Goal: Complete application form

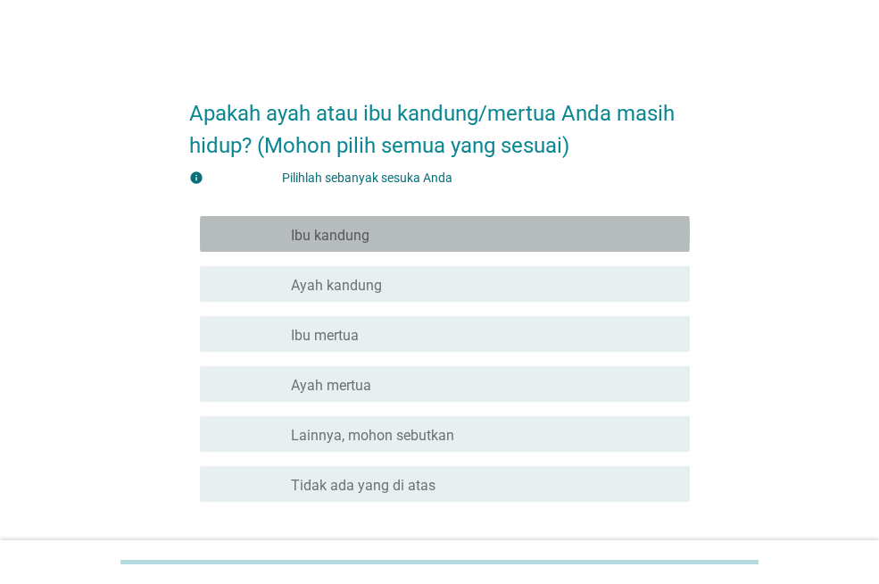
click at [433, 237] on div "garis besar kotak centang kosong Ibu kandung" at bounding box center [483, 233] width 385 height 21
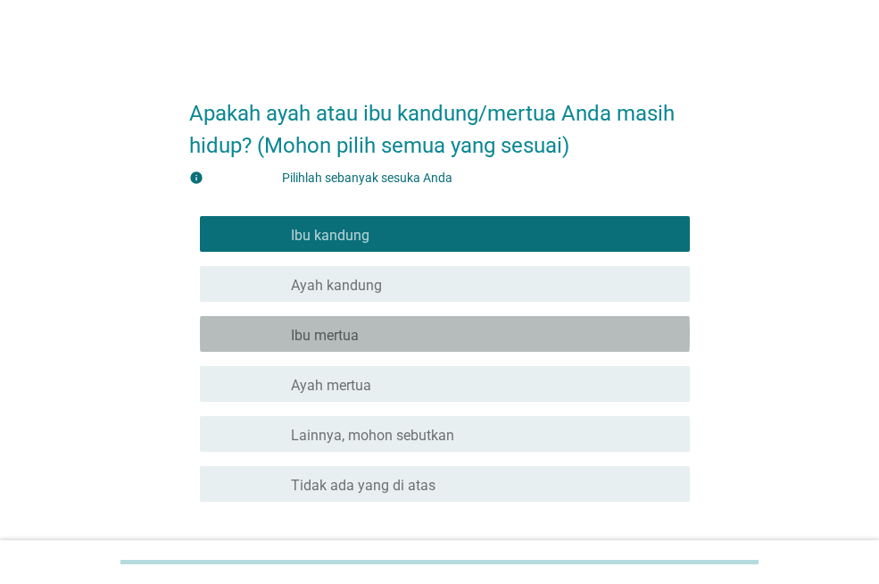
click at [411, 334] on div "garis besar kotak centang kosong Ibu mertua" at bounding box center [483, 333] width 385 height 21
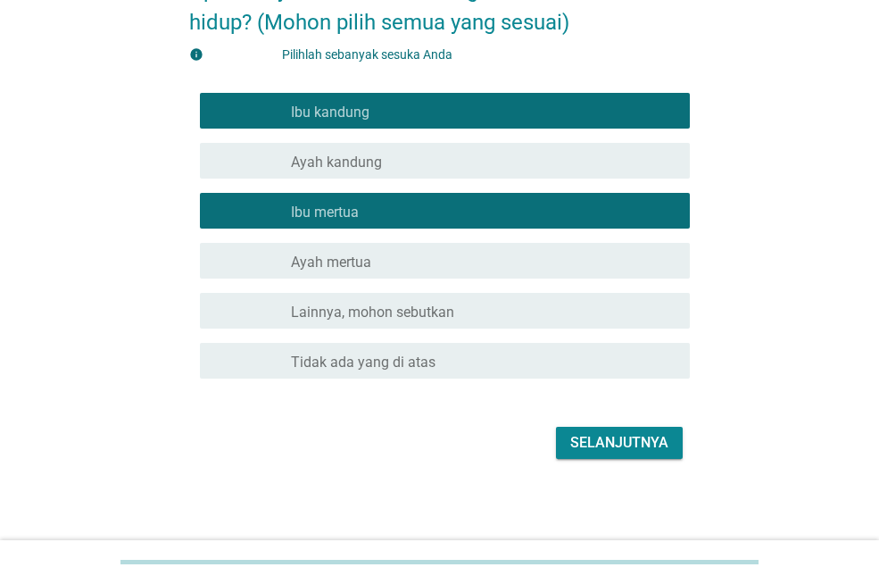
scroll to position [126, 0]
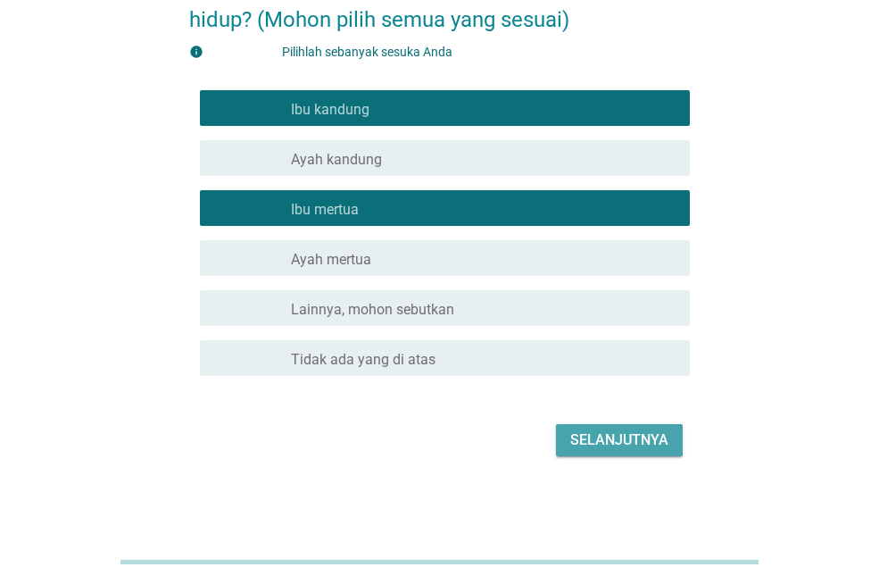
click at [635, 431] on font "Selanjutnya" at bounding box center [619, 439] width 98 height 17
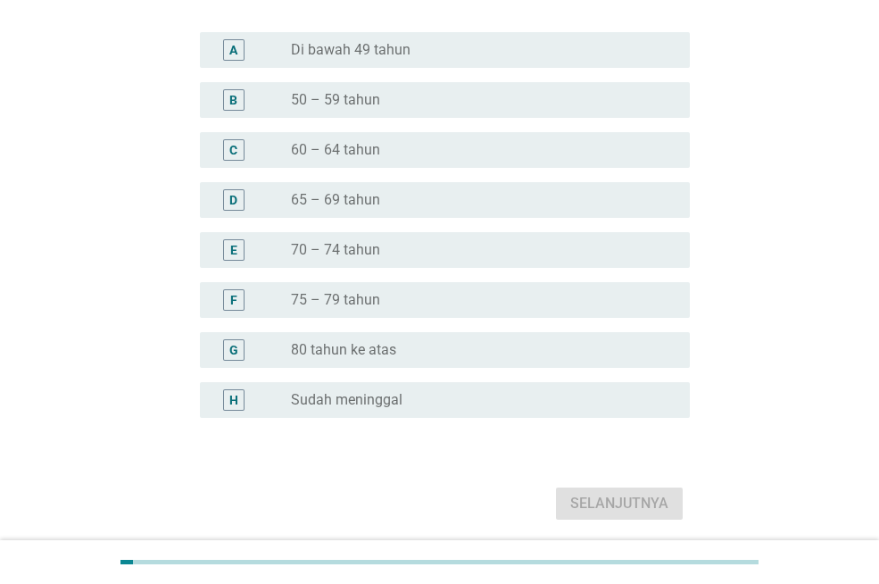
scroll to position [0, 0]
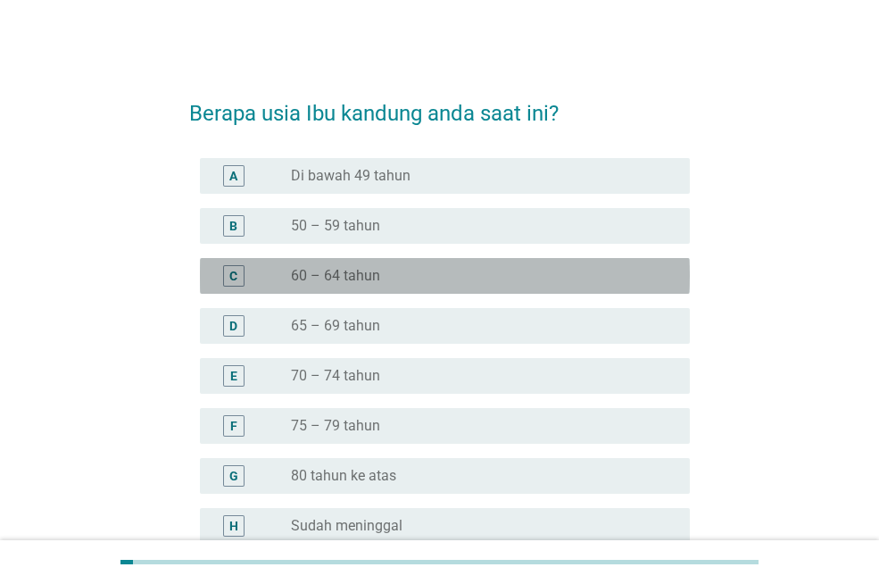
click at [366, 287] on div "C tombol radio tidak dicentang 60 – 64 tahun" at bounding box center [445, 276] width 490 height 36
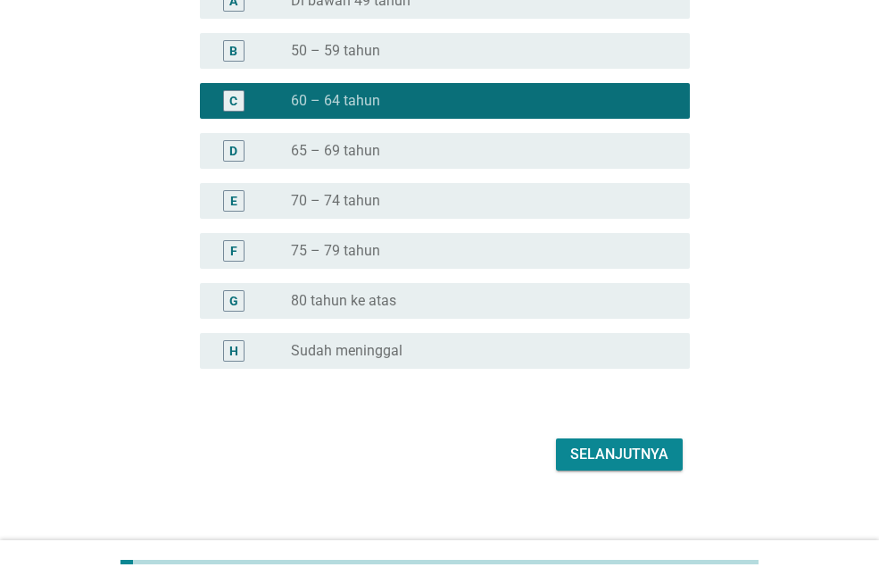
scroll to position [189, 0]
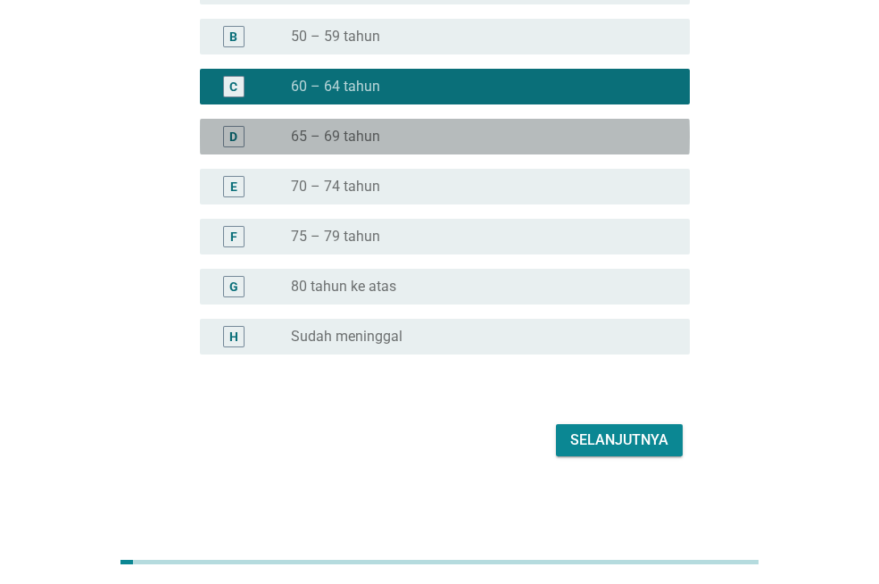
click at [463, 145] on div "tombol radio tidak dicentang 65 – 69 tahun" at bounding box center [483, 136] width 385 height 21
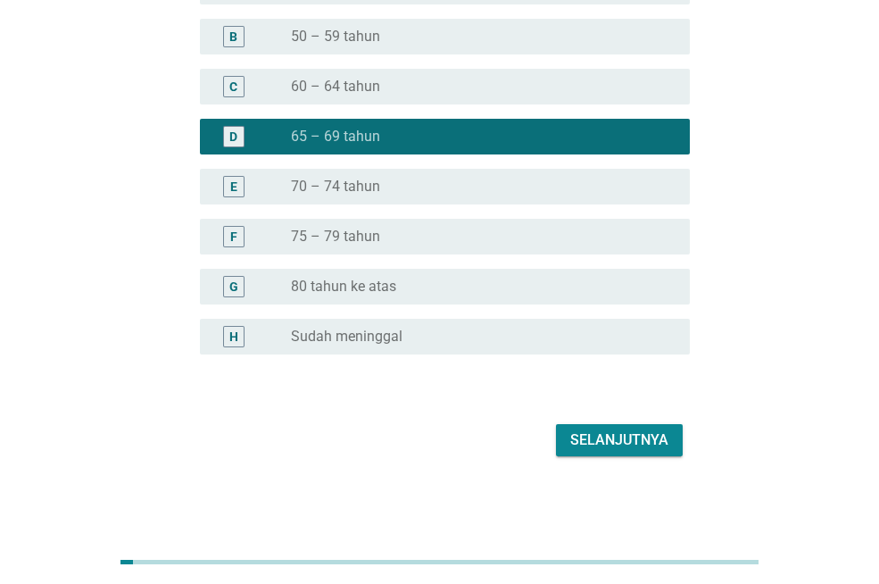
click at [625, 427] on button "Selanjutnya" at bounding box center [619, 440] width 127 height 32
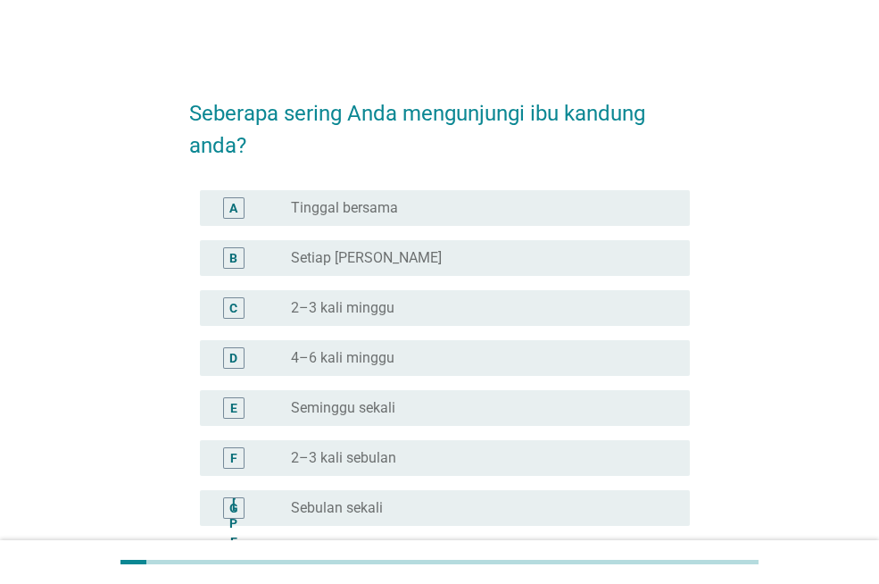
click at [388, 268] on div "tombol radio tidak dicentang Setiap Hari" at bounding box center [483, 257] width 385 height 21
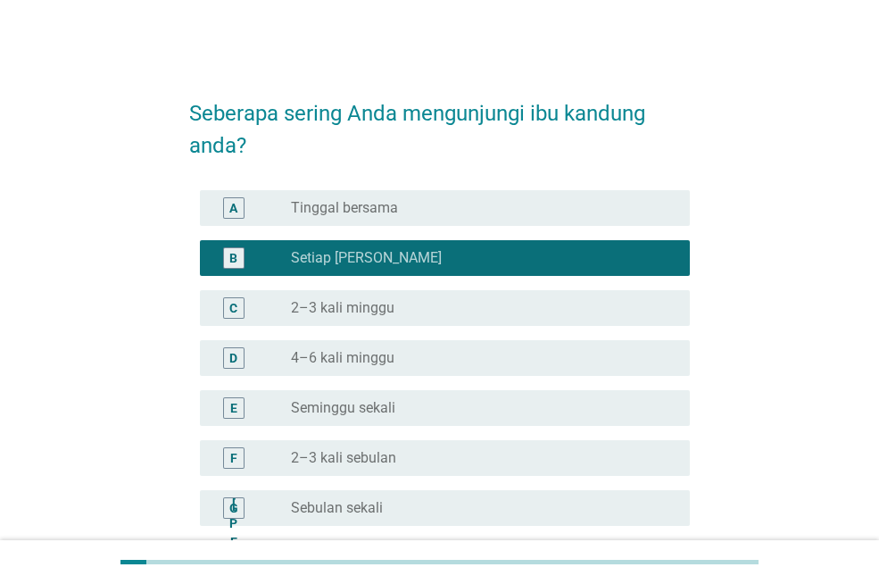
click at [412, 411] on div "tombol radio tidak dicentang Seminggu sekali" at bounding box center [476, 408] width 370 height 18
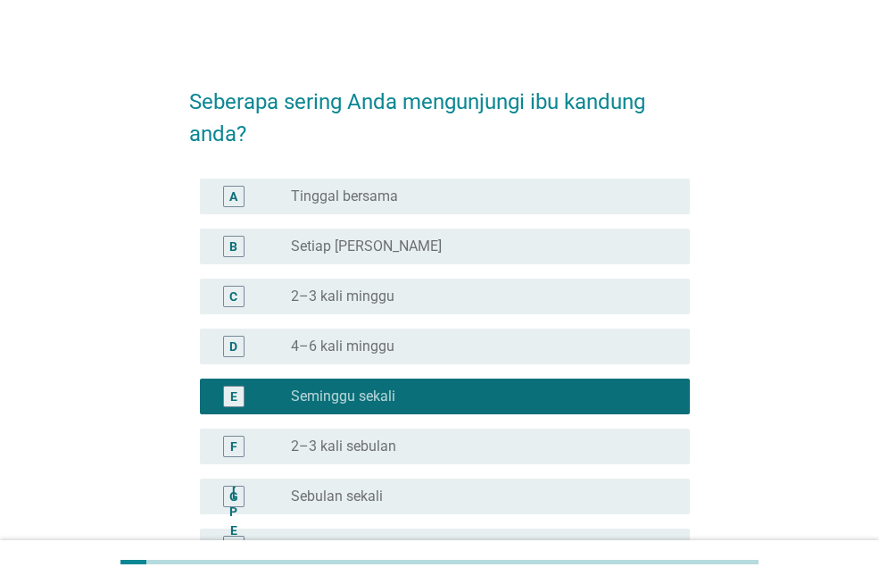
scroll to position [179, 0]
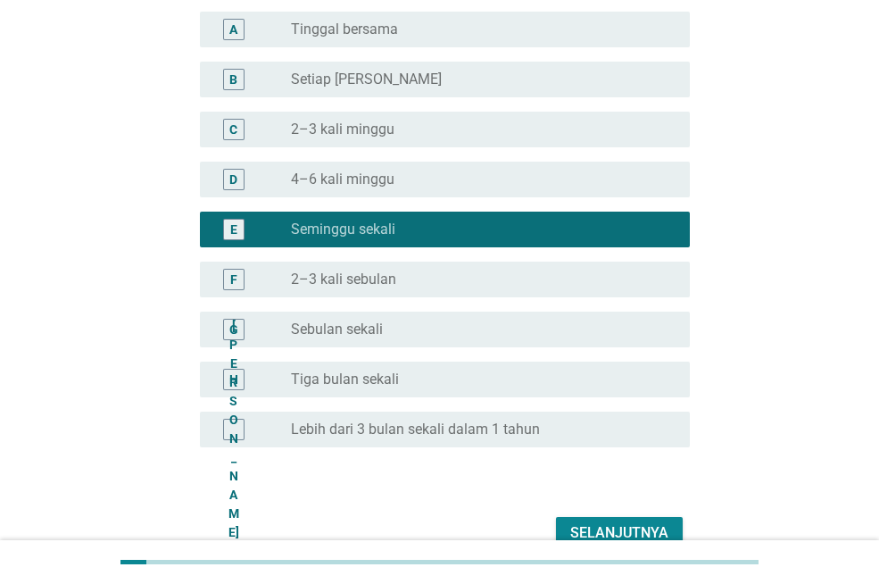
click at [642, 522] on font "Selanjutnya" at bounding box center [619, 532] width 98 height 21
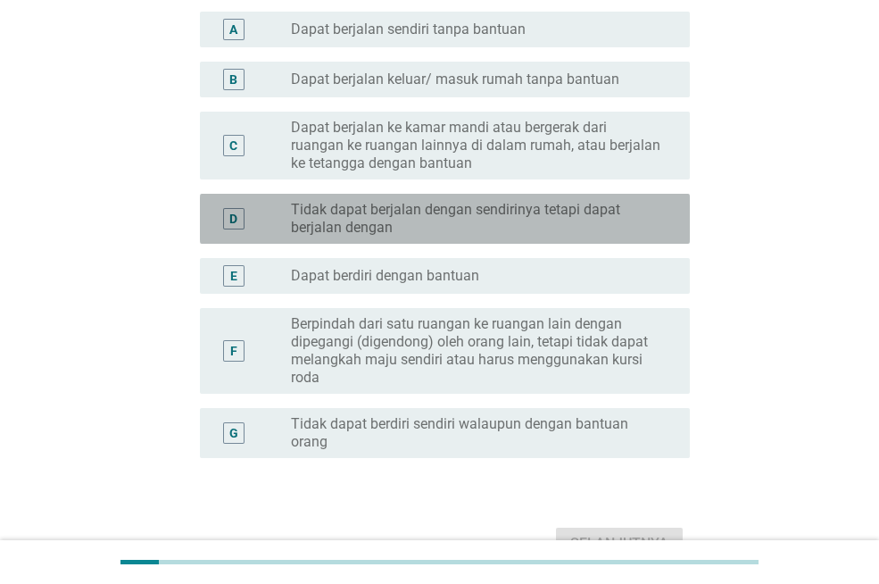
click at [510, 224] on font "Tidak dapat berjalan dengan sendirinya tetapi dapat berjalan dengan" at bounding box center [476, 219] width 370 height 36
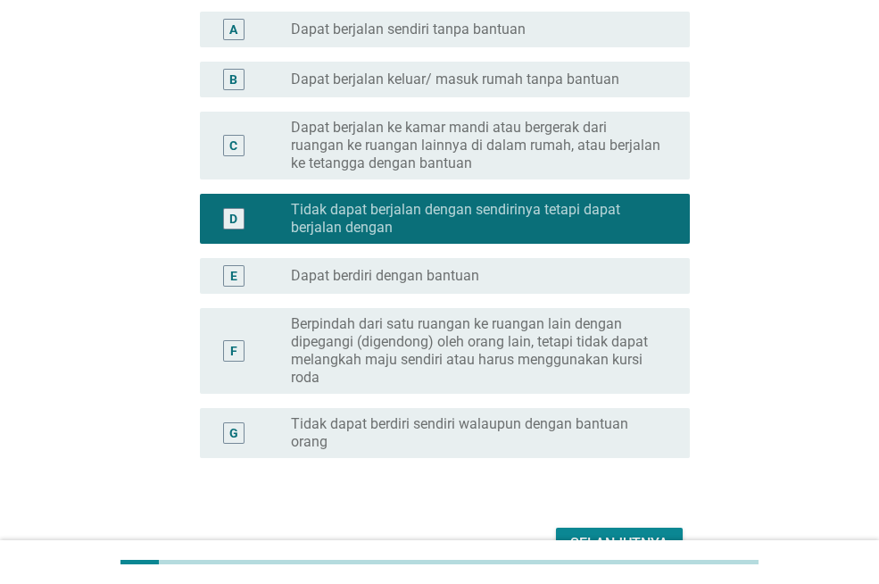
click at [461, 149] on font "Dapat berjalan ke kamar mandi atau bergerak dari ruangan ke ruangan lainnya di …" at bounding box center [476, 145] width 370 height 53
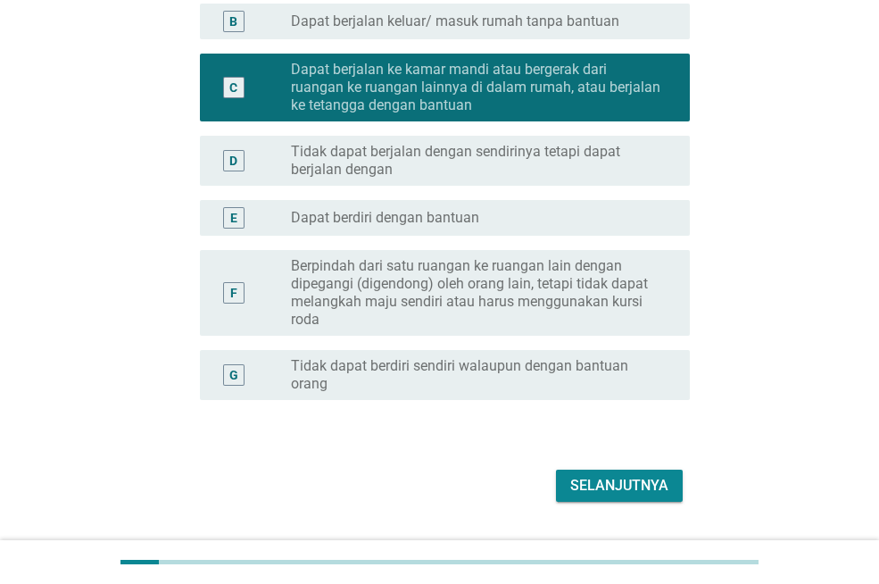
scroll to position [268, 0]
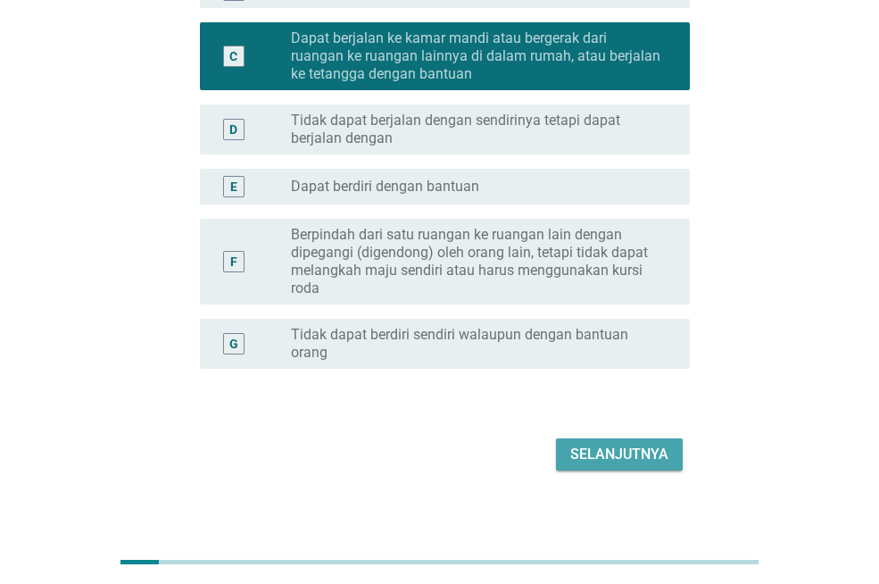
click at [618, 448] on font "Selanjutnya" at bounding box center [619, 453] width 98 height 17
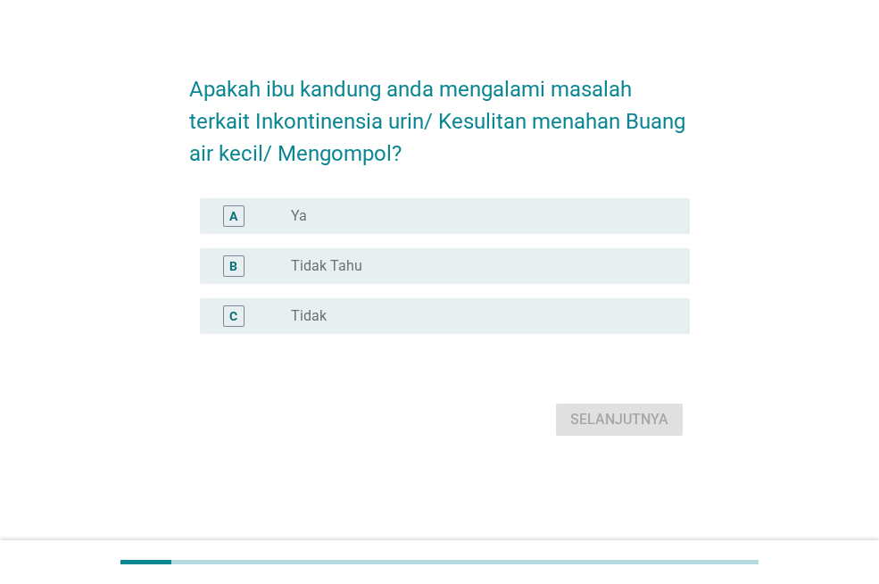
scroll to position [0, 0]
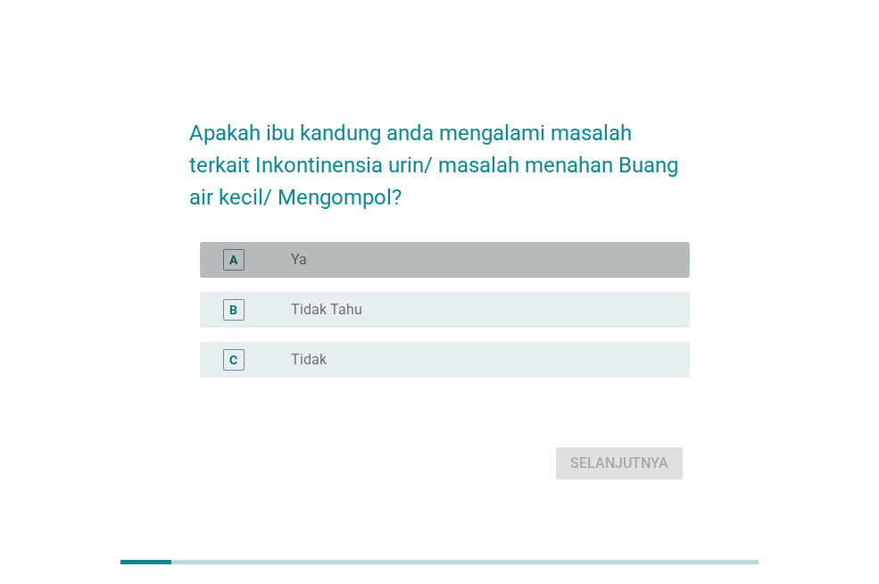
click at [357, 259] on div "tombol radio tidak dicentang Ya" at bounding box center [476, 260] width 370 height 18
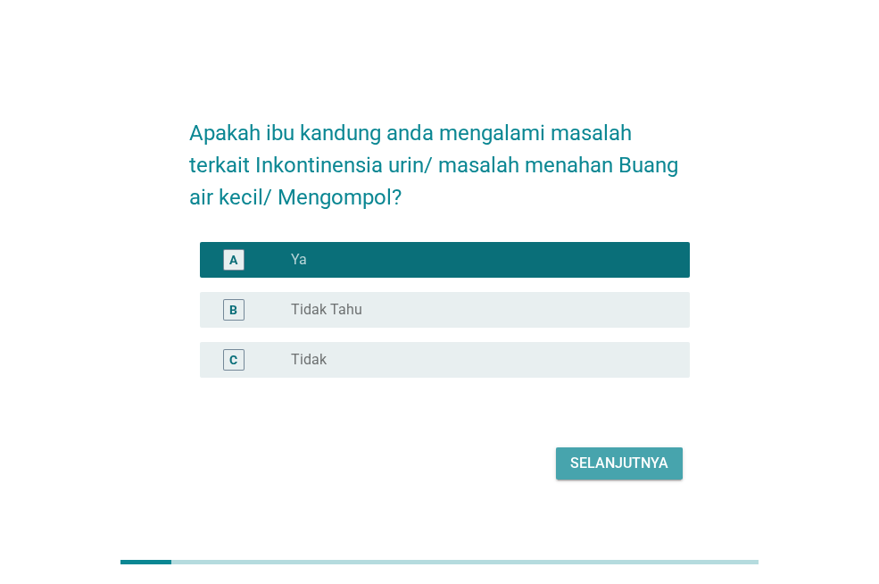
click at [623, 458] on font "Selanjutnya" at bounding box center [619, 462] width 98 height 17
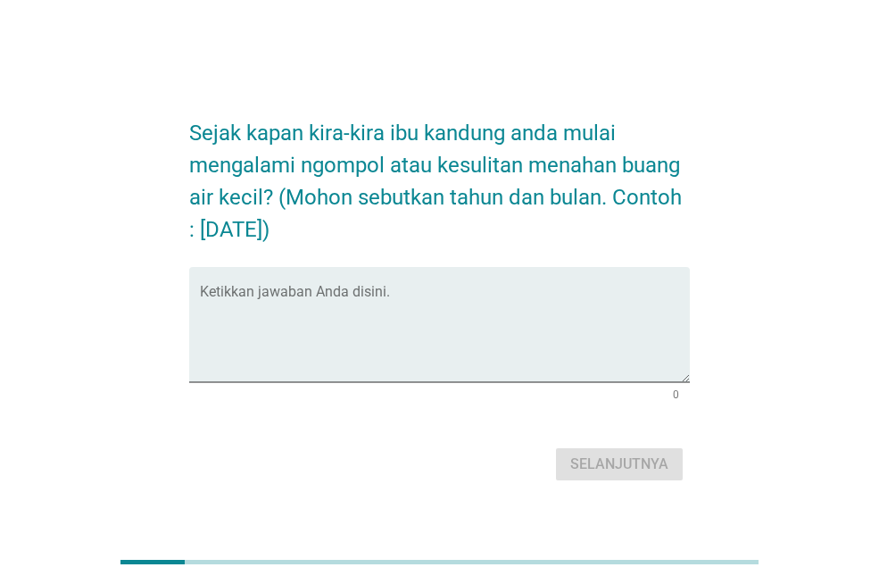
drag, startPoint x: 238, startPoint y: 237, endPoint x: 322, endPoint y: 229, distance: 84.4
click at [322, 229] on font "Sejak kapan kira-kira ibu kandung anda mulai mengalami ngompol atau kesulitan m…" at bounding box center [438, 180] width 498 height 121
copy font "Januari 2023"
click at [285, 291] on textarea "Ketikkan jawaban Anda disini." at bounding box center [445, 335] width 490 height 94
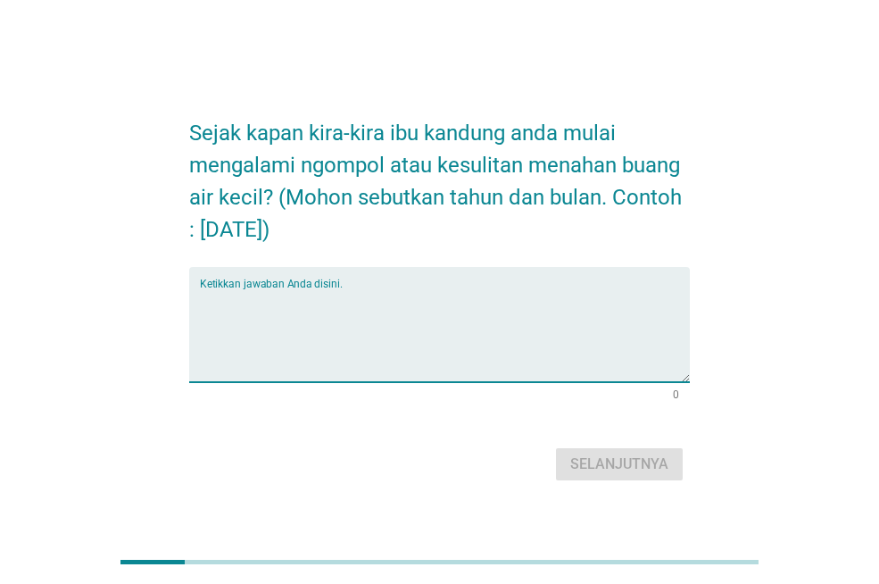
paste textarea "Januari 2023"
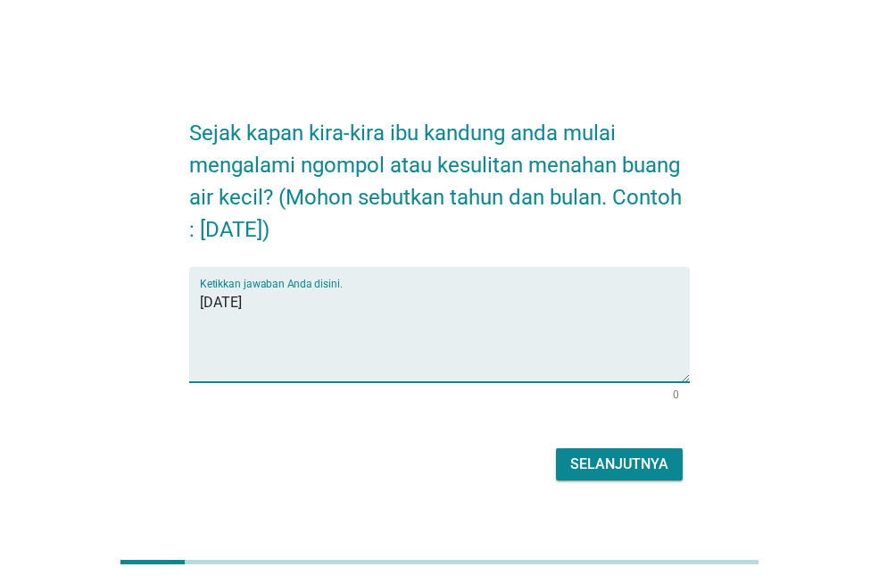
click at [290, 304] on textarea "Januari 2023" at bounding box center [445, 335] width 490 height 94
type textarea "Januari 2020"
click at [602, 461] on font "Selanjutnya" at bounding box center [619, 463] width 98 height 17
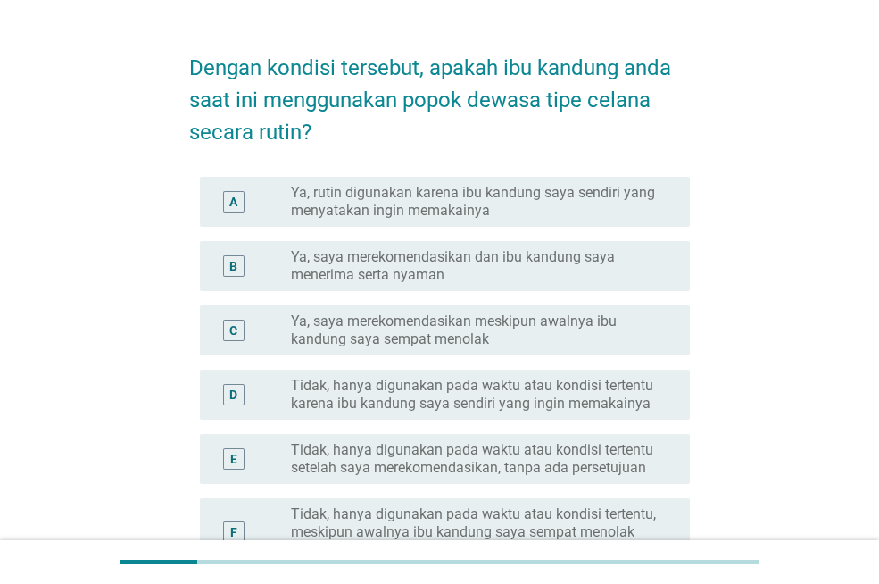
scroll to position [89, 0]
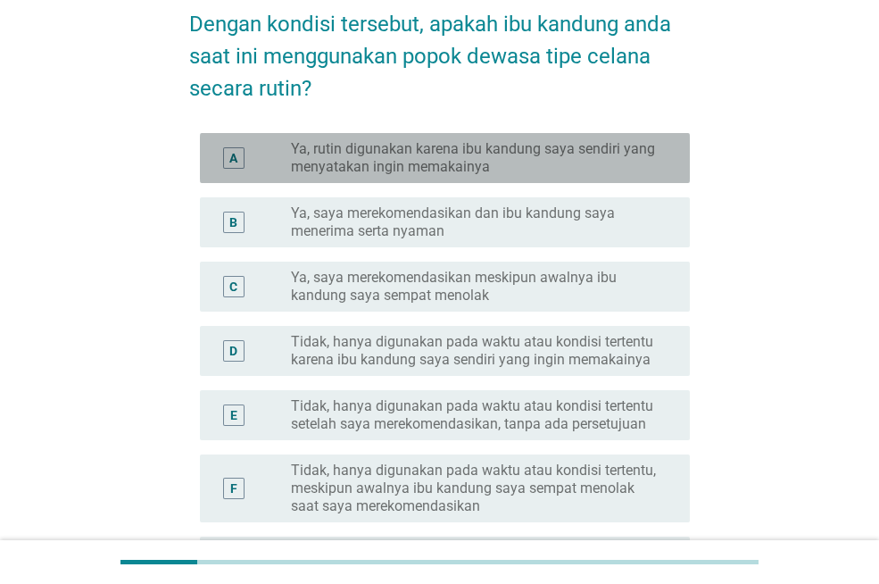
click at [381, 140] on font "Ya, rutin digunakan karena ibu kandung saya sendiri yang menyatakan ingin memak…" at bounding box center [473, 157] width 364 height 35
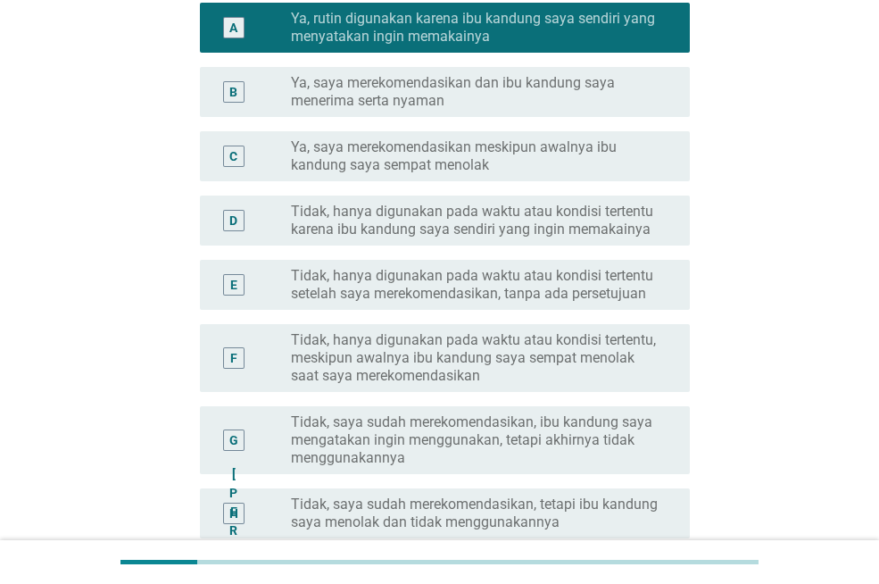
scroll to position [446, 0]
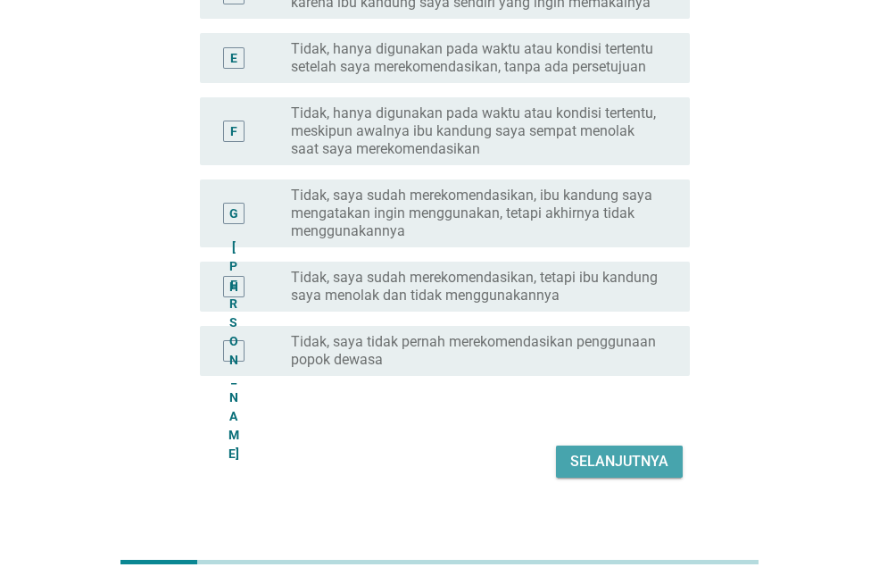
click at [651, 454] on font "Selanjutnya" at bounding box center [619, 461] width 98 height 17
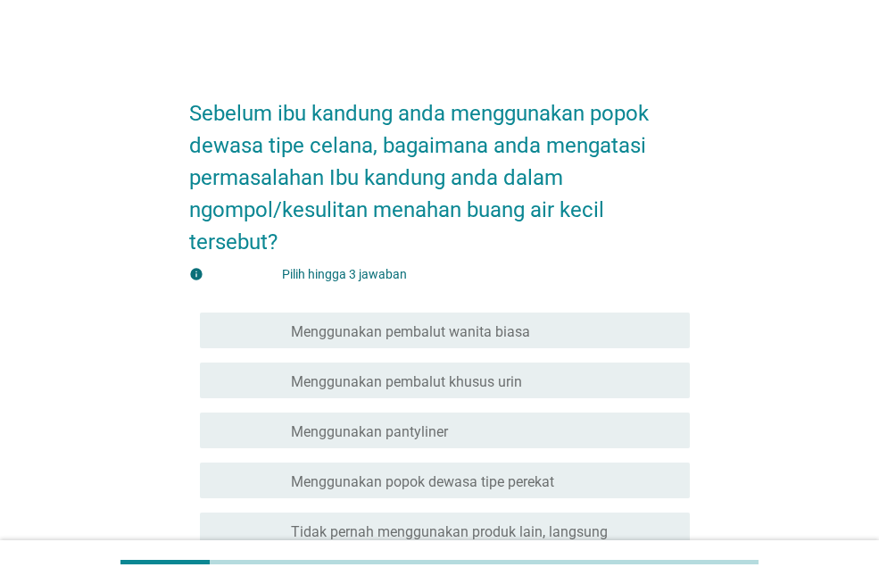
scroll to position [89, 0]
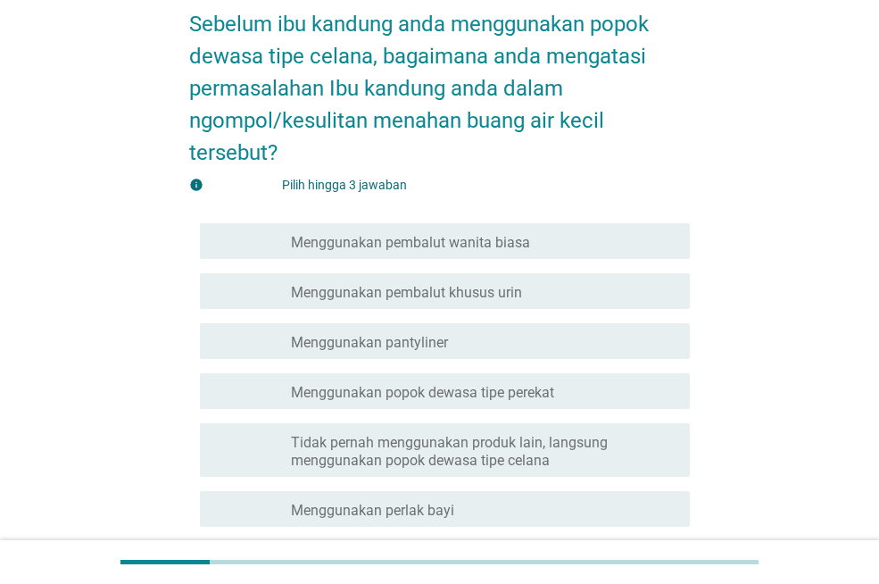
click at [539, 393] on font "Menggunakan popok dewasa tipe perekat" at bounding box center [422, 392] width 263 height 17
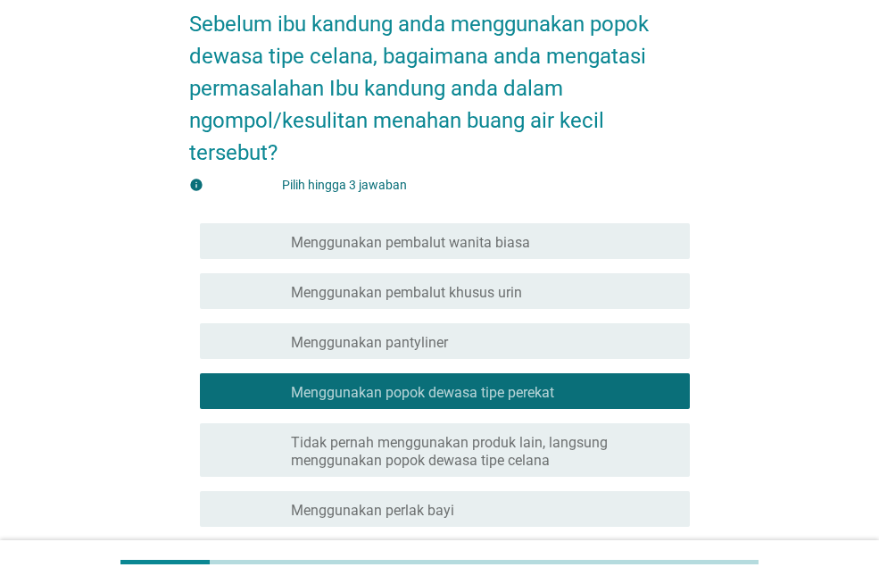
scroll to position [179, 0]
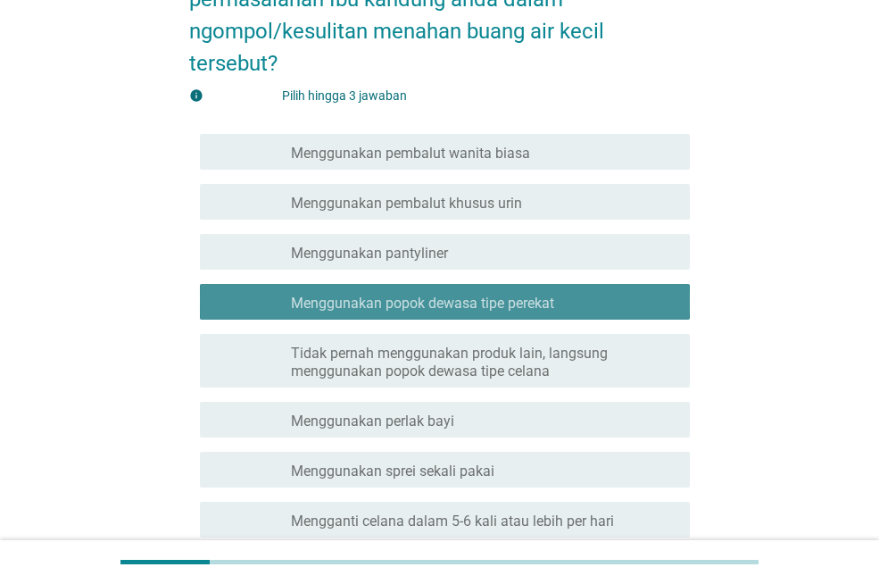
click at [570, 300] on div "garis besar kotak centang kosong Menggunakan popok dewasa tipe perekat" at bounding box center [483, 301] width 385 height 21
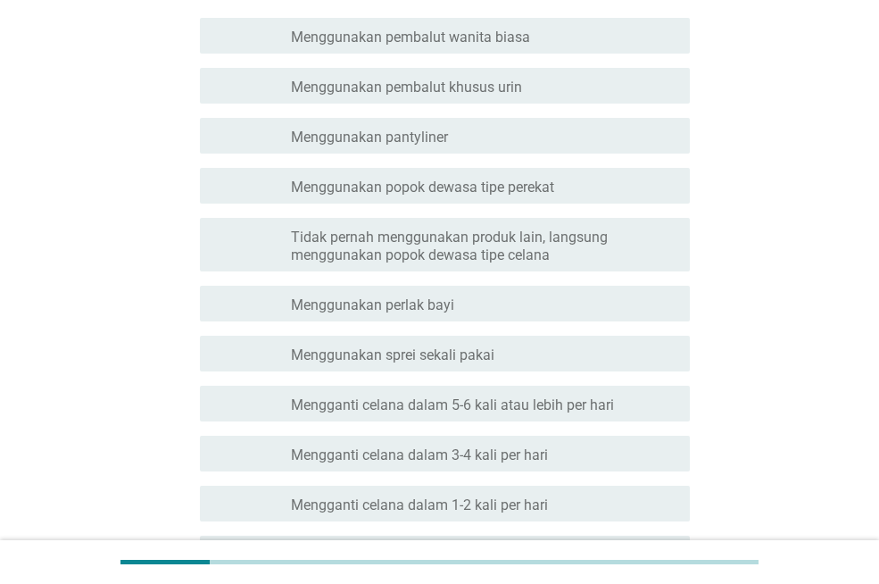
scroll to position [268, 0]
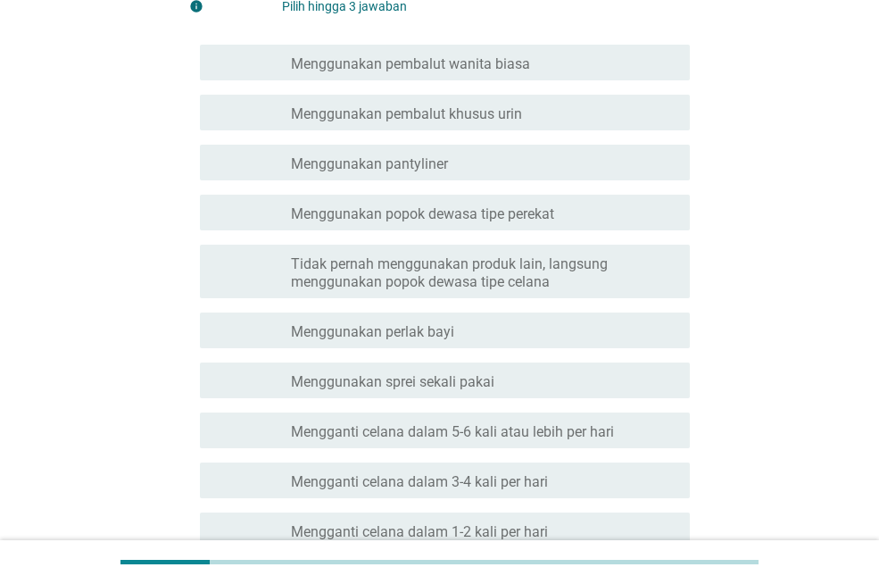
click at [541, 269] on font "Tidak pernah menggunakan produk lain, langsung menggunakan popok dewasa tipe ce…" at bounding box center [449, 272] width 317 height 35
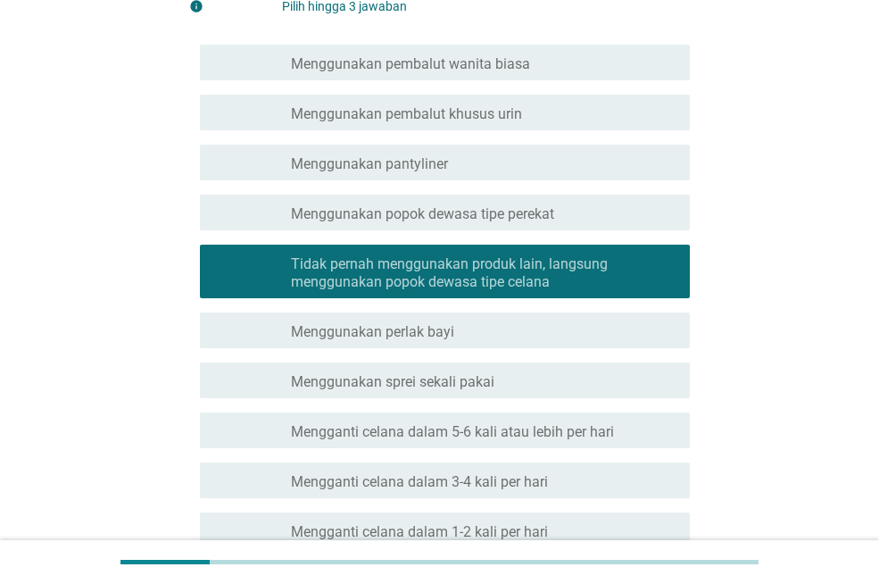
scroll to position [516, 0]
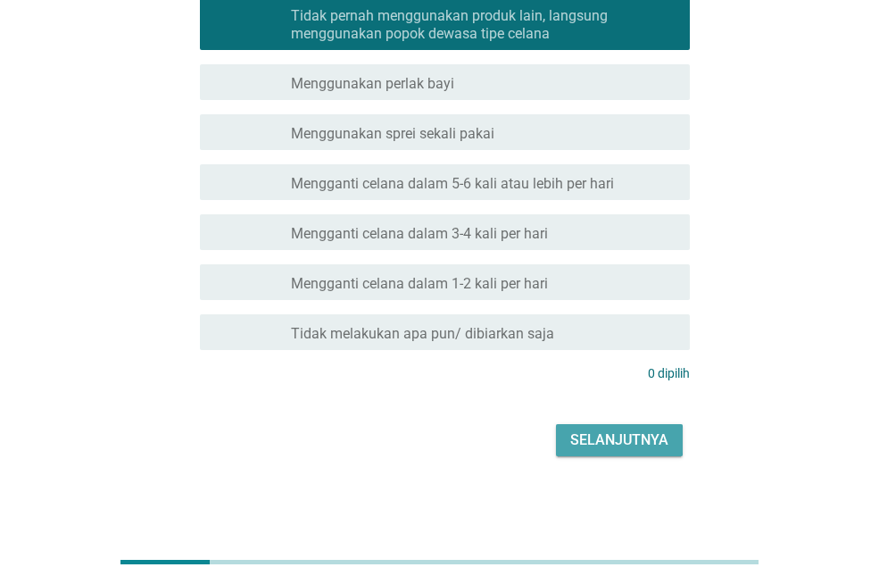
click at [619, 440] on font "Selanjutnya" at bounding box center [619, 439] width 98 height 17
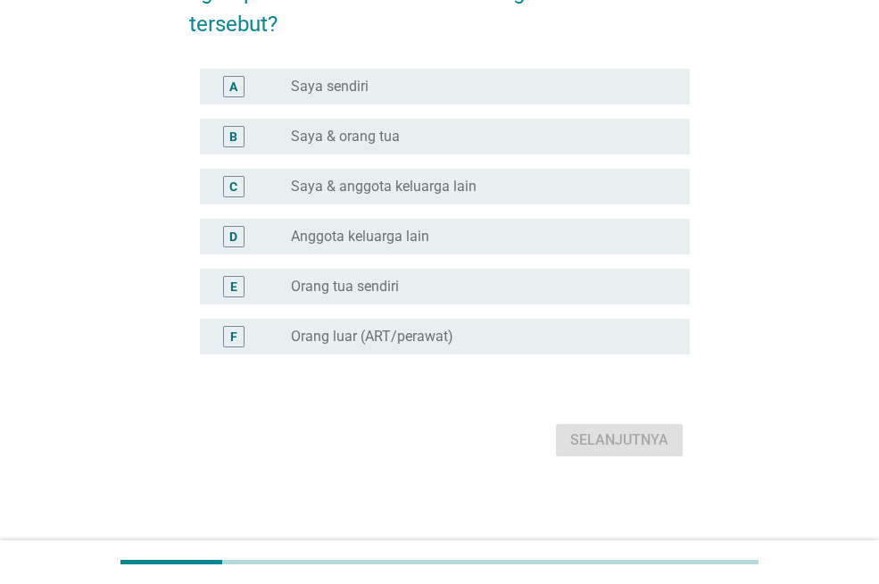
scroll to position [0, 0]
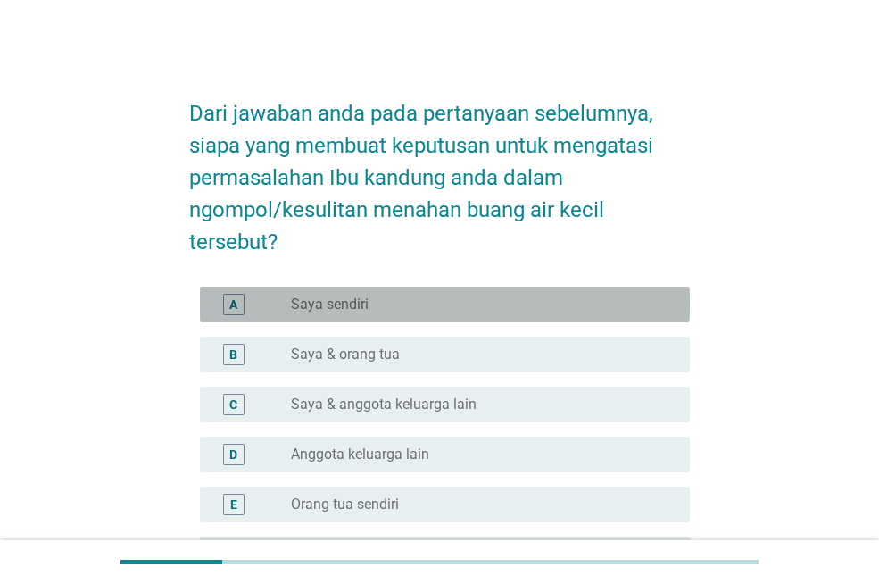
click at [393, 303] on div "tombol radio tidak dicentang Saya sendiri" at bounding box center [476, 304] width 370 height 18
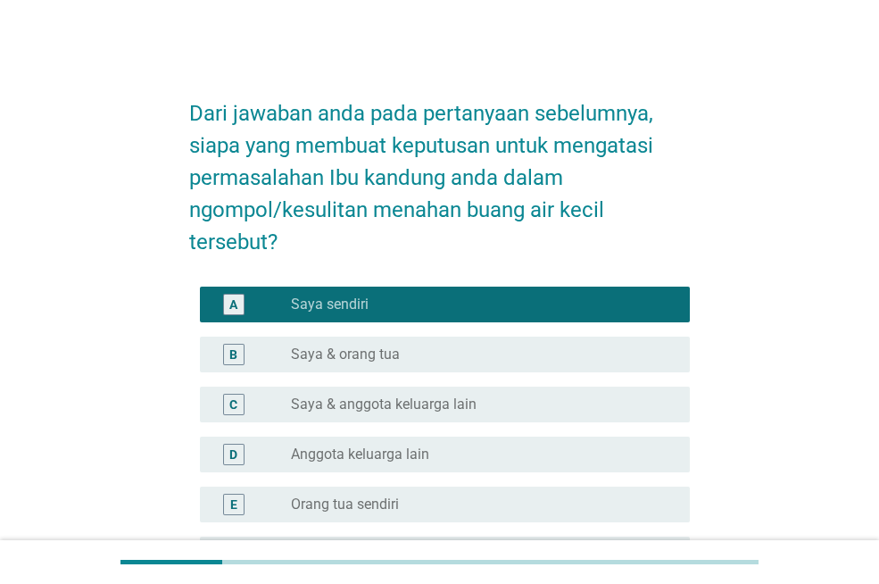
click at [395, 350] on font "Saya & orang tua" at bounding box center [345, 353] width 109 height 17
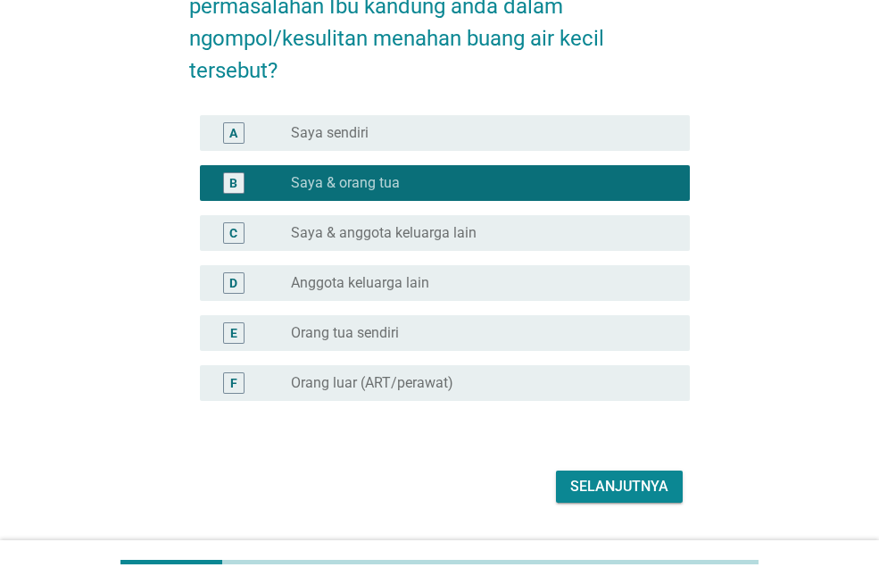
scroll to position [218, 0]
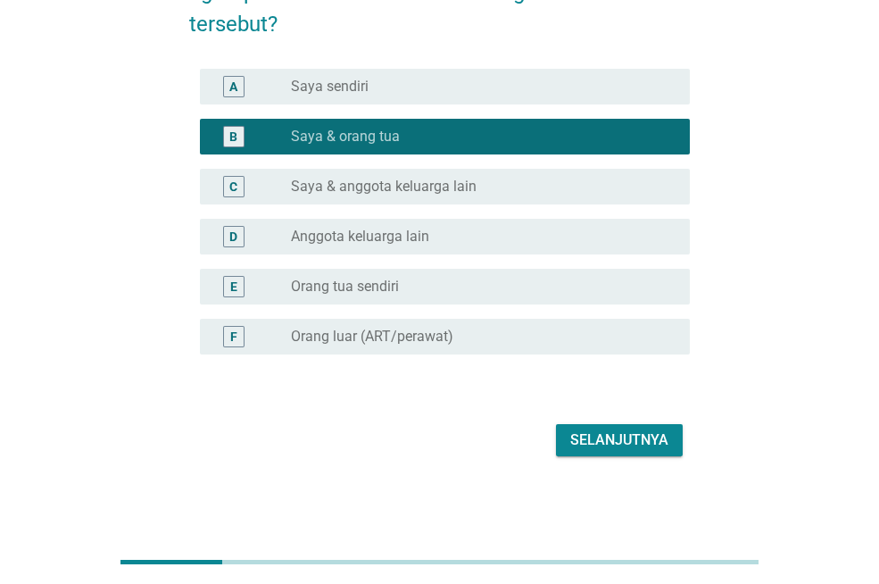
click at [614, 433] on font "Selanjutnya" at bounding box center [619, 439] width 98 height 17
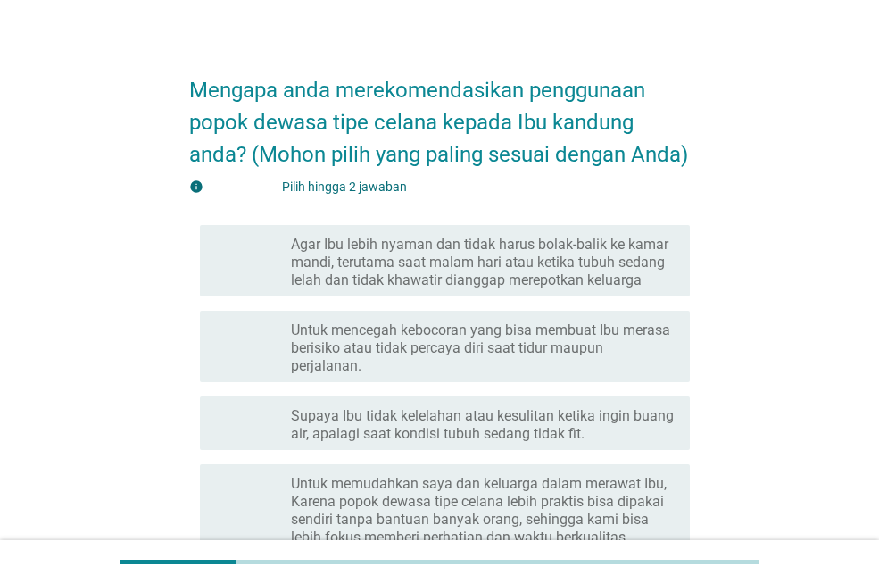
scroll to position [89, 0]
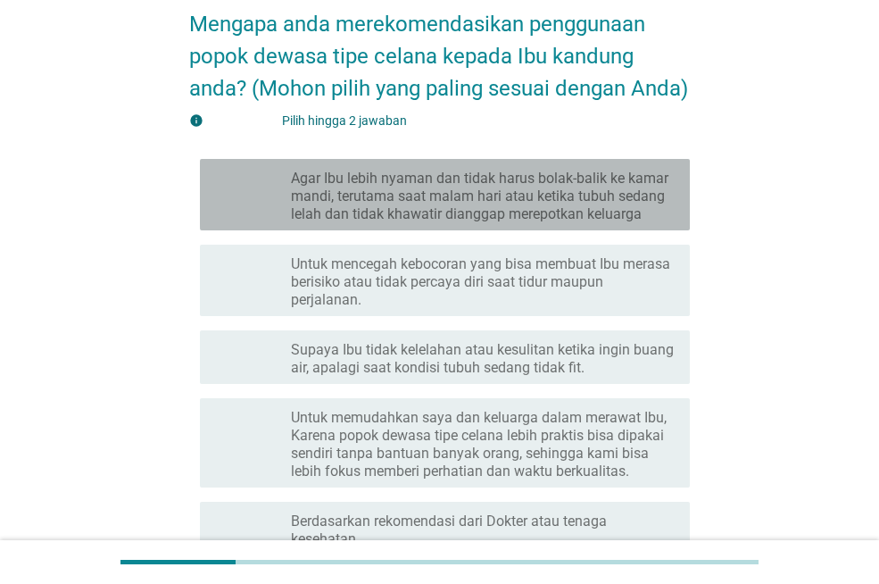
click at [424, 222] on font "Agar Ibu lebih nyaman dan tidak harus bolak-balik ke kamar mandi, terutama saat…" at bounding box center [480, 196] width 378 height 53
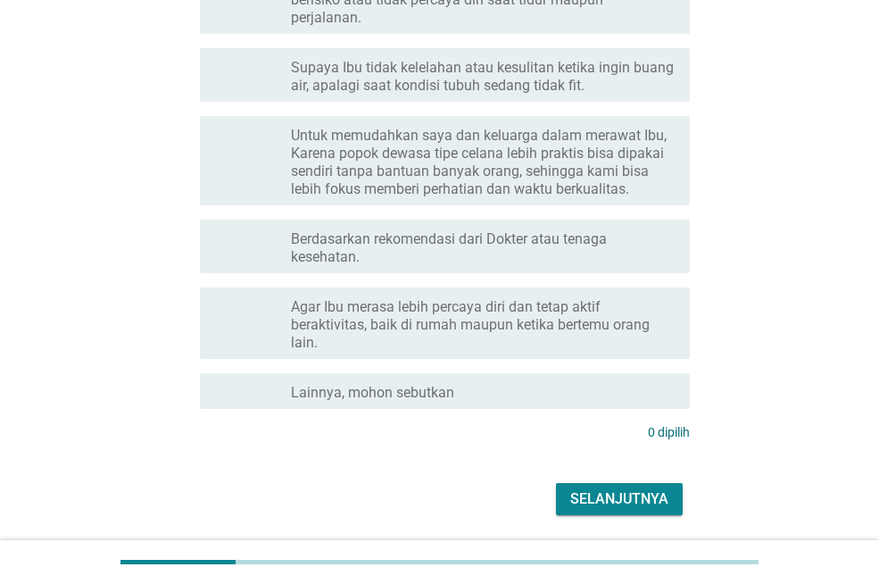
scroll to position [446, 0]
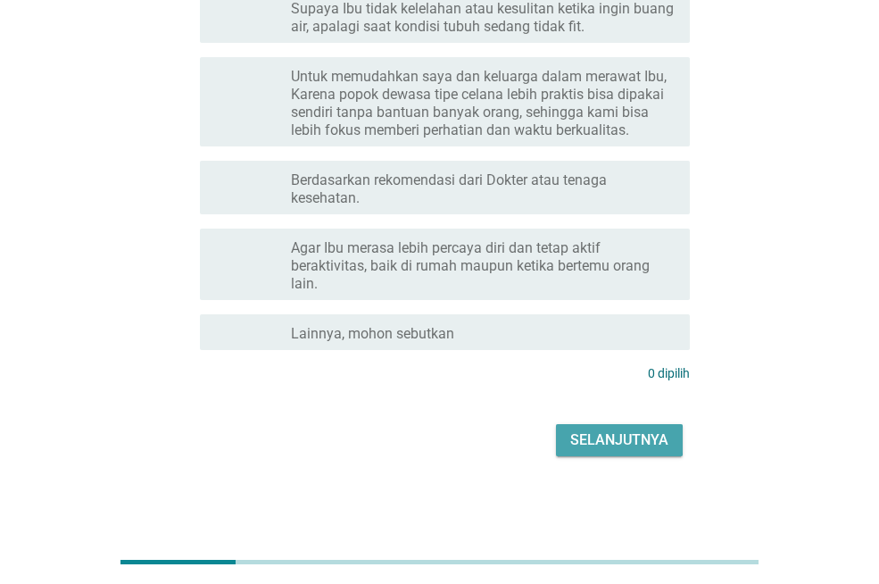
click at [623, 448] on font "Selanjutnya" at bounding box center [619, 439] width 98 height 17
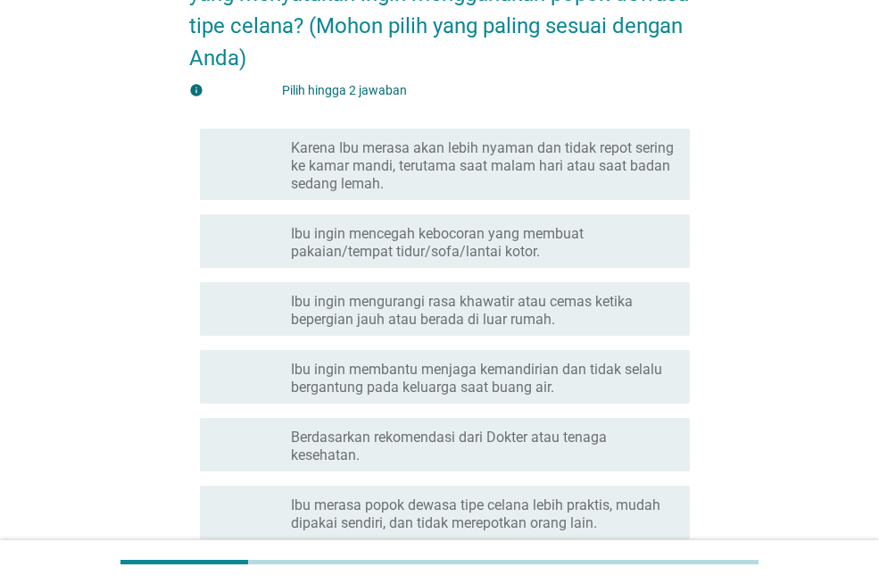
scroll to position [179, 0]
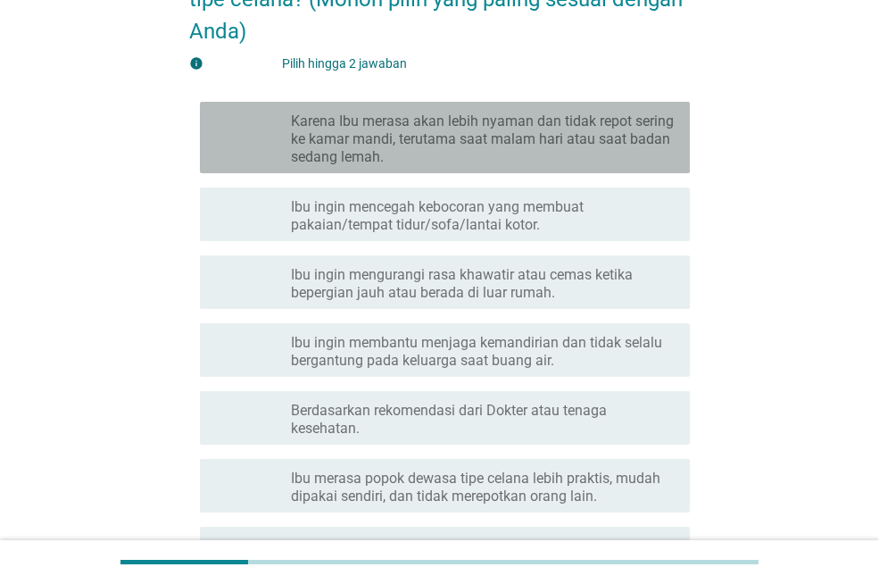
click at [498, 145] on font "Karena Ibu merasa akan lebih nyaman dan tidak repot sering ke kamar mandi, teru…" at bounding box center [482, 138] width 383 height 53
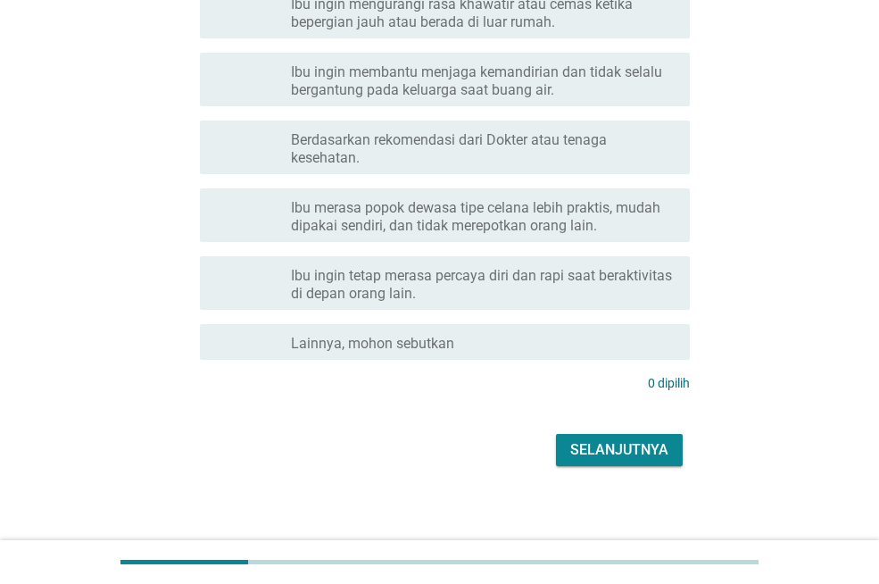
scroll to position [459, 0]
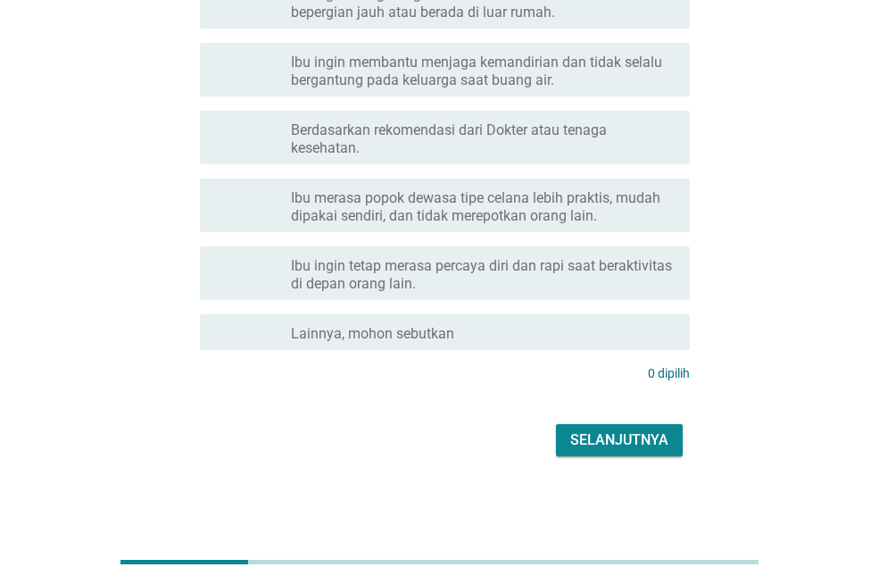
click at [636, 431] on font "Selanjutnya" at bounding box center [619, 439] width 98 height 17
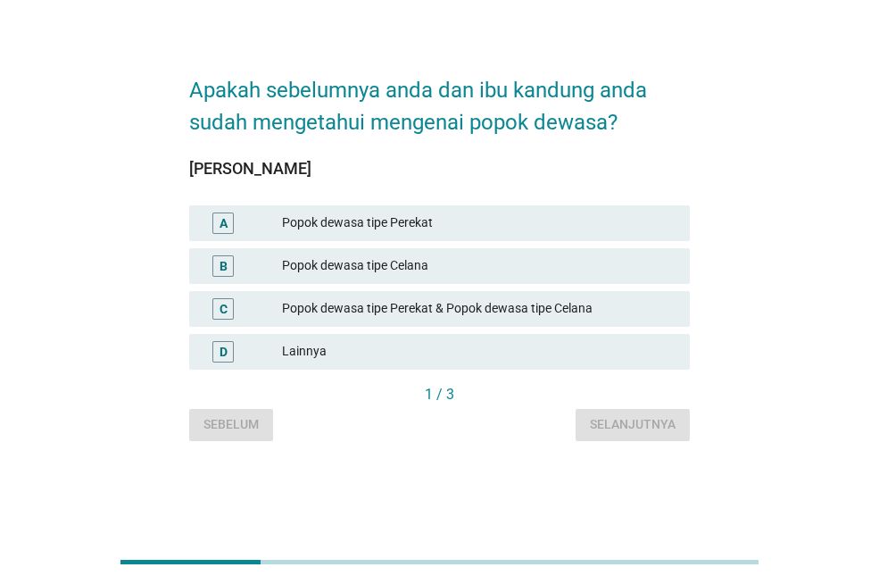
scroll to position [0, 0]
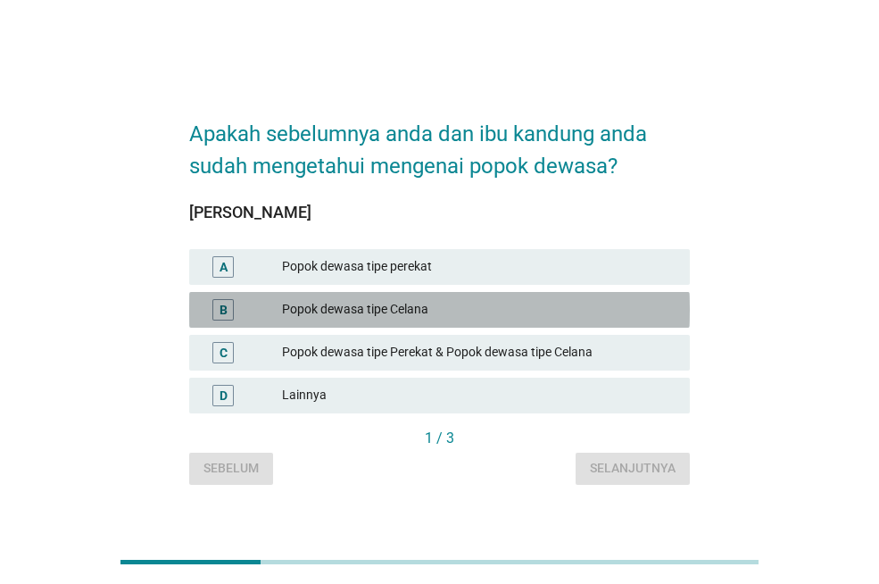
click at [449, 309] on font "Popok dewasa tipe Celana" at bounding box center [479, 309] width 394 height 19
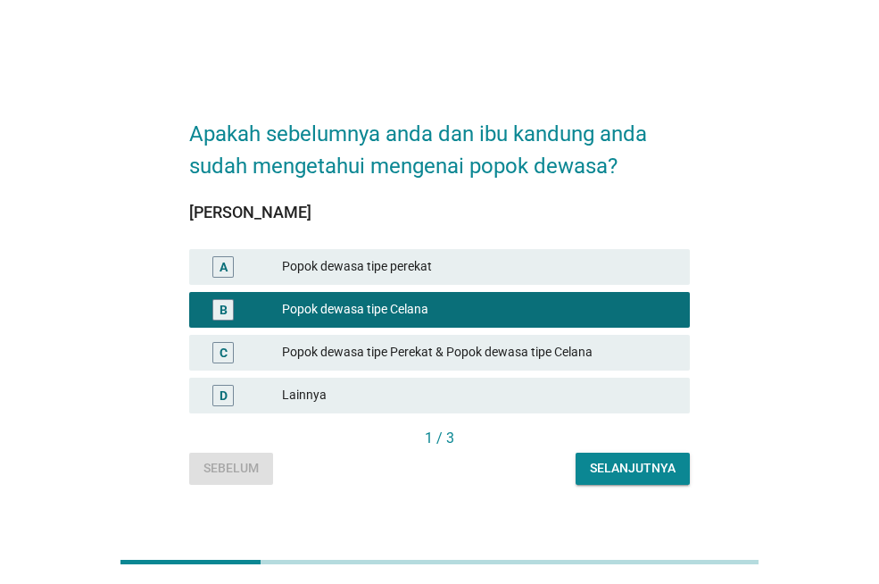
click at [643, 478] on button "Selanjutnya" at bounding box center [633, 469] width 114 height 32
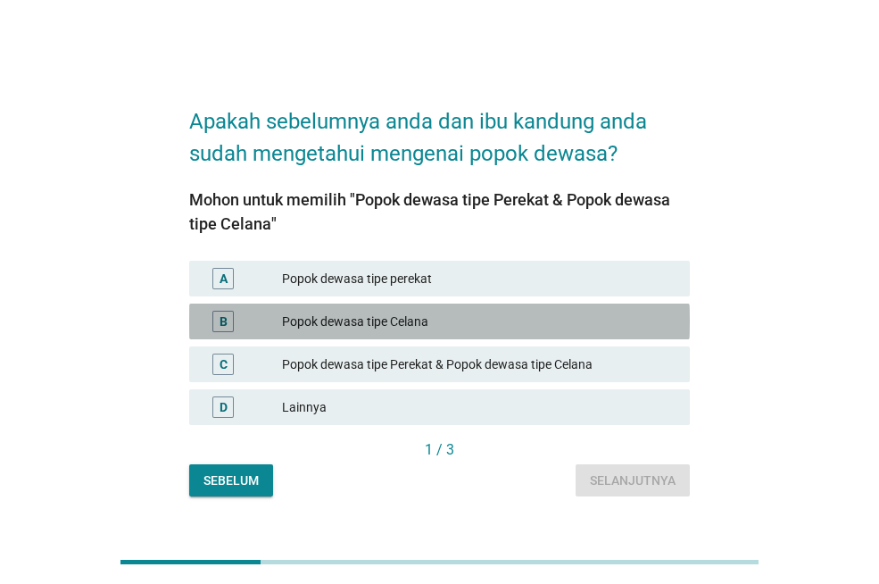
drag, startPoint x: 412, startPoint y: 322, endPoint x: 453, endPoint y: 382, distance: 72.0
click at [414, 323] on font "Popok dewasa tipe Celana" at bounding box center [355, 321] width 146 height 14
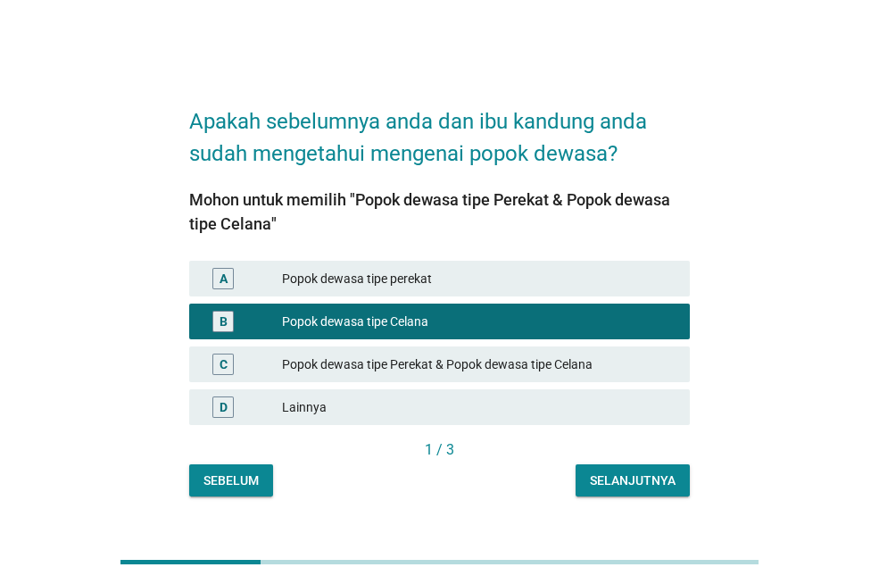
click at [621, 475] on font "Selanjutnya" at bounding box center [633, 480] width 86 height 14
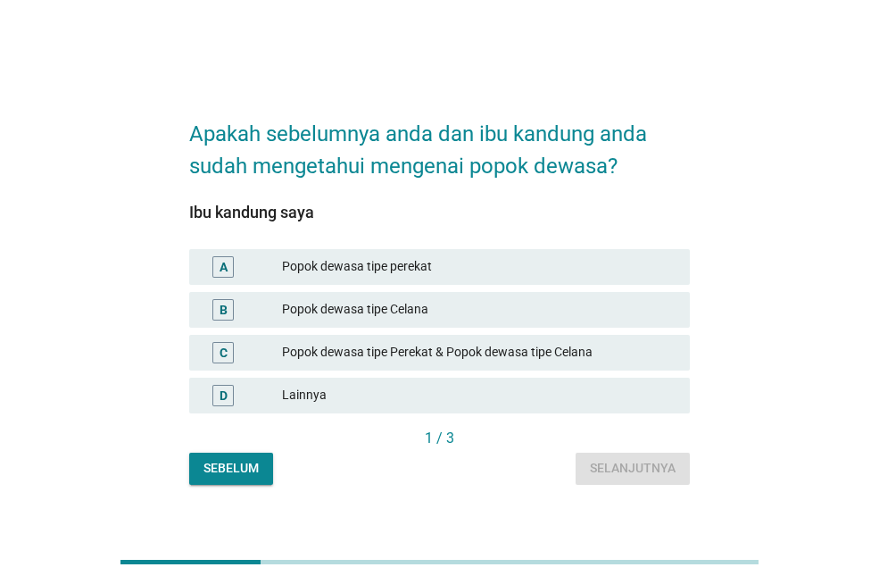
click at [403, 310] on font "Popok dewasa tipe Celana" at bounding box center [355, 309] width 146 height 14
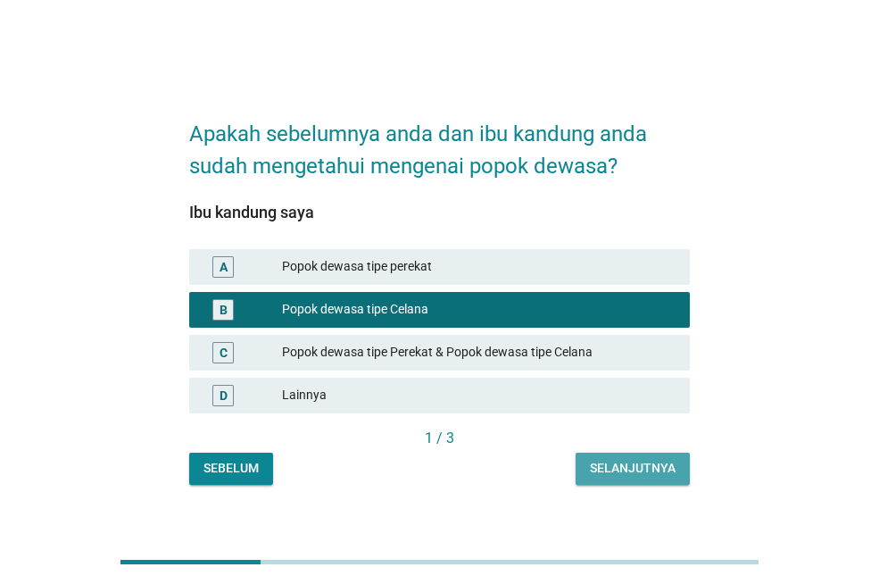
click at [669, 471] on font "Selanjutnya" at bounding box center [633, 468] width 86 height 14
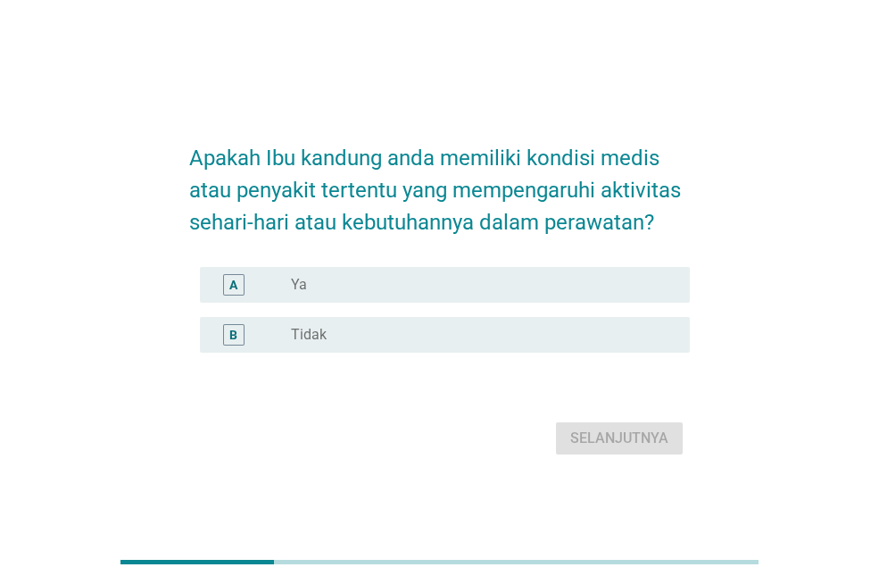
click at [358, 284] on div "tombol radio tidak dicentang Ya" at bounding box center [476, 285] width 370 height 18
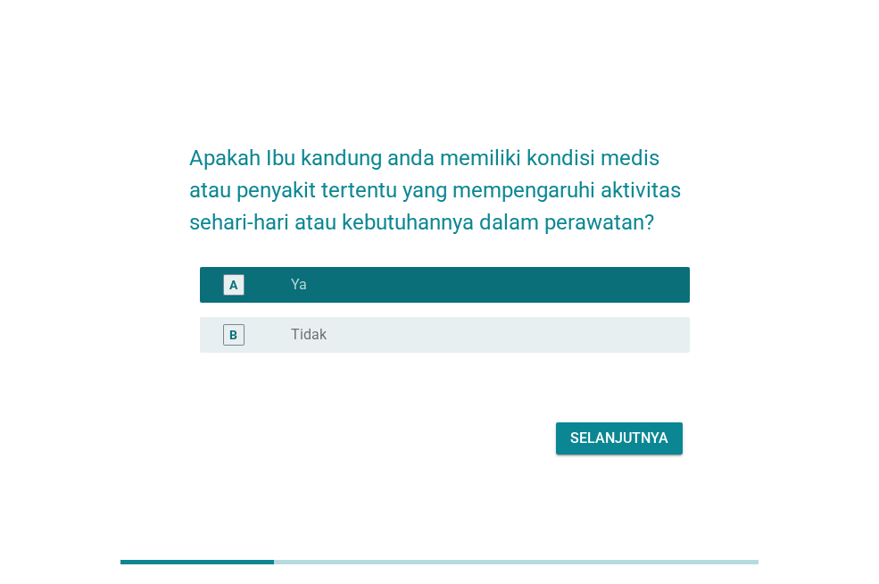
click at [610, 427] on button "Selanjutnya" at bounding box center [619, 438] width 127 height 32
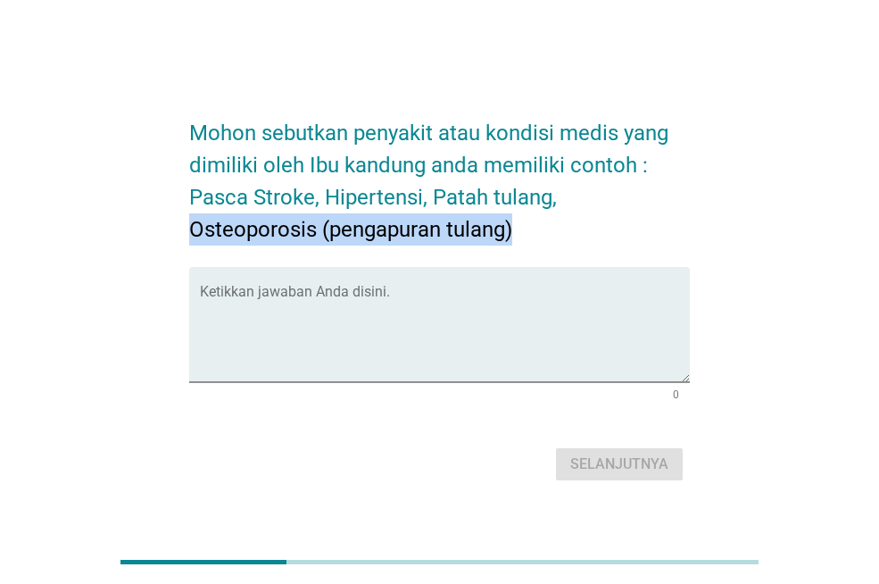
drag, startPoint x: 567, startPoint y: 194, endPoint x: 692, endPoint y: 228, distance: 129.5
click at [692, 228] on div "Mohon sebutkan penyakit atau kondisi medis yang dimiliki oleh Ibu kandung anda …" at bounding box center [439, 292] width 529 height 415
copy font "Osteoporosis (pengapuran tulang)"
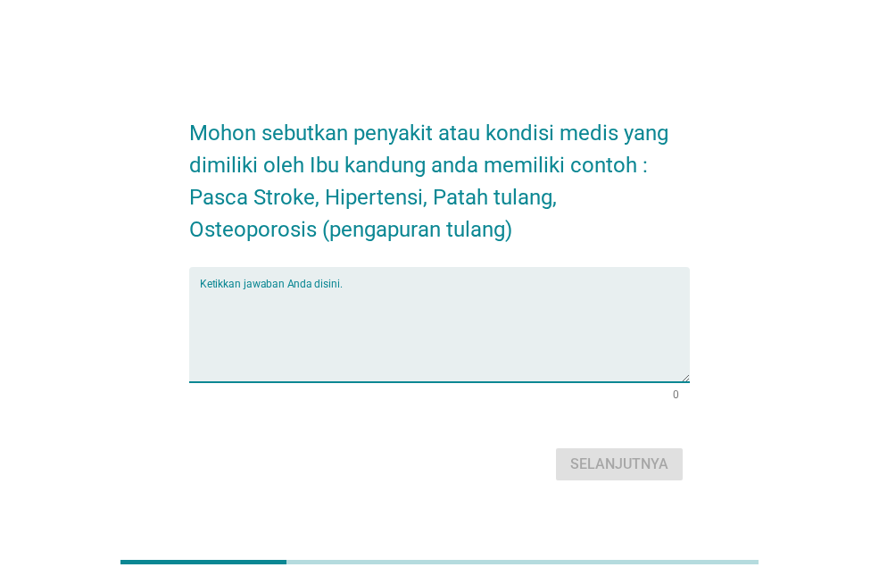
click at [338, 319] on textarea "Ketikkan jawaban Anda disini." at bounding box center [445, 335] width 490 height 94
paste textarea "Osteoporosis (pengapuran tulang)"
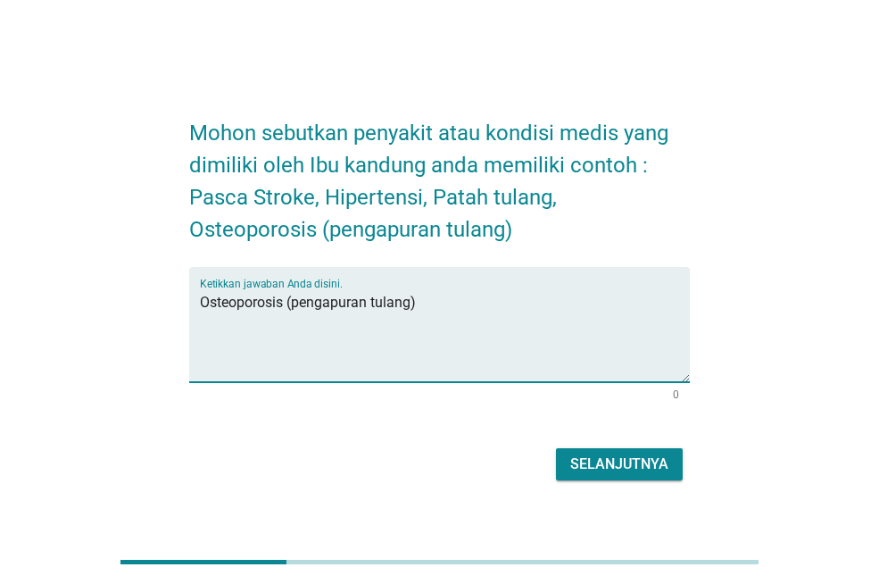
type textarea "Osteoporosis (pengapuran tulang)"
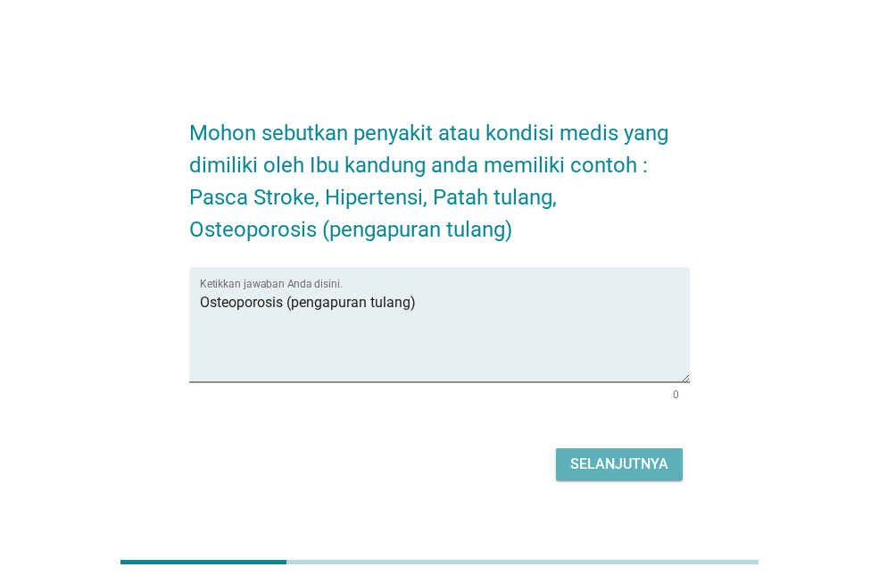
click at [603, 465] on font "Selanjutnya" at bounding box center [619, 463] width 98 height 17
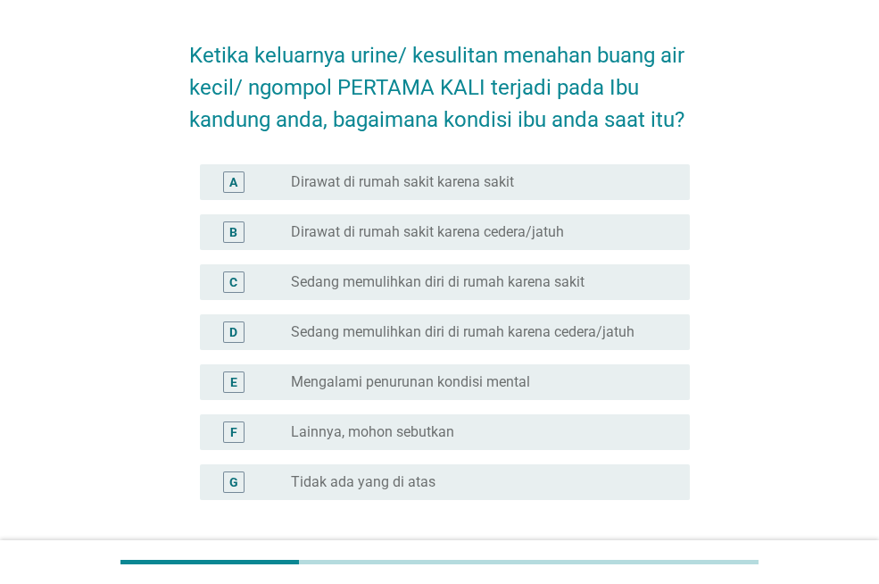
scroll to position [89, 0]
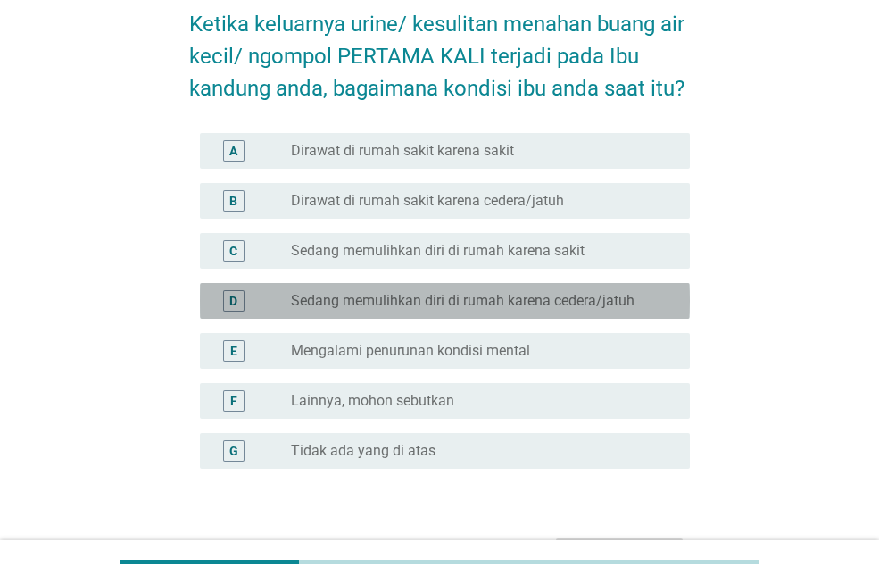
click at [419, 297] on font "Sedang memulihkan diri di rumah karena cedera/jatuh" at bounding box center [463, 300] width 344 height 17
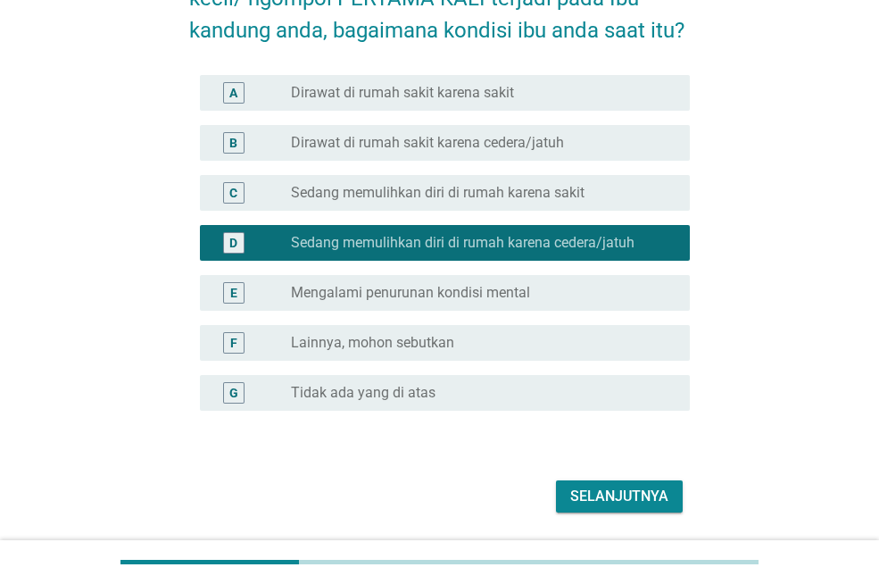
scroll to position [204, 0]
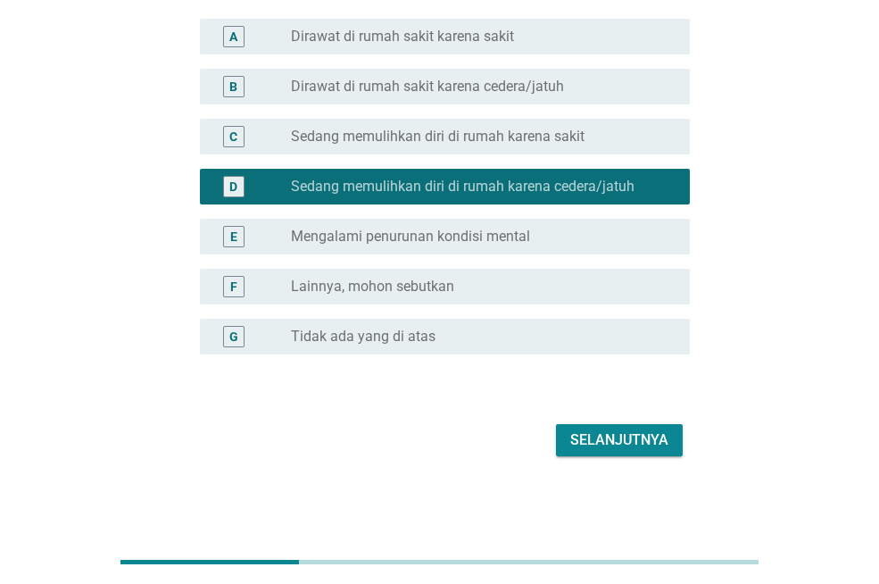
click at [597, 436] on font "Selanjutnya" at bounding box center [619, 439] width 98 height 17
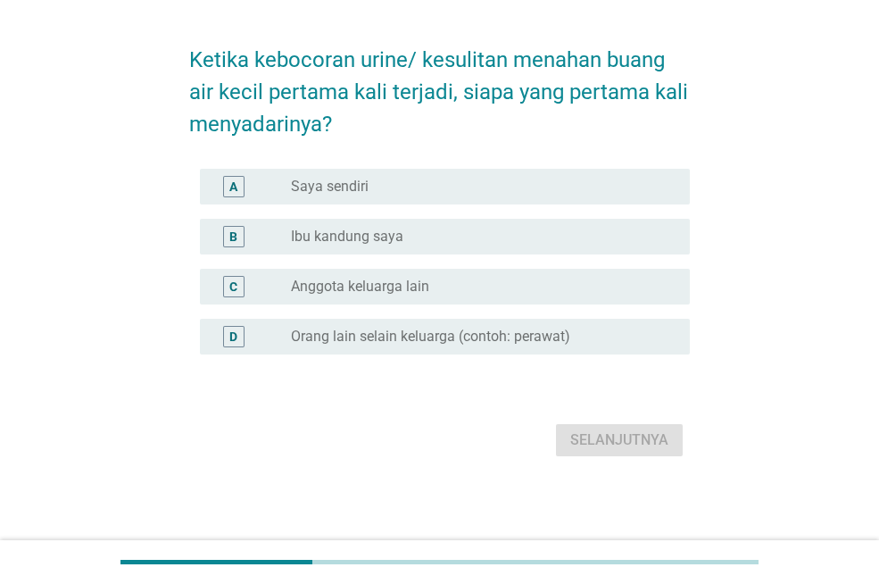
scroll to position [0, 0]
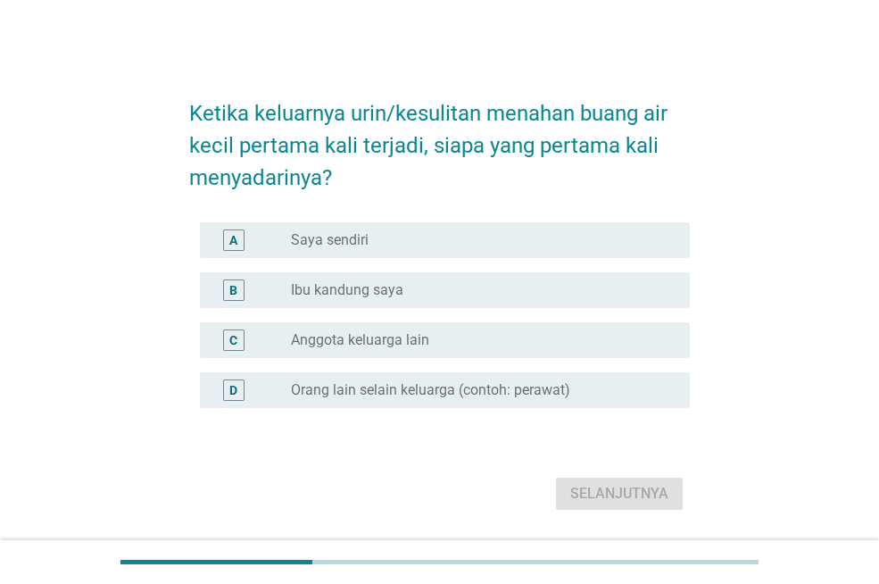
click at [420, 295] on div "tombol radio tidak dicentang Ibu kandung saya" at bounding box center [476, 290] width 370 height 18
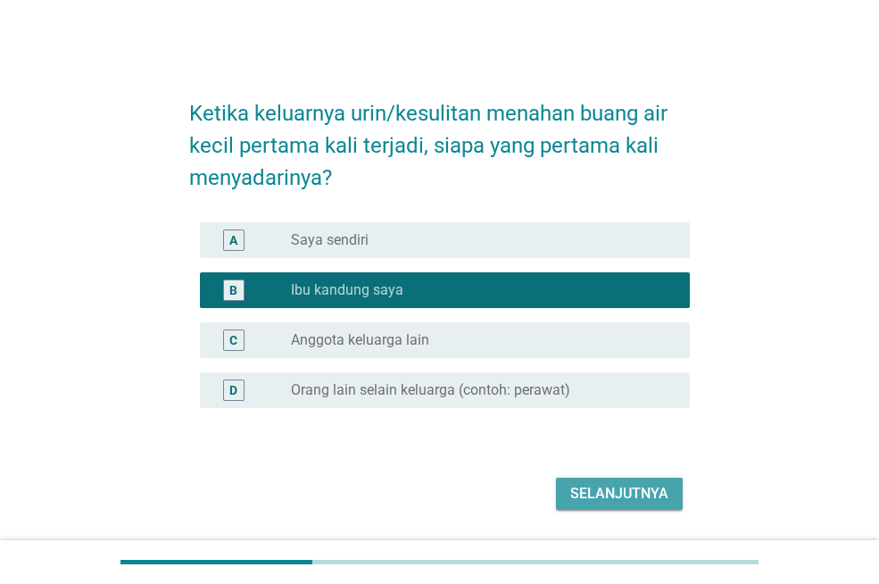
click at [625, 481] on button "Selanjutnya" at bounding box center [619, 494] width 127 height 32
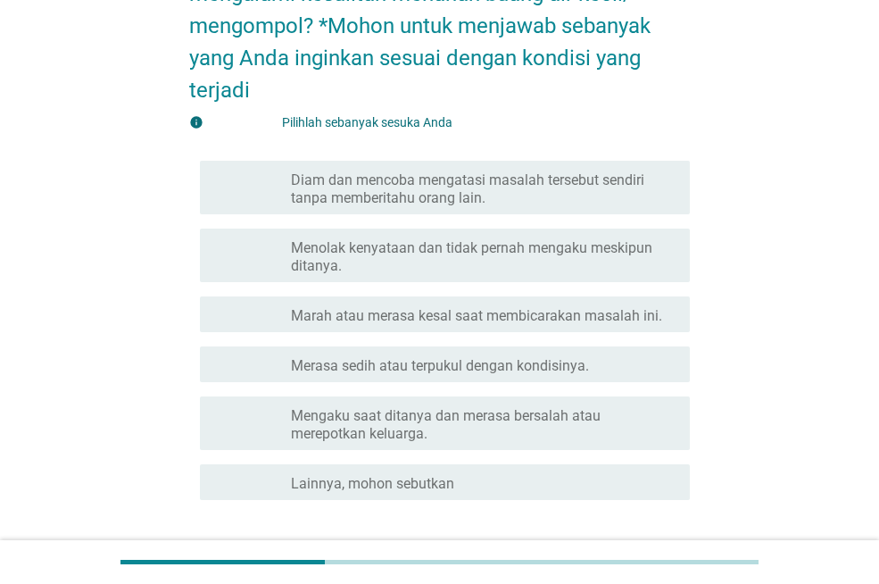
scroll to position [179, 0]
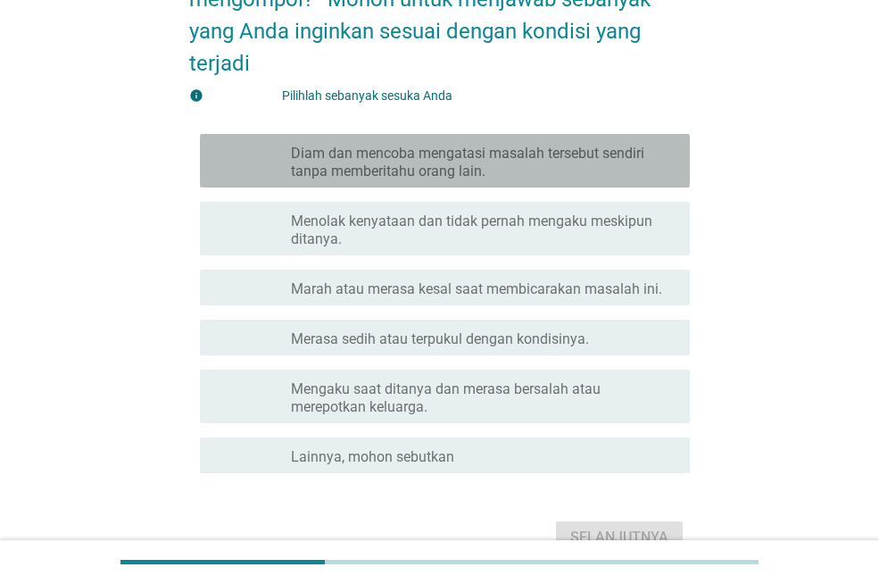
drag, startPoint x: 427, startPoint y: 147, endPoint x: 431, endPoint y: 169, distance: 21.9
click at [428, 153] on font "Diam dan mencoba mengatasi masalah tersebut sendiri tanpa memberitahu orang lai…" at bounding box center [467, 162] width 353 height 35
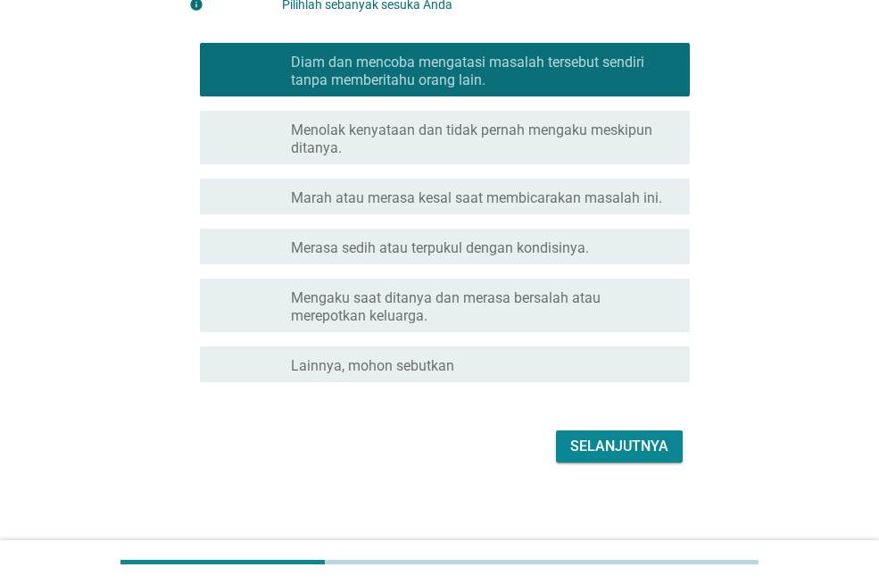
scroll to position [276, 0]
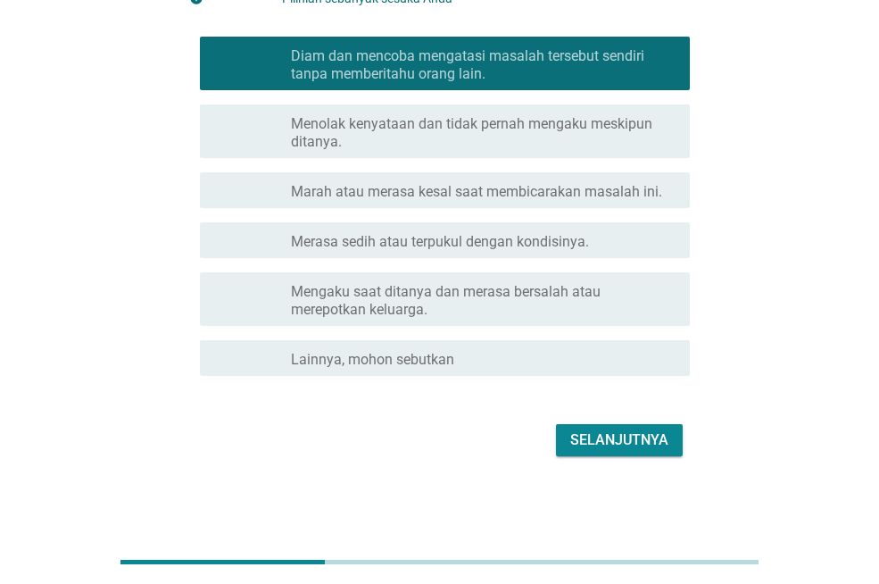
click at [625, 444] on font "Selanjutnya" at bounding box center [619, 439] width 98 height 17
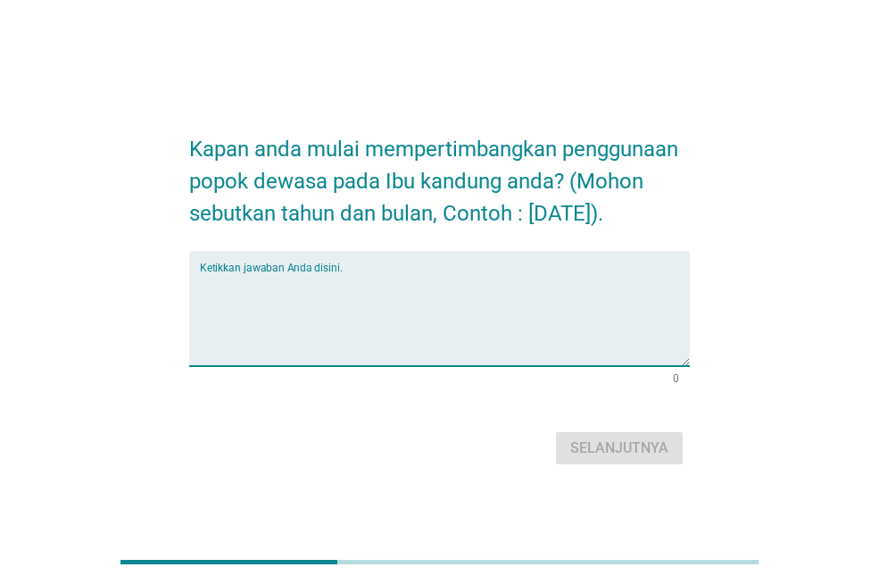
click at [227, 278] on textarea "Ketikkan jawaban Anda disini." at bounding box center [445, 319] width 490 height 94
drag, startPoint x: 242, startPoint y: 284, endPoint x: 78, endPoint y: 249, distance: 167.9
click at [78, 249] on div "Kapan anda mulai mempertimbangkan penggunaan popok dewasa pada Ibu kandung anda…" at bounding box center [440, 292] width 794 height 383
type textarea "Februari 2020"
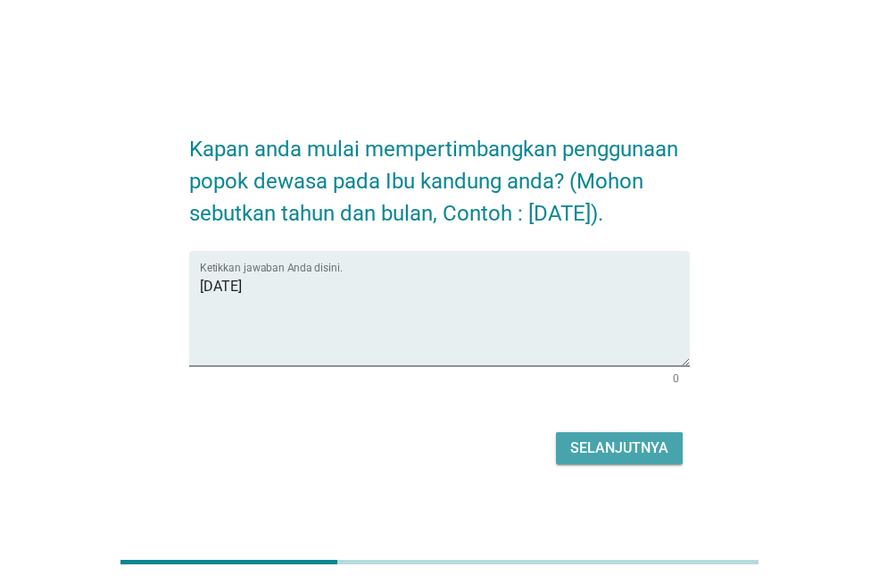
click at [644, 442] on font "Selanjutnya" at bounding box center [619, 447] width 98 height 17
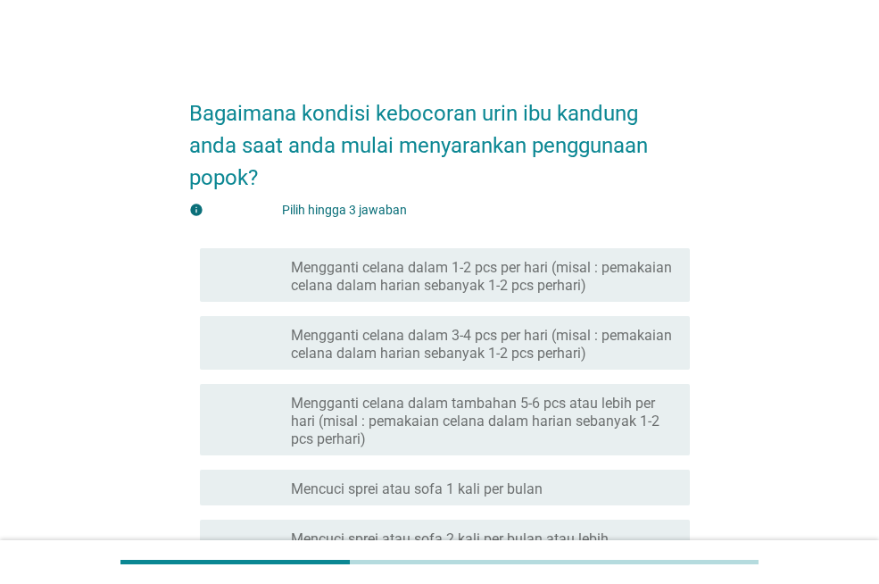
click at [630, 280] on font "Mengganti celana dalam 1-2 pcs per hari (misal : pemakaian celana dalam harian …" at bounding box center [483, 277] width 385 height 36
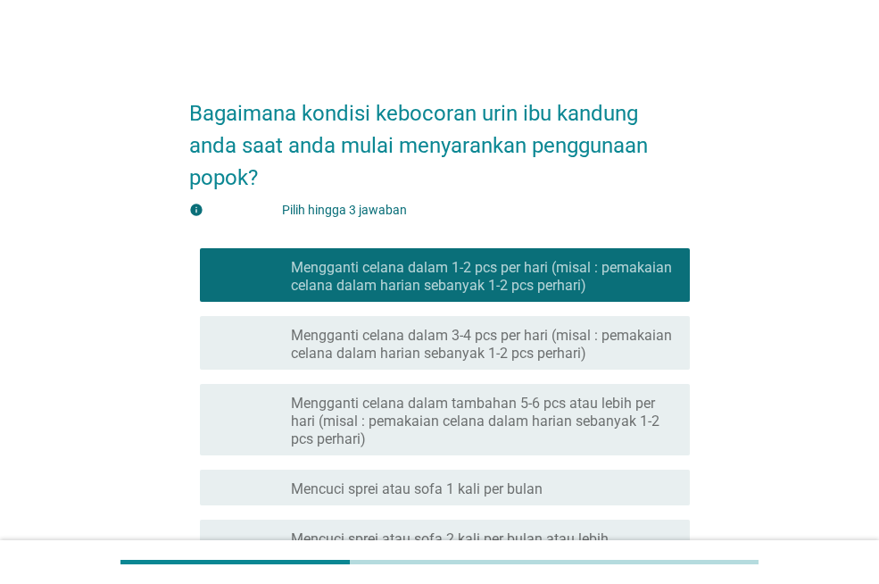
scroll to position [355, 0]
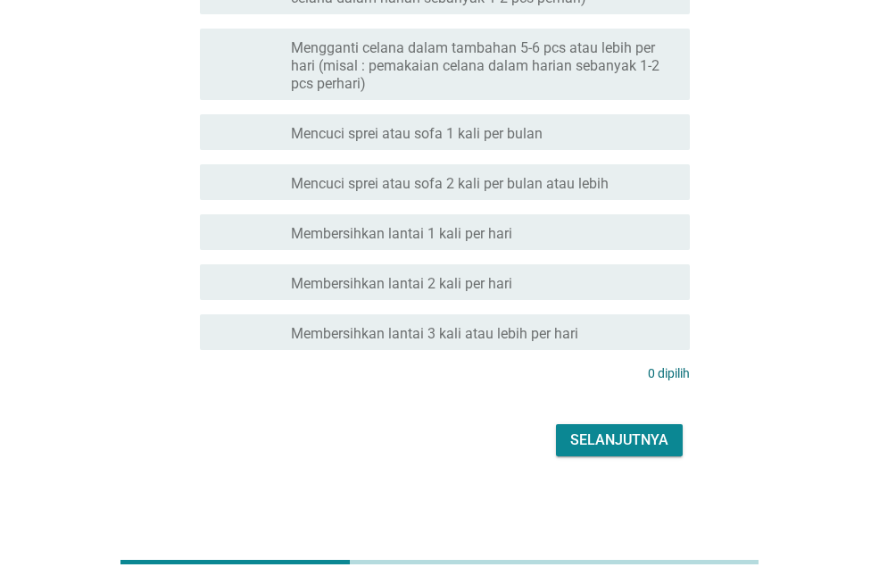
click at [669, 430] on button "Selanjutnya" at bounding box center [619, 440] width 127 height 32
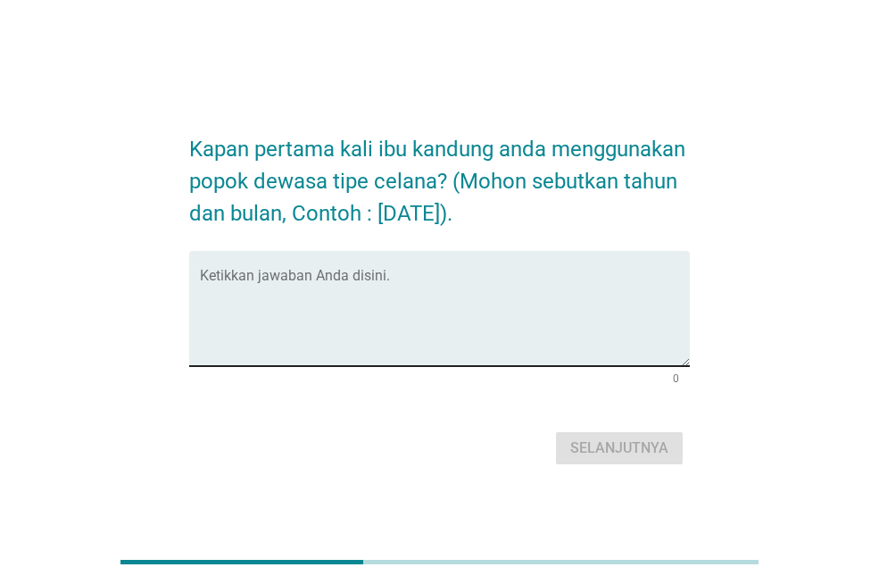
click at [278, 277] on textarea "Ketikkan jawaban Anda disini." at bounding box center [445, 319] width 490 height 94
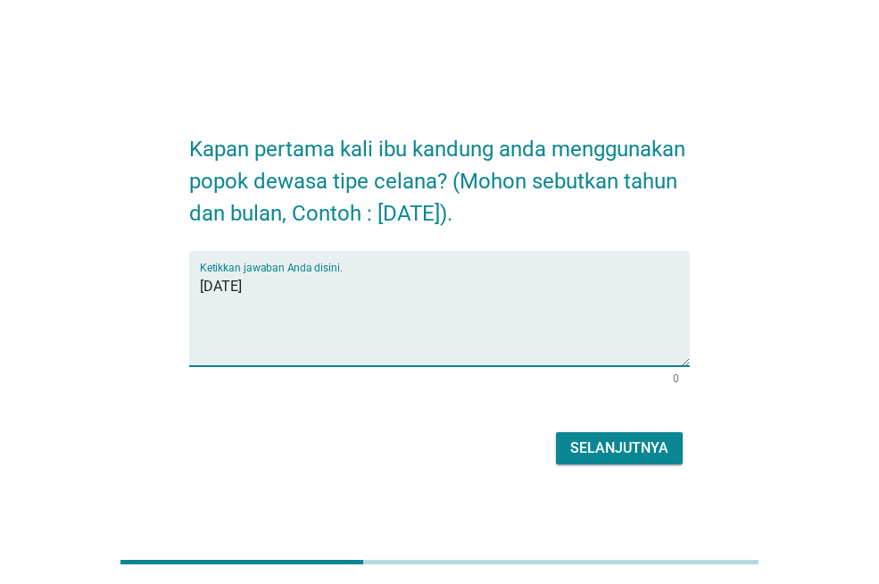
type textarea "Februari 2020"
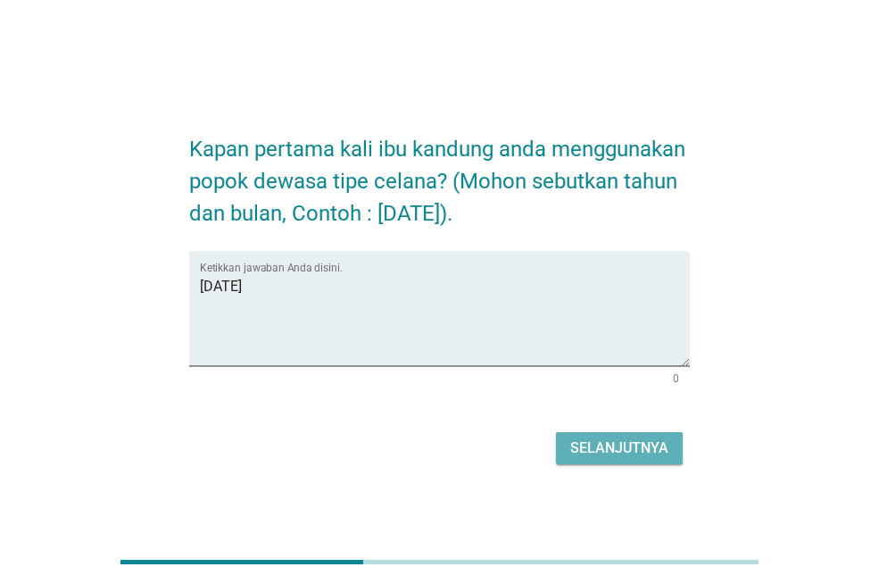
click at [635, 454] on font "Selanjutnya" at bounding box center [619, 447] width 98 height 21
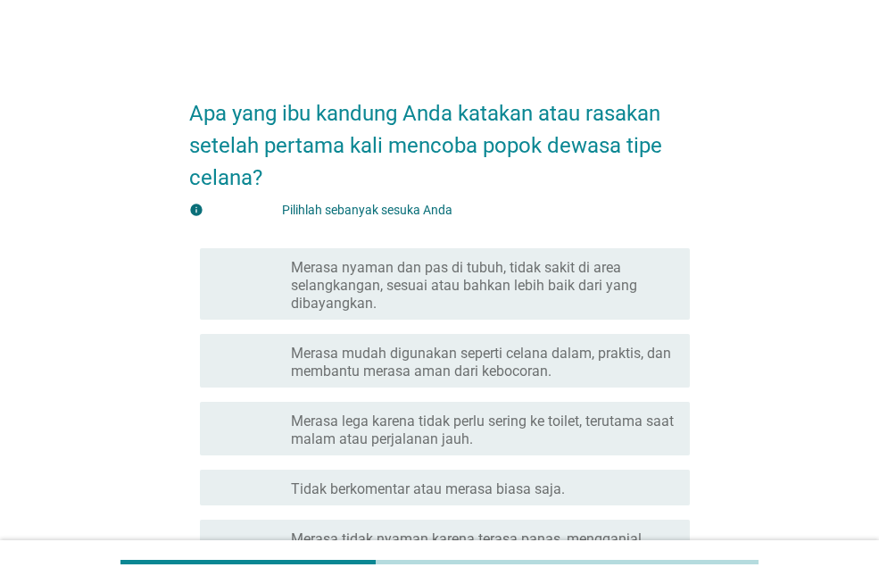
click at [509, 281] on font "Merasa nyaman dan pas di tubuh, tidak sakit di area selangkangan, sesuai atau b…" at bounding box center [464, 285] width 346 height 53
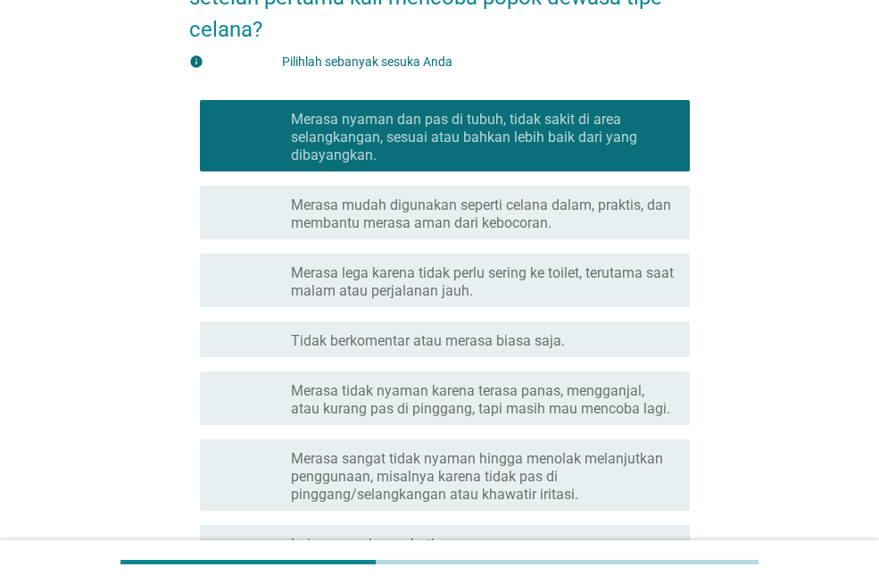
scroll to position [333, 0]
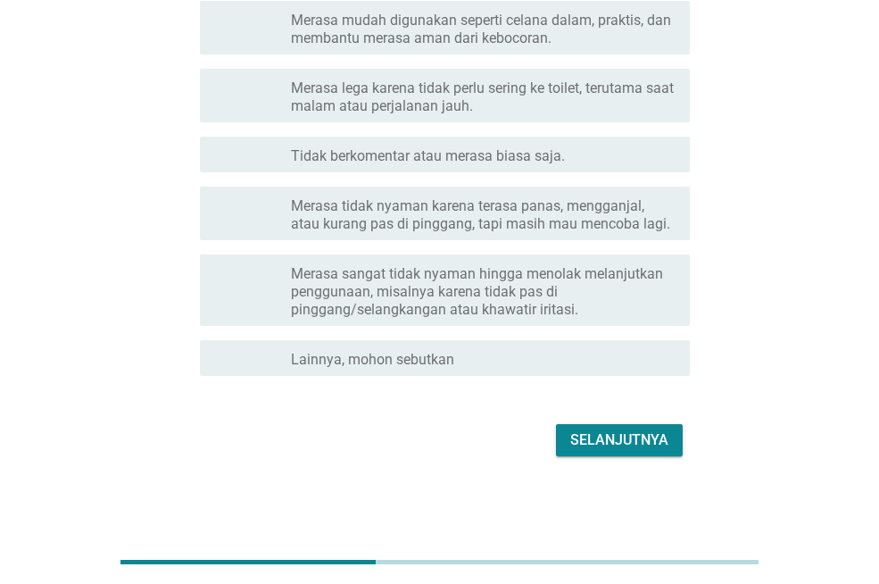
click at [617, 427] on button "Selanjutnya" at bounding box center [619, 440] width 127 height 32
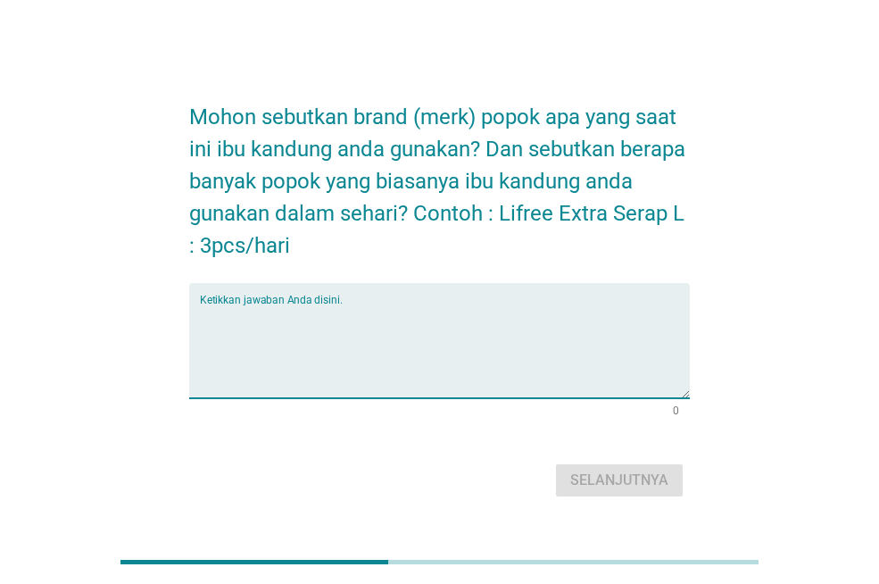
click at [345, 320] on textarea "Ketikkan jawaban Anda disini." at bounding box center [445, 351] width 490 height 94
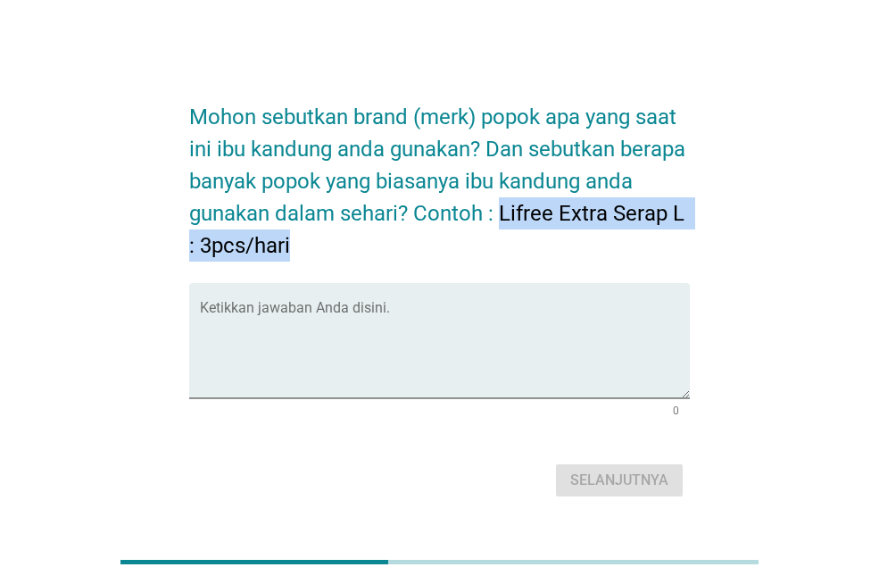
drag, startPoint x: 498, startPoint y: 217, endPoint x: 623, endPoint y: 237, distance: 126.6
click at [623, 237] on h2 "Mohon sebutkan brand (merk) popok apa yang saat ini ibu kandung anda gunakan? D…" at bounding box center [439, 172] width 501 height 179
copy font "Lifree Extra Serap L : 3pcs/hari"
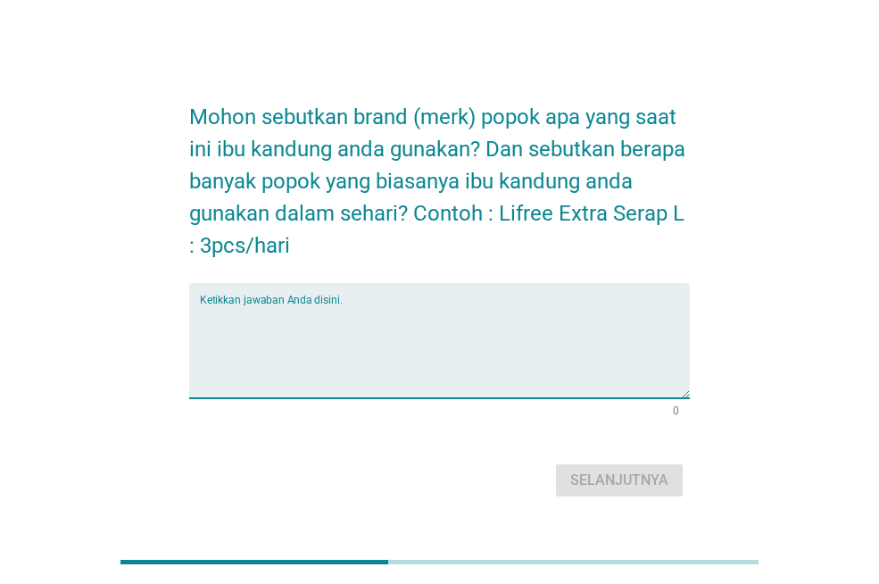
click at [367, 313] on textarea "Ketikkan jawaban Anda disini." at bounding box center [445, 351] width 490 height 94
paste textarea "Lifree Extra Serap L : 3pcs/hari"
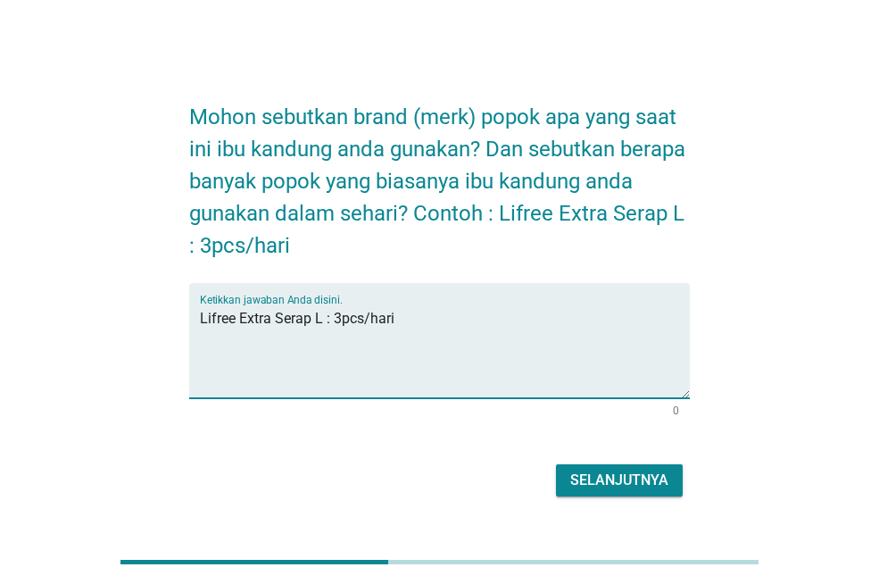
click at [344, 314] on textarea "Lifree Extra Serap L : 3pcs/hari" at bounding box center [445, 351] width 490 height 94
drag, startPoint x: 273, startPoint y: 313, endPoint x: 76, endPoint y: 314, distance: 197.3
click at [76, 314] on div "Mohon sebutkan brand (merk) popok apa yang saat ini ibu kandung anda gunakan? D…" at bounding box center [440, 292] width 794 height 447
click at [272, 321] on textarea "Otto Serap L : 1pcs/hari" at bounding box center [445, 351] width 490 height 94
type textarea "Otto L : 1pcs/hari"
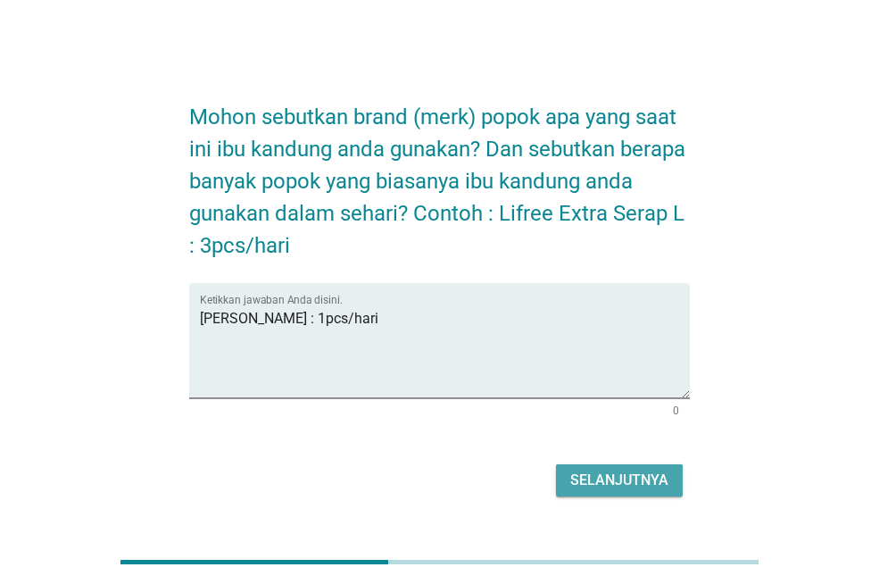
click at [610, 474] on font "Selanjutnya" at bounding box center [619, 479] width 98 height 17
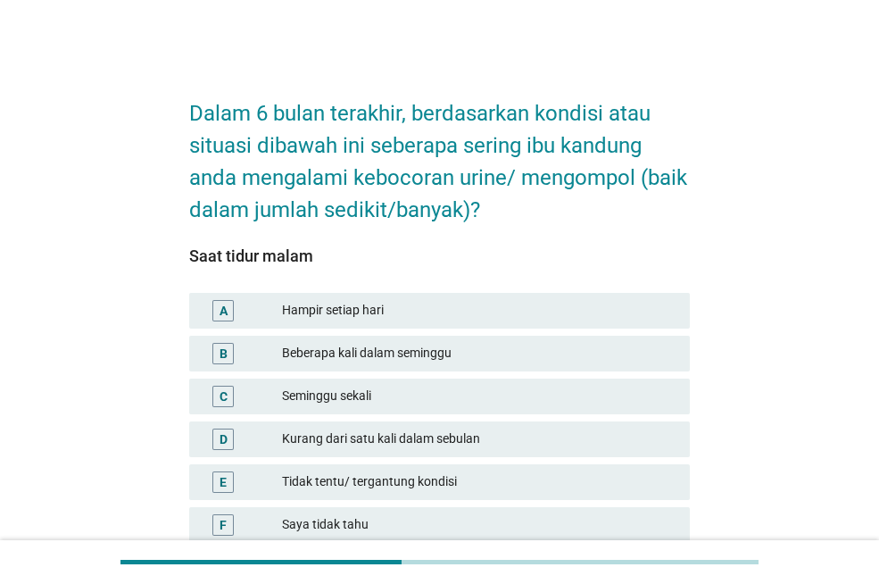
click at [418, 311] on font "Hampir setiap hari" at bounding box center [479, 310] width 394 height 19
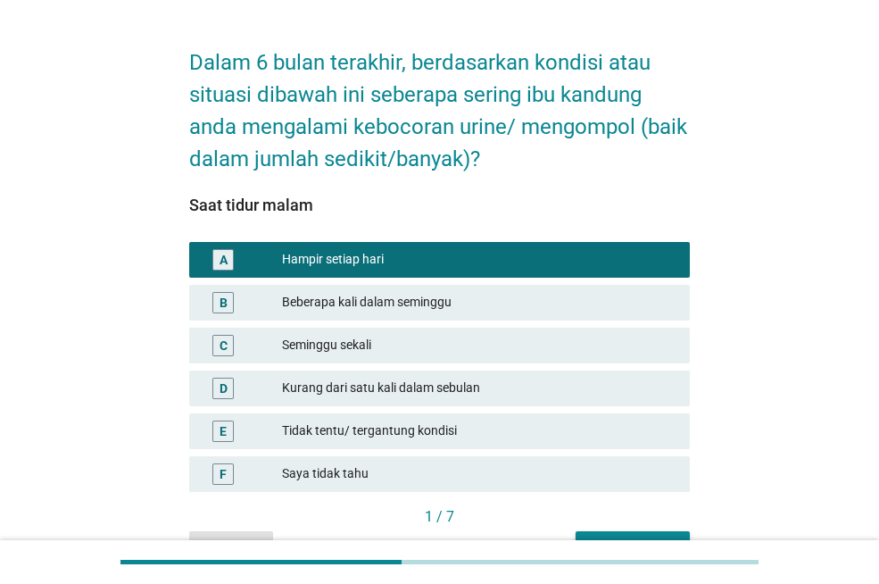
scroll to position [153, 0]
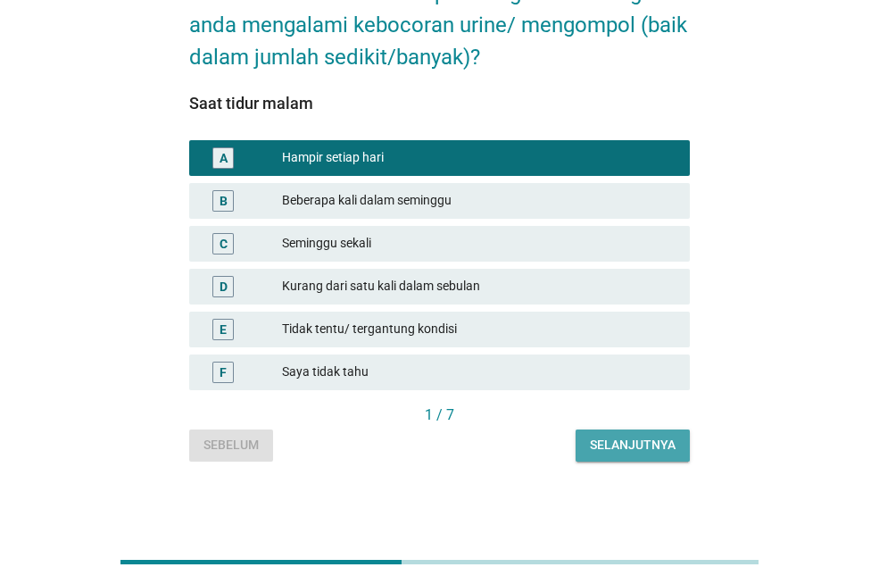
click at [625, 434] on button "Selanjutnya" at bounding box center [633, 445] width 114 height 32
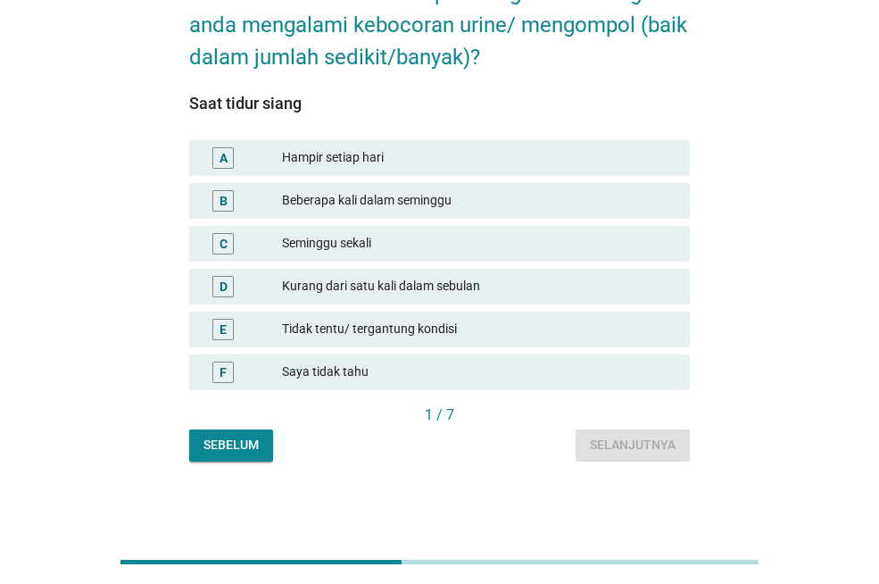
scroll to position [0, 0]
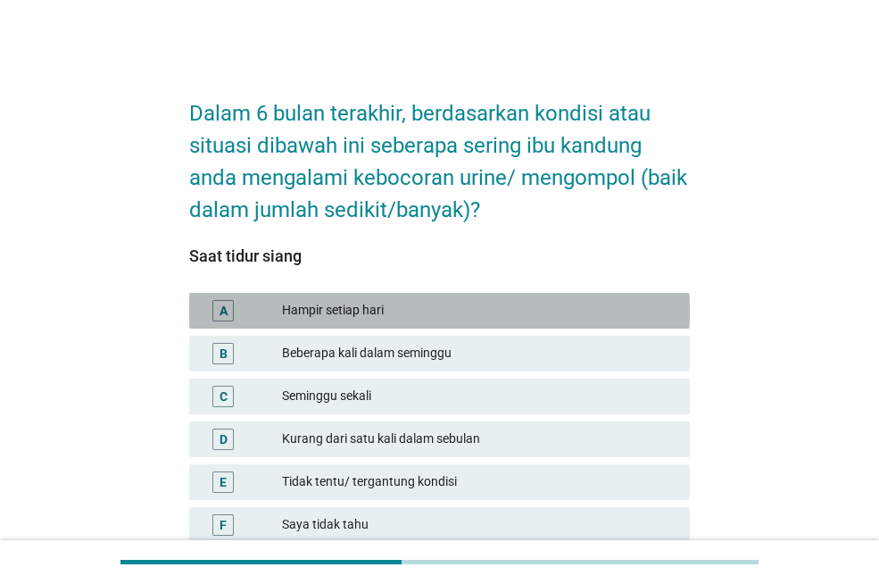
click at [366, 311] on font "Hampir setiap hari" at bounding box center [333, 310] width 102 height 14
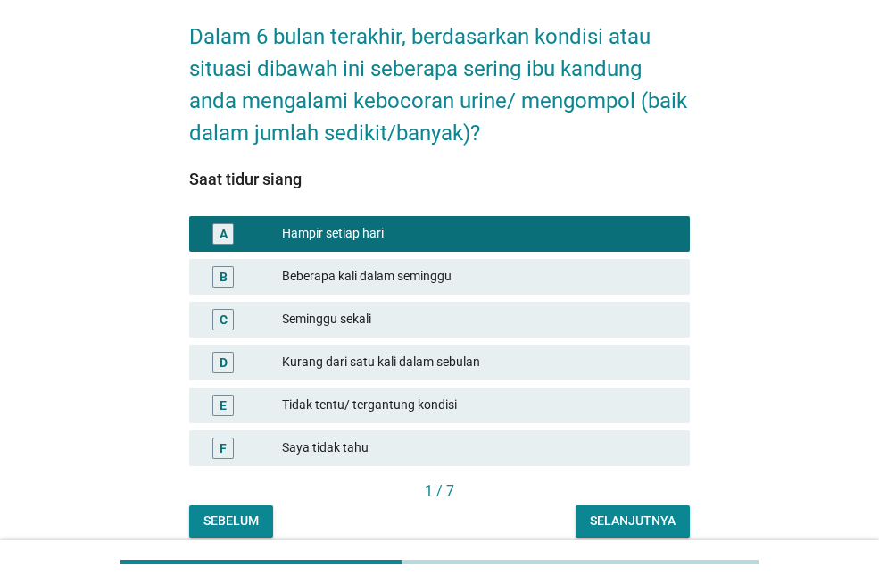
scroll to position [153, 0]
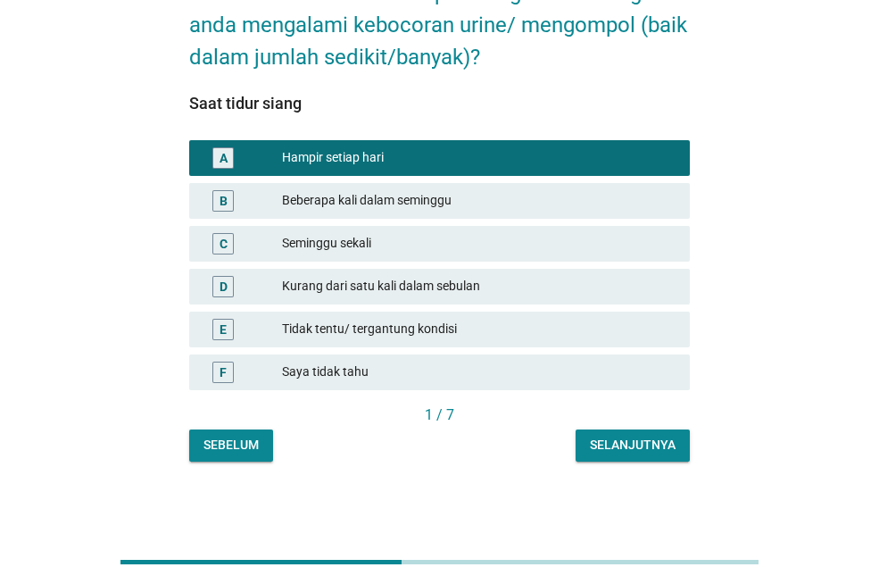
click at [650, 445] on font "Selanjutnya" at bounding box center [633, 444] width 86 height 14
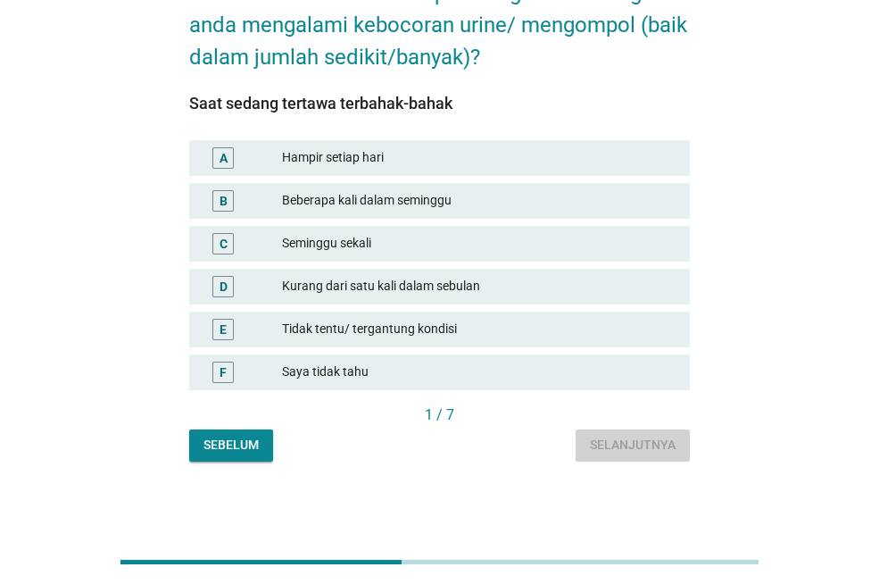
scroll to position [0, 0]
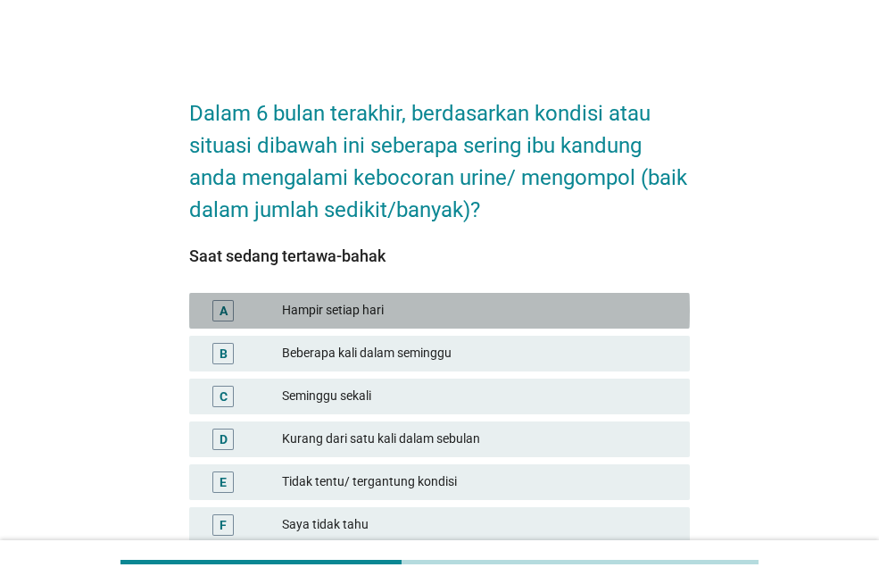
click at [413, 310] on font "Hampir setiap hari" at bounding box center [479, 310] width 394 height 19
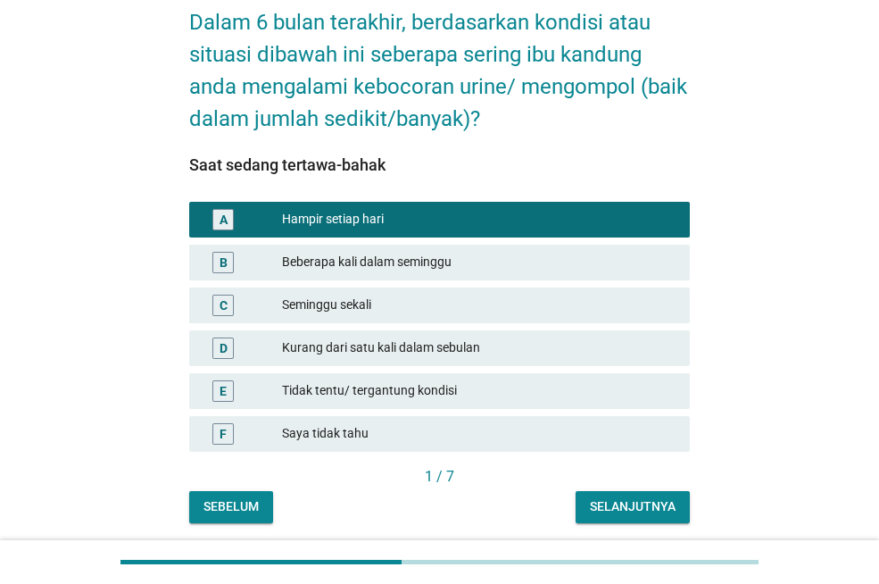
scroll to position [153, 0]
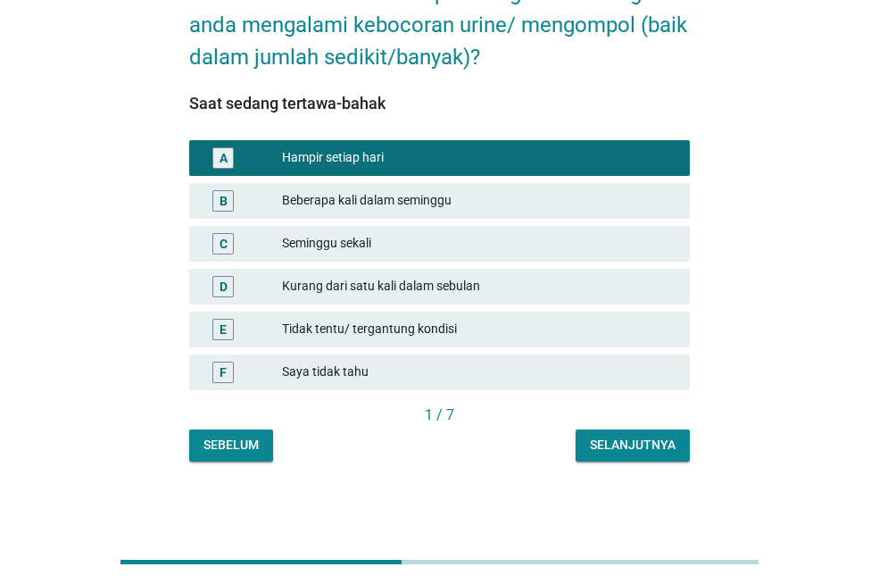
click at [639, 435] on button "Selanjutnya" at bounding box center [633, 445] width 114 height 32
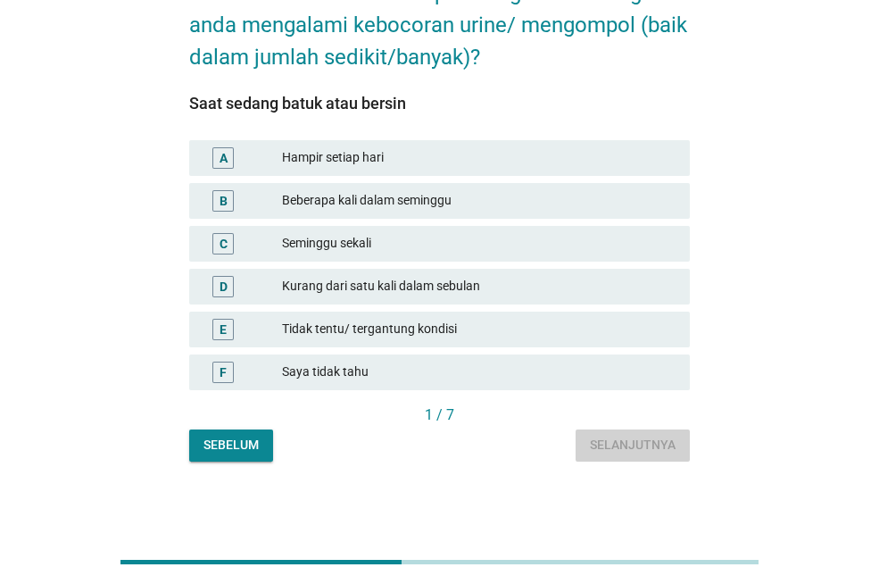
scroll to position [0, 0]
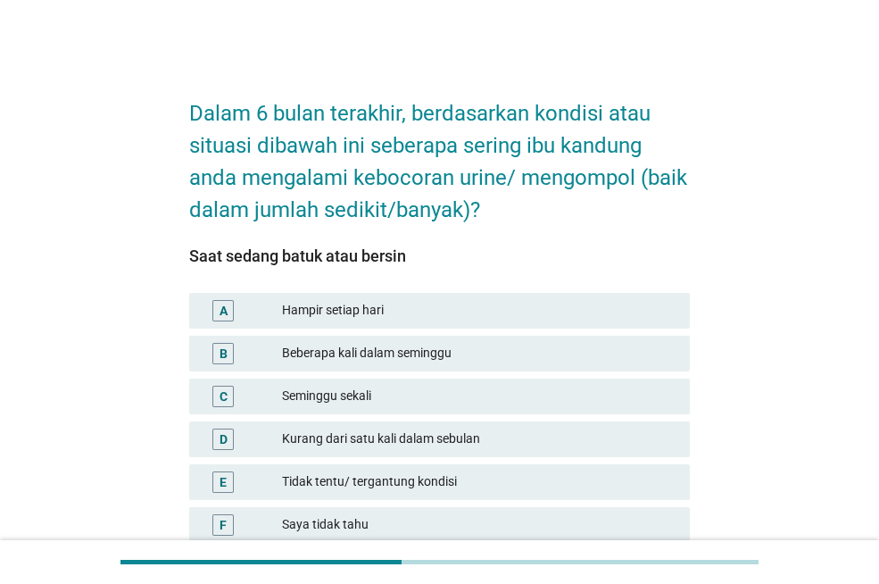
drag, startPoint x: 466, startPoint y: 302, endPoint x: 470, endPoint y: 323, distance: 21.9
click at [466, 305] on font "Hampir setiap hari" at bounding box center [479, 310] width 394 height 19
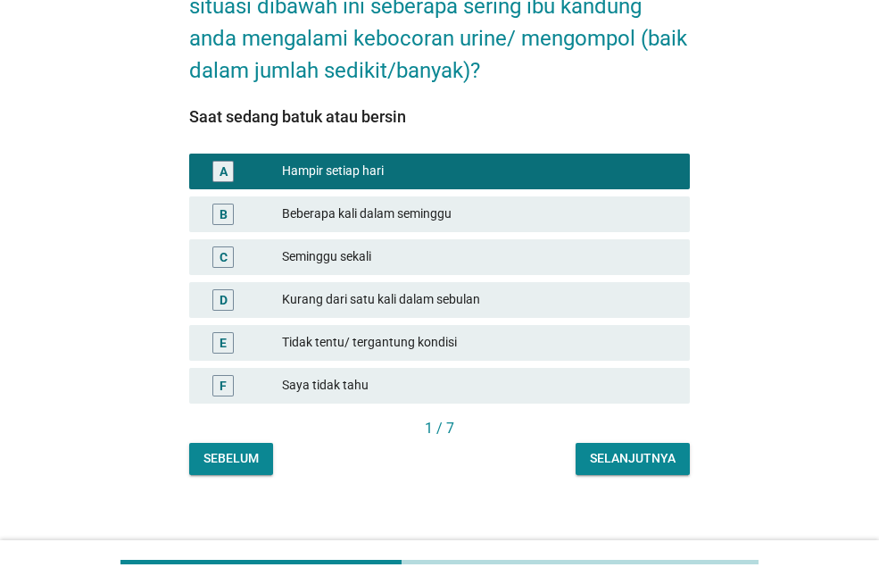
scroll to position [153, 0]
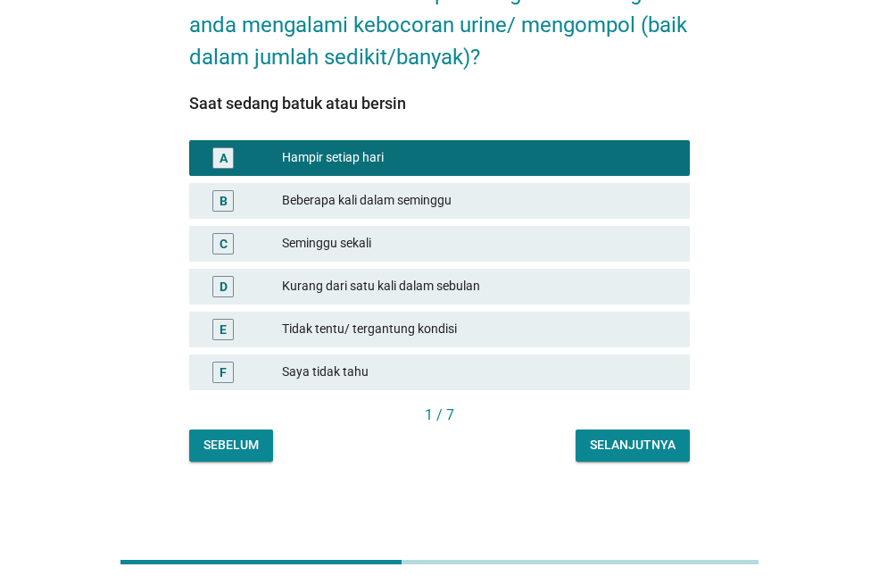
click at [624, 429] on button "Selanjutnya" at bounding box center [633, 445] width 114 height 32
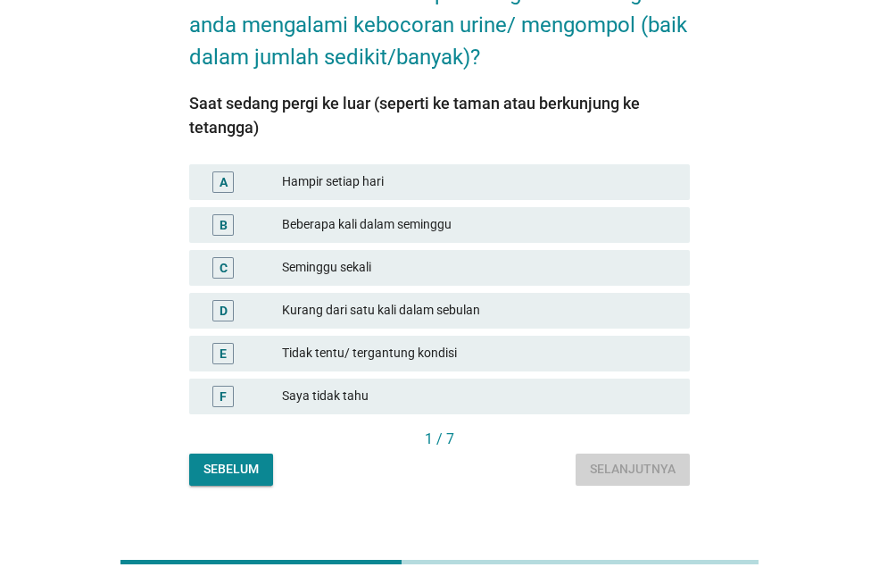
scroll to position [0, 0]
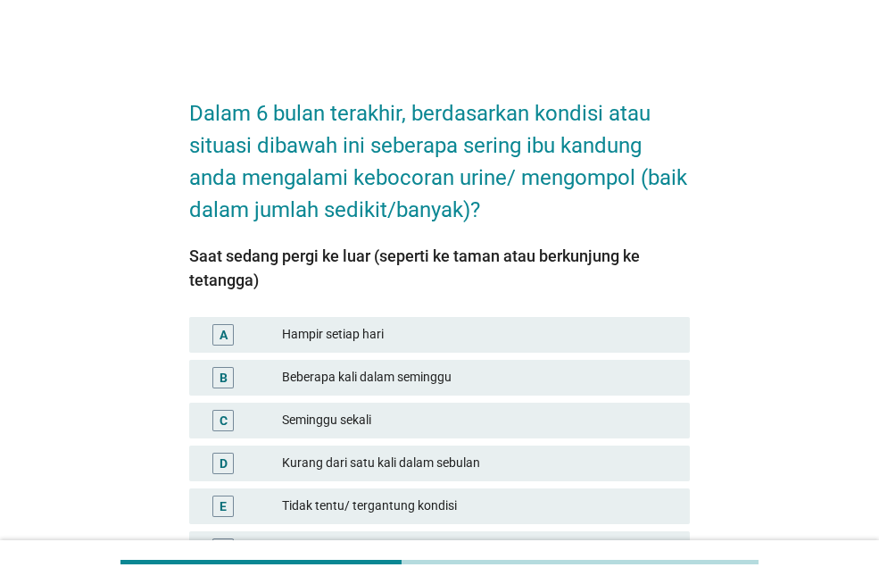
click at [394, 326] on div "Hampir setiap hari" at bounding box center [479, 334] width 394 height 21
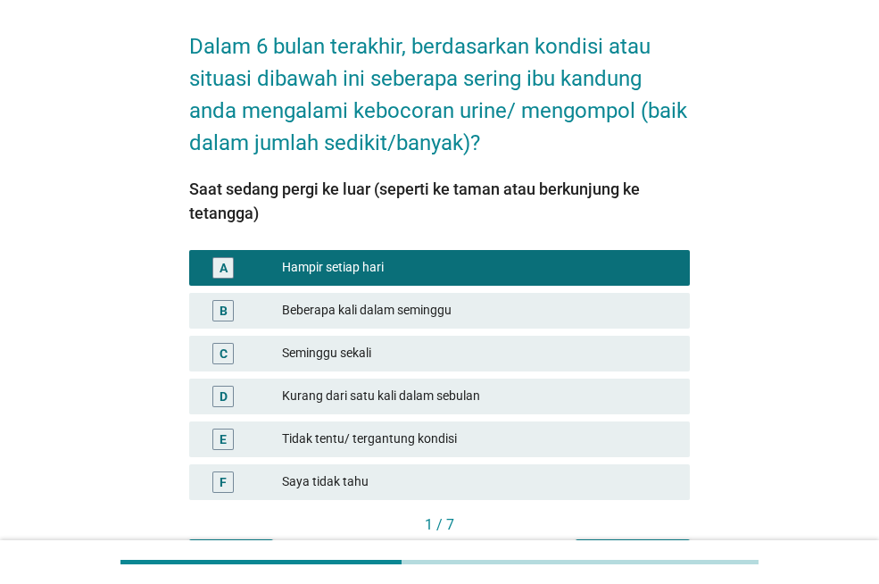
scroll to position [177, 0]
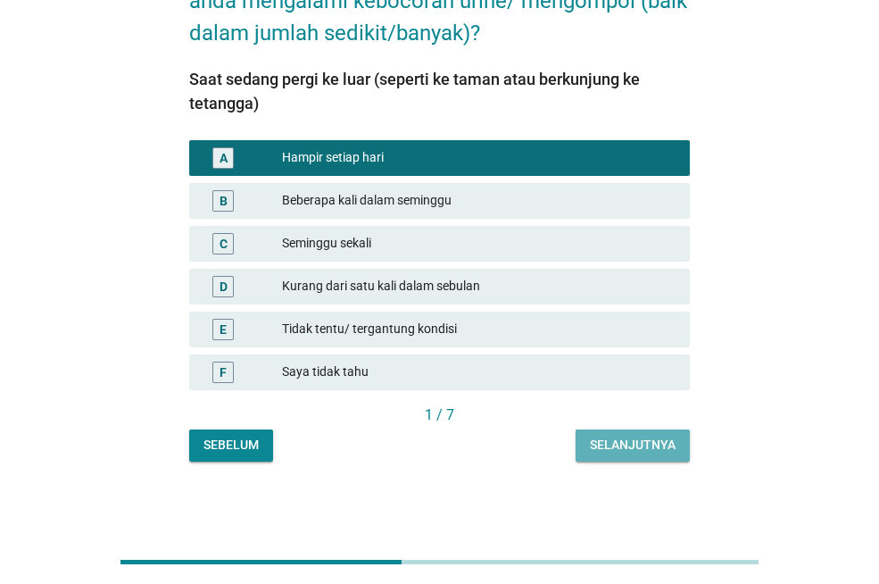
click at [659, 449] on font "Selanjutnya" at bounding box center [633, 444] width 86 height 14
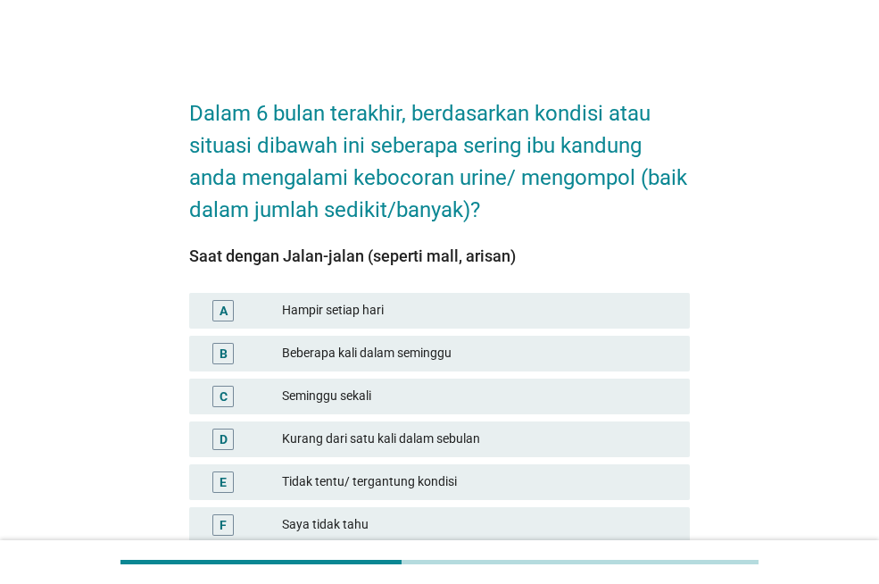
click at [511, 312] on font "Hampir setiap hari" at bounding box center [479, 310] width 394 height 19
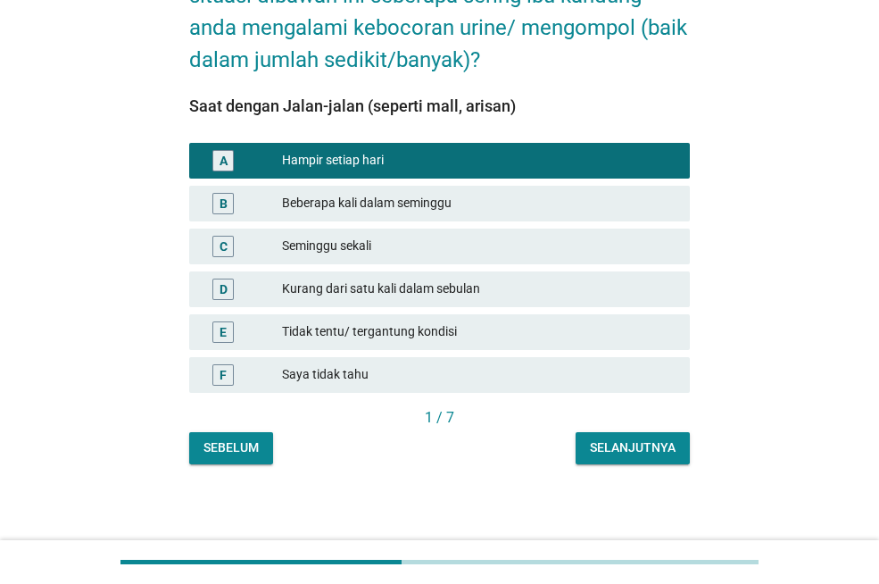
scroll to position [153, 0]
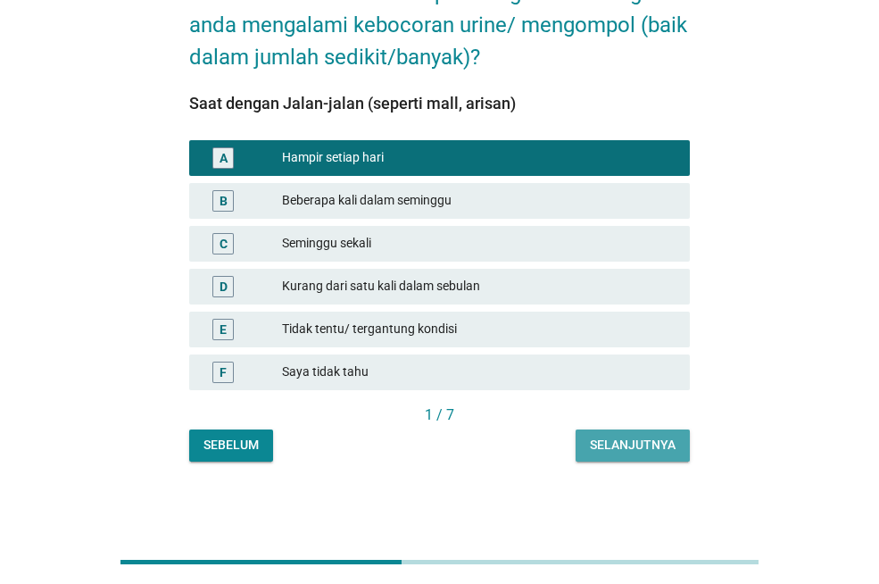
click at [658, 442] on font "Selanjutnya" at bounding box center [633, 444] width 86 height 14
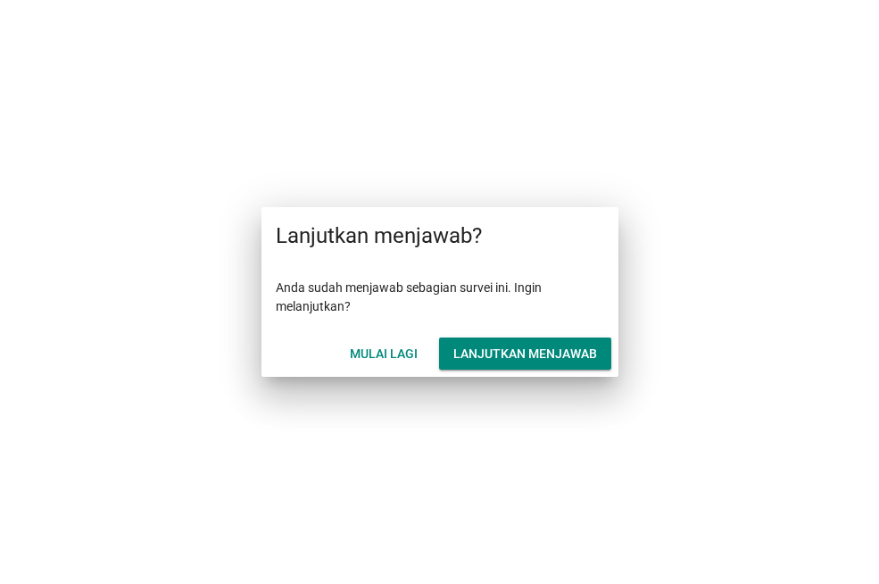
click at [499, 353] on font "Lanjutkan menjawab" at bounding box center [525, 353] width 144 height 14
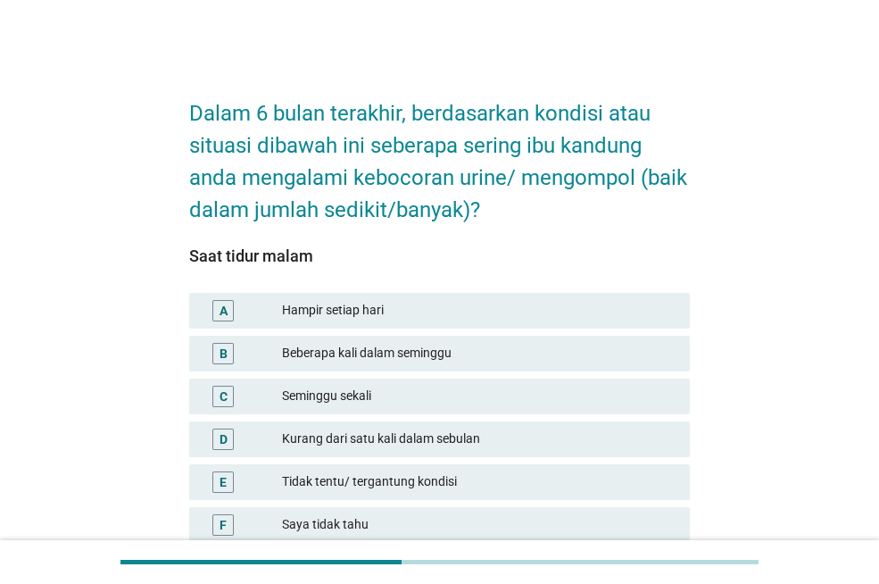
click at [477, 311] on font "Hampir setiap hari" at bounding box center [479, 310] width 394 height 19
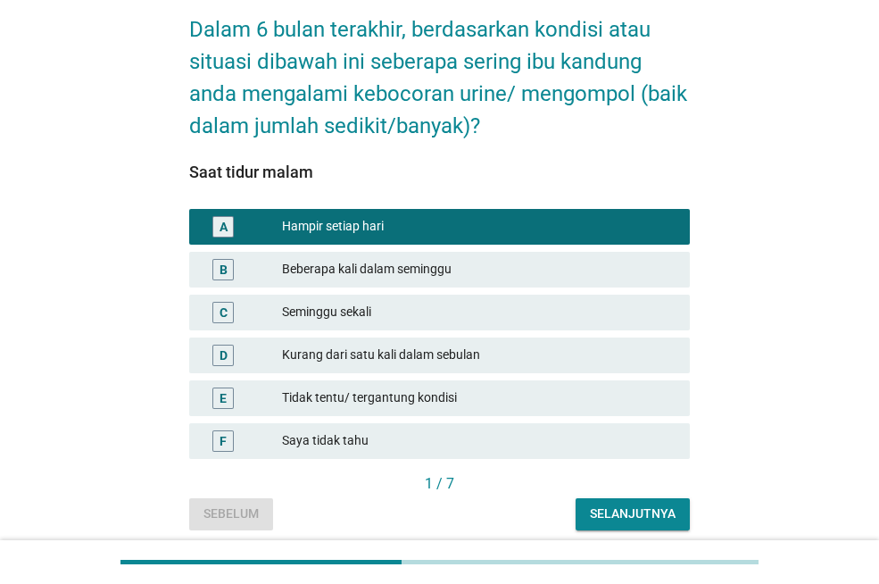
scroll to position [153, 0]
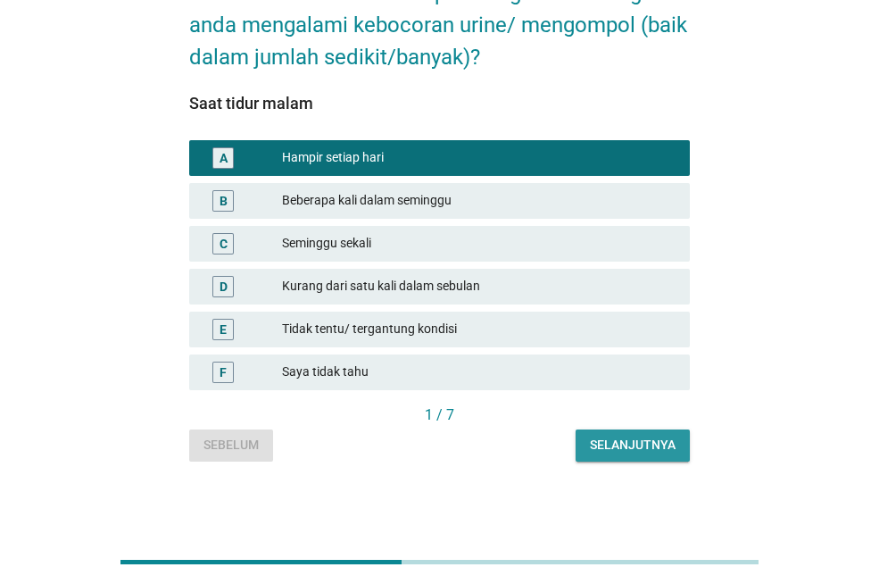
click at [665, 445] on font "Selanjutnya" at bounding box center [633, 444] width 86 height 14
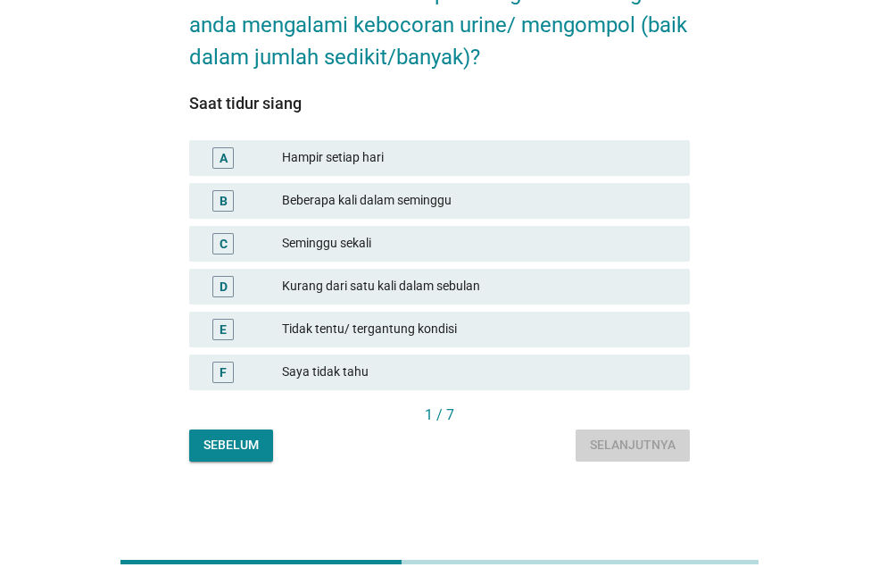
scroll to position [0, 0]
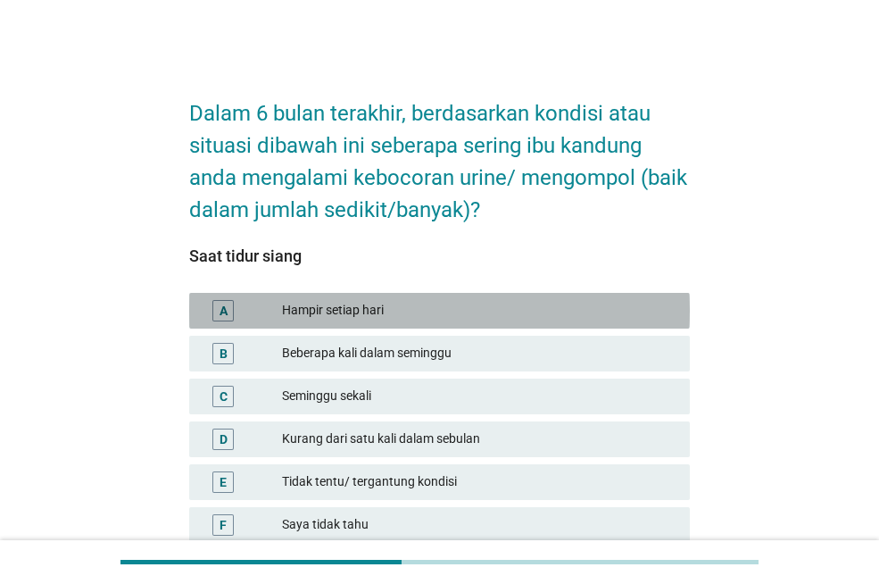
click at [497, 305] on font "Hampir setiap hari" at bounding box center [479, 310] width 394 height 19
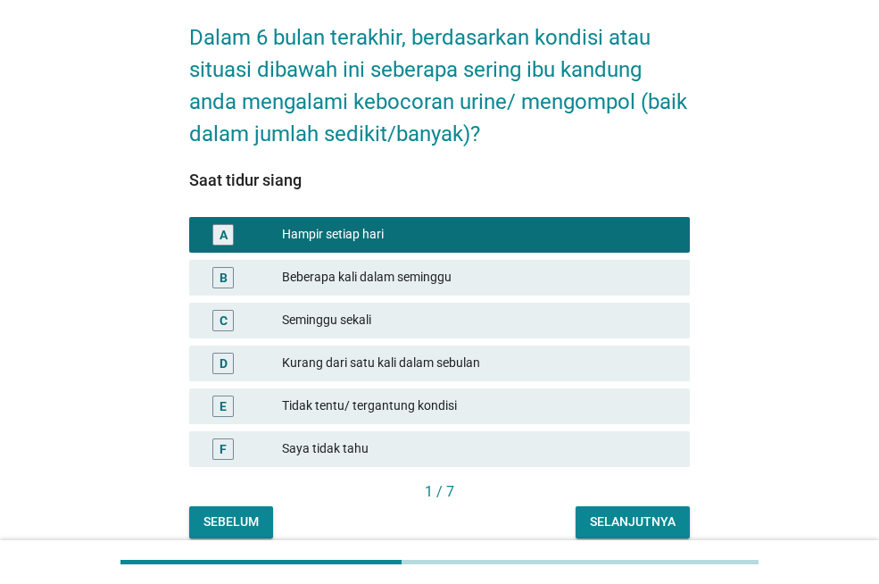
scroll to position [153, 0]
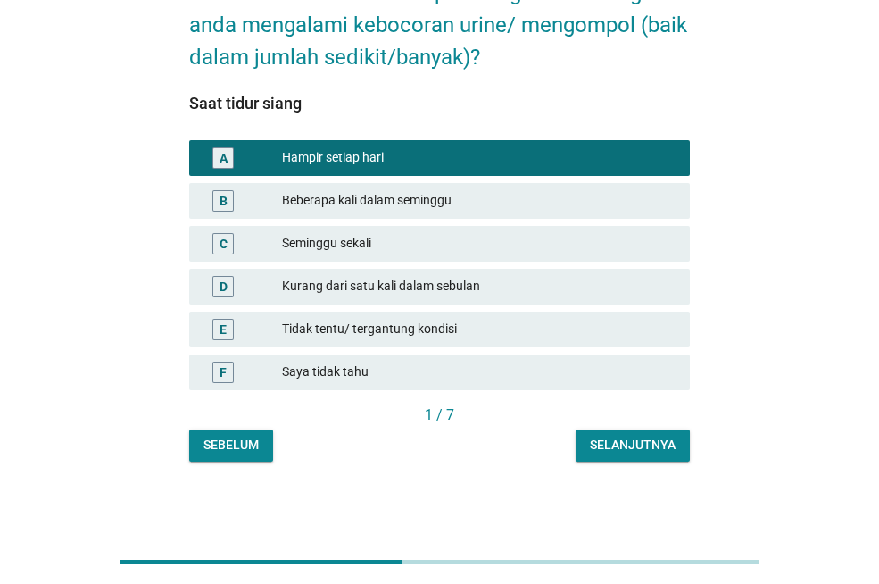
click at [659, 434] on button "Selanjutnya" at bounding box center [633, 445] width 114 height 32
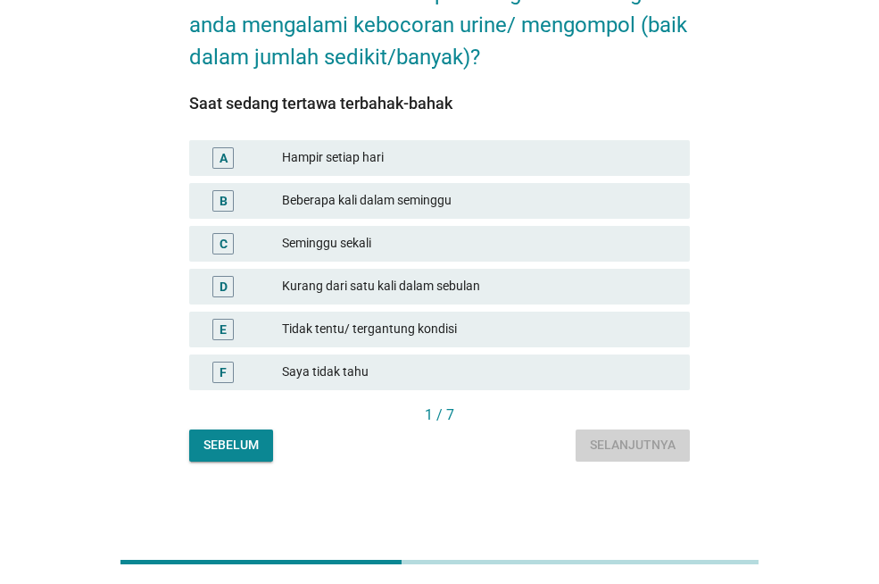
scroll to position [0, 0]
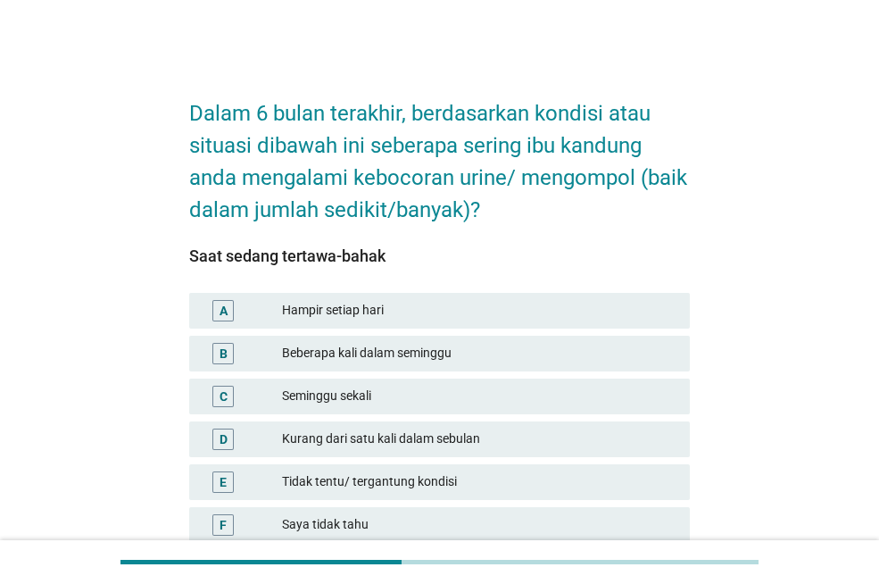
click at [509, 308] on font "Hampir setiap hari" at bounding box center [479, 310] width 394 height 19
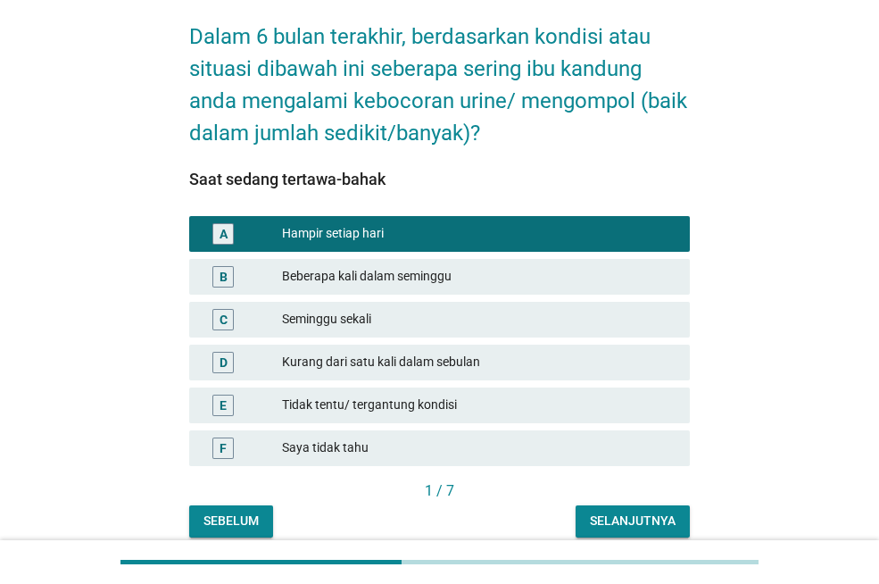
scroll to position [153, 0]
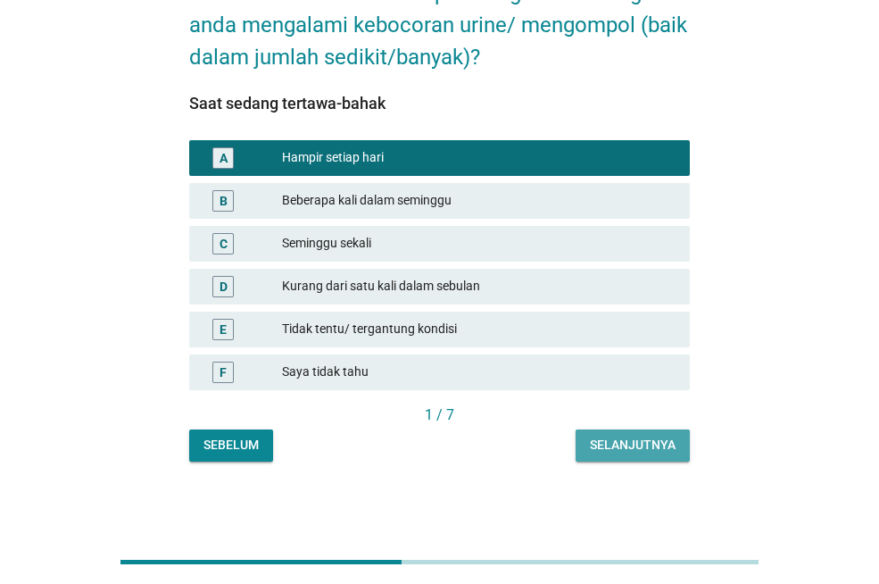
click at [636, 435] on button "Selanjutnya" at bounding box center [633, 445] width 114 height 32
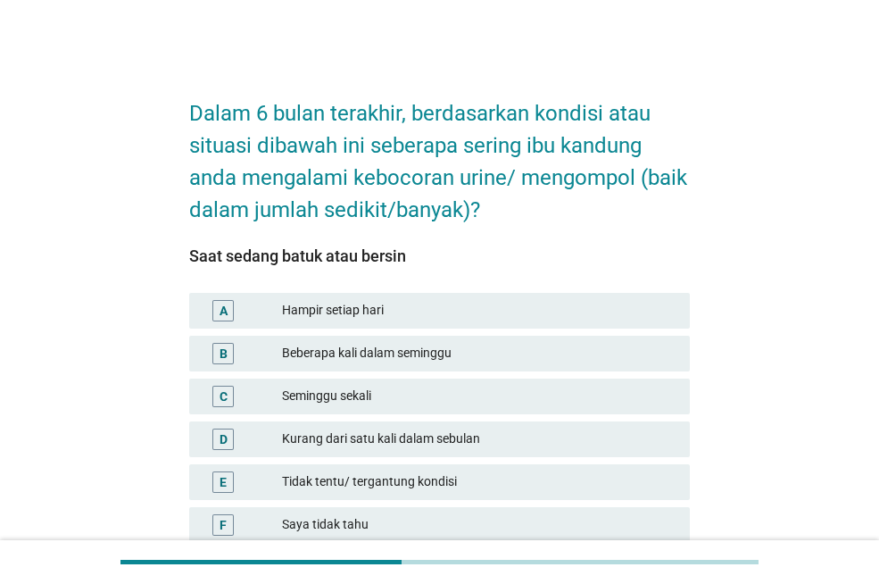
click at [549, 305] on font "Hampir setiap hari" at bounding box center [479, 310] width 394 height 19
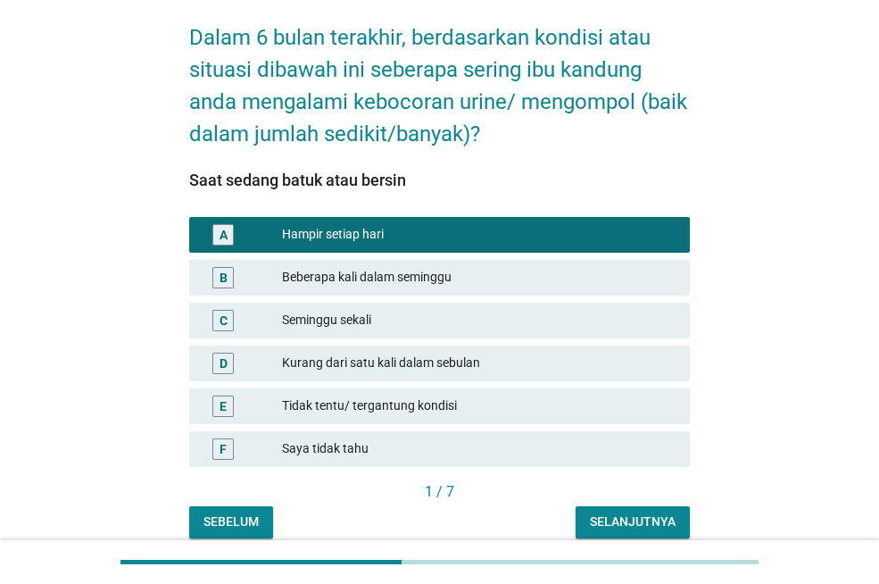
scroll to position [153, 0]
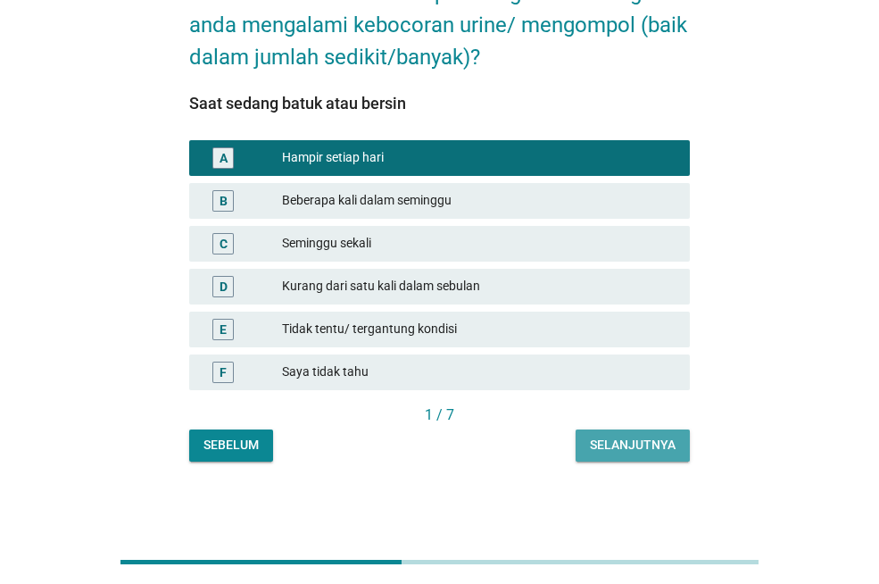
click at [662, 440] on font "Selanjutnya" at bounding box center [633, 444] width 86 height 14
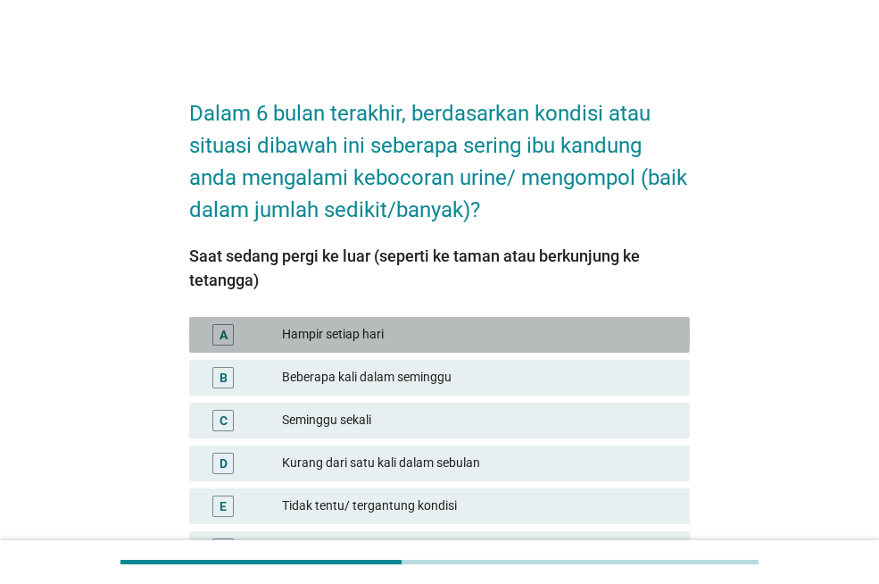
drag, startPoint x: 440, startPoint y: 333, endPoint x: 456, endPoint y: 353, distance: 25.4
click at [440, 334] on font "Hampir setiap hari" at bounding box center [479, 334] width 394 height 19
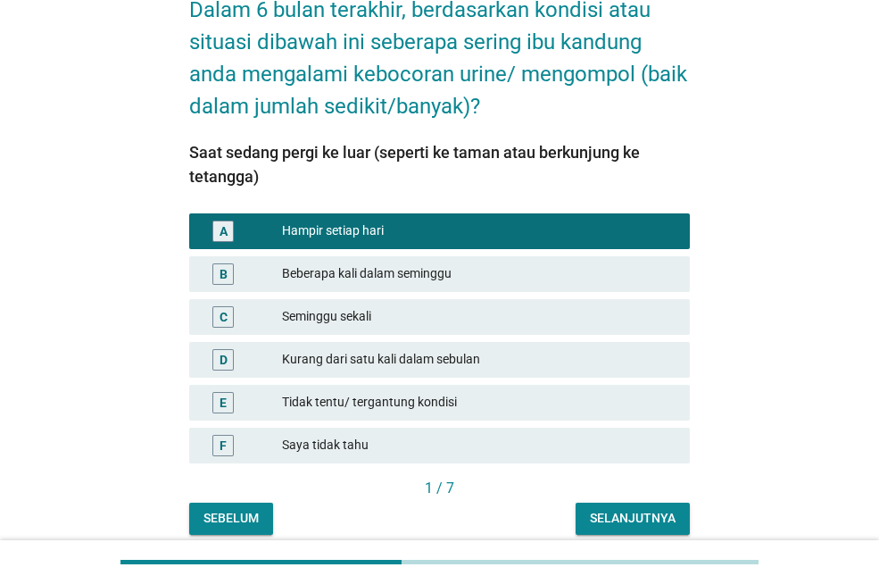
scroll to position [177, 0]
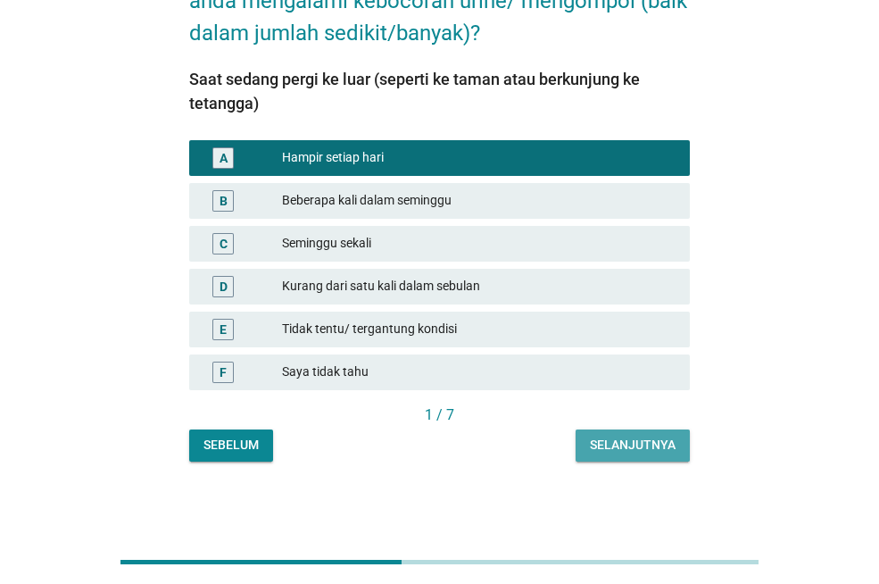
click at [622, 441] on font "Selanjutnya" at bounding box center [633, 444] width 86 height 14
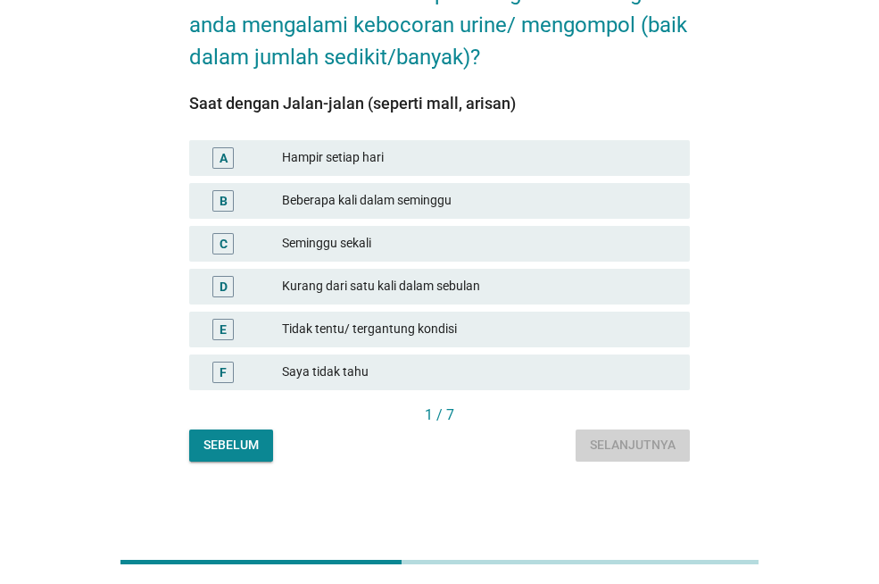
scroll to position [0, 0]
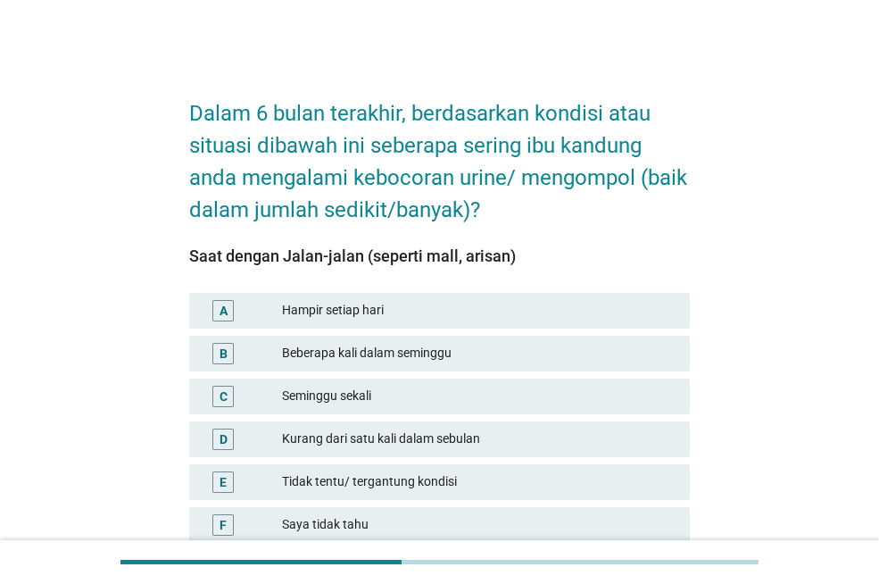
click at [480, 316] on font "Hampir setiap hari" at bounding box center [479, 310] width 394 height 19
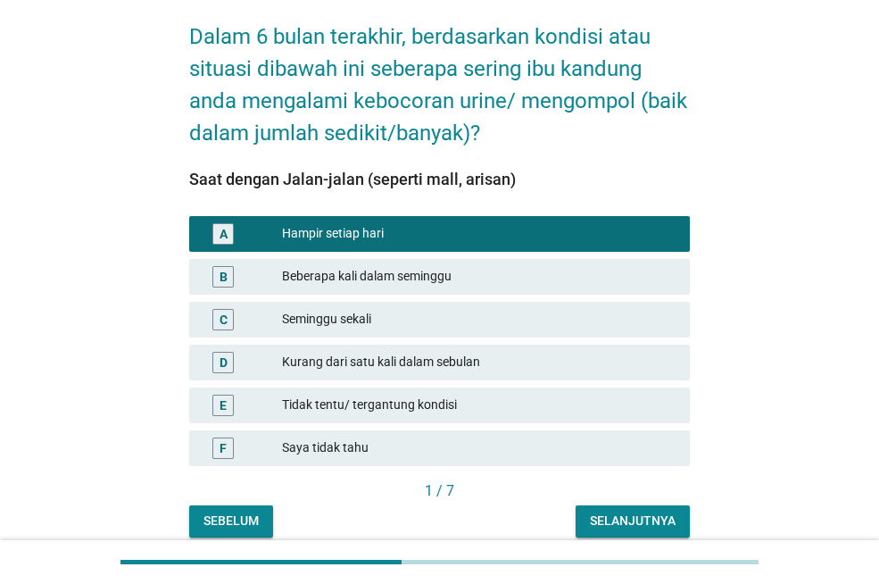
scroll to position [153, 0]
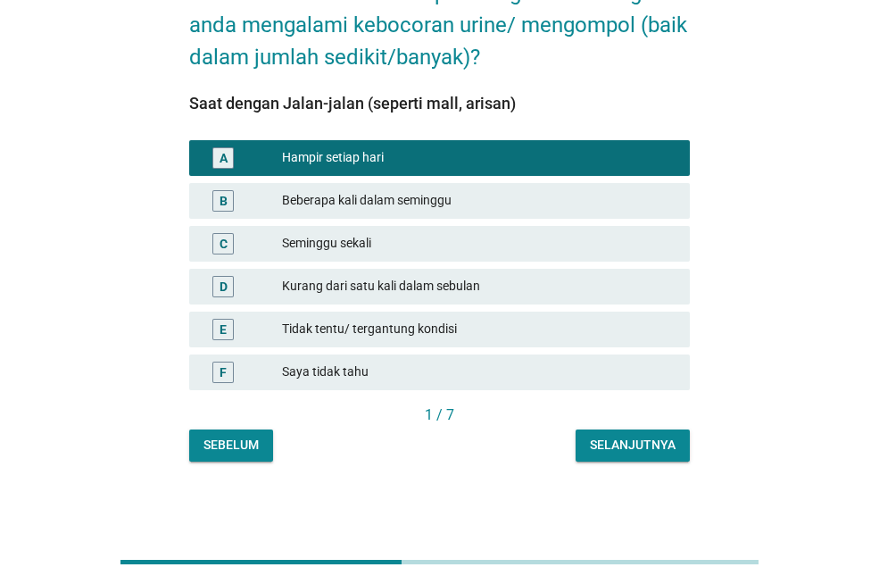
click at [619, 436] on font "Selanjutnya" at bounding box center [633, 445] width 86 height 19
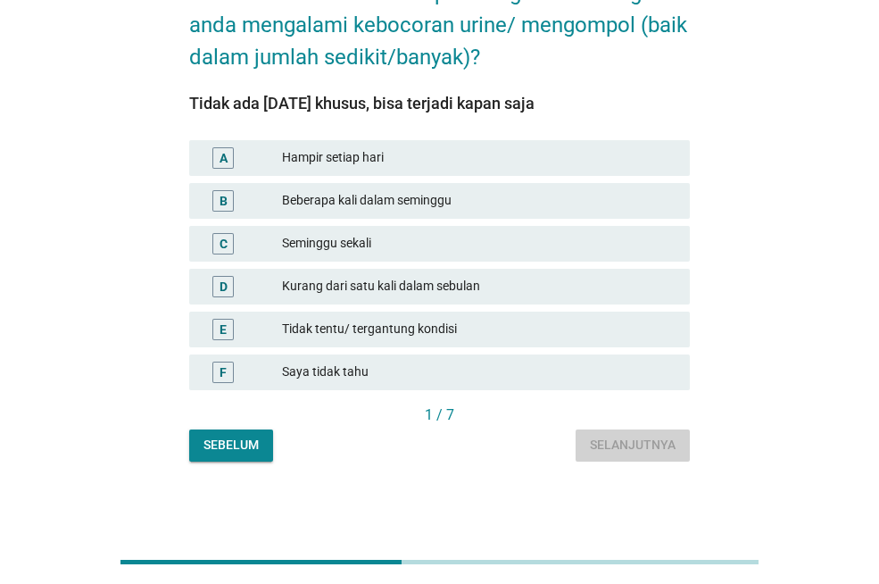
scroll to position [0, 0]
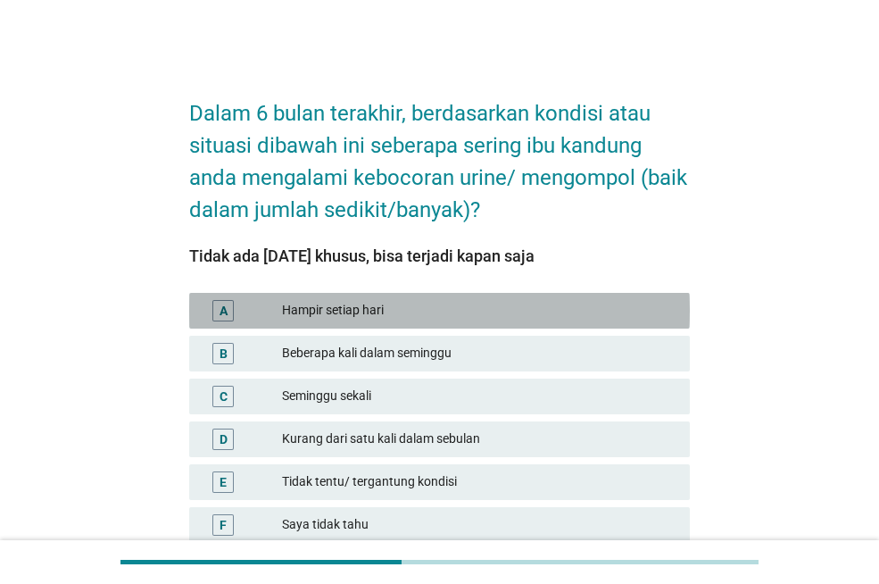
click at [519, 312] on font "Hampir setiap hari" at bounding box center [479, 310] width 394 height 19
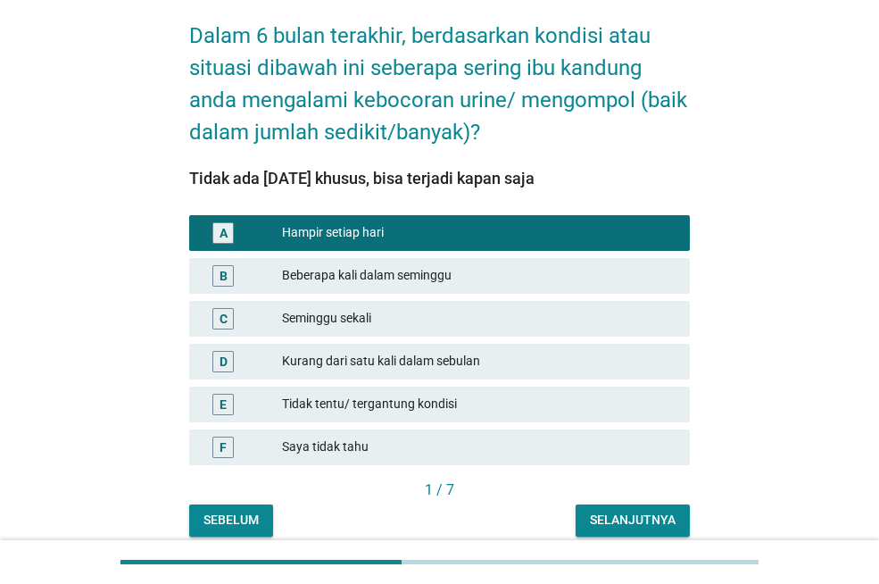
scroll to position [153, 0]
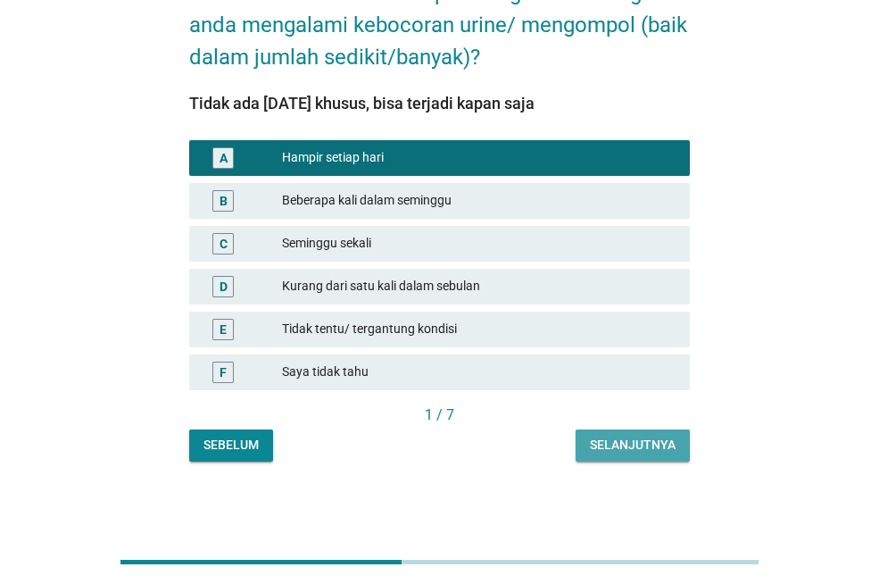
click at [602, 434] on button "Selanjutnya" at bounding box center [633, 445] width 114 height 32
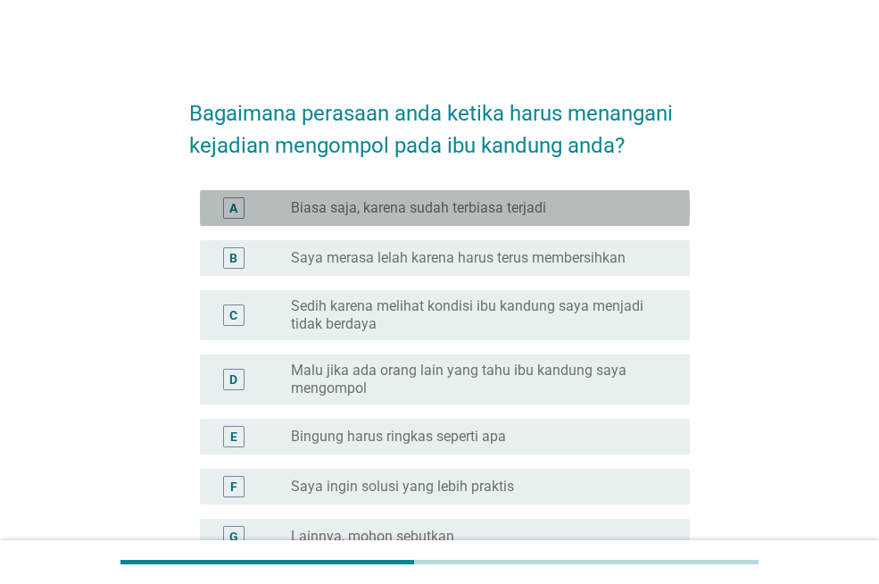
click at [494, 216] on font "Biasa saja, karena sudah terbiasa terjadi" at bounding box center [418, 208] width 255 height 18
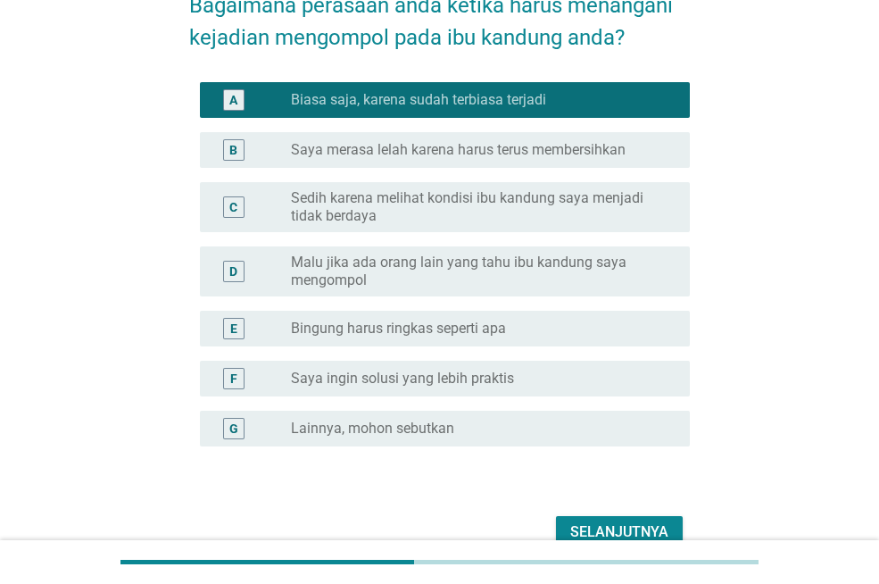
scroll to position [200, 0]
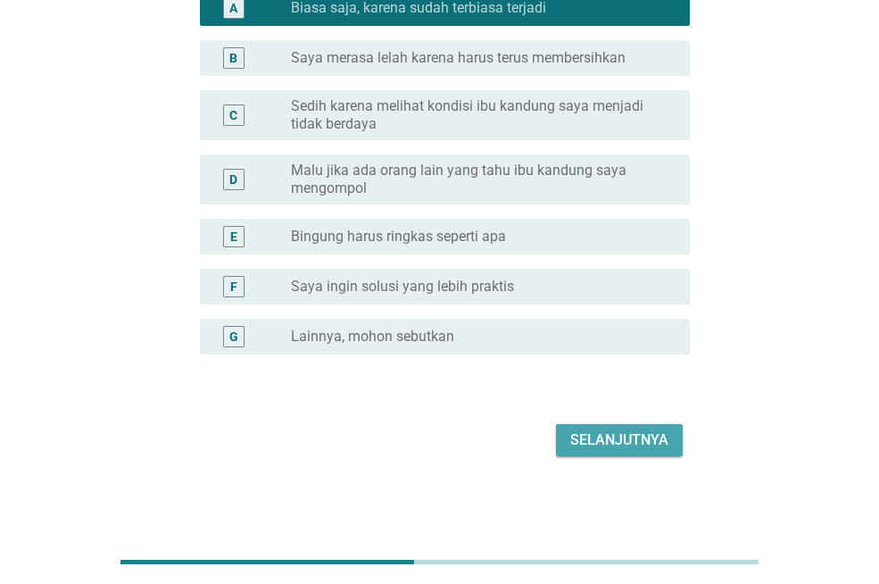
click at [632, 434] on font "Selanjutnya" at bounding box center [619, 439] width 98 height 17
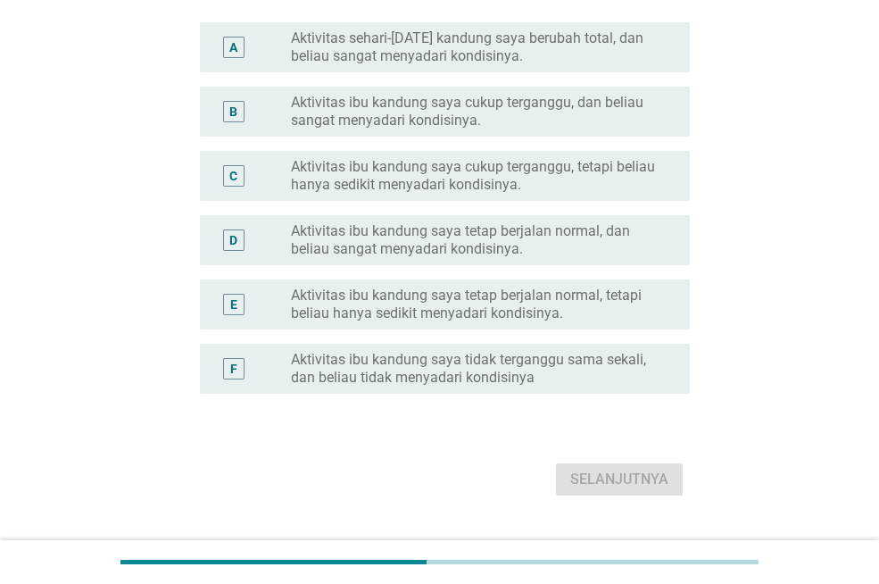
scroll to position [0, 0]
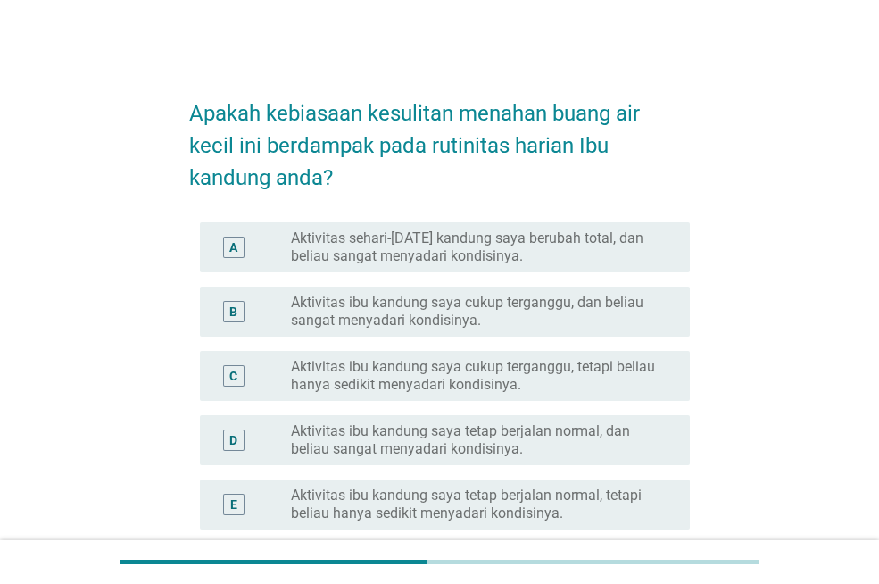
click at [532, 247] on font "Aktivitas sehari-[DATE] kandung saya berubah total, dan beliau sangat menyadari…" at bounding box center [476, 247] width 370 height 36
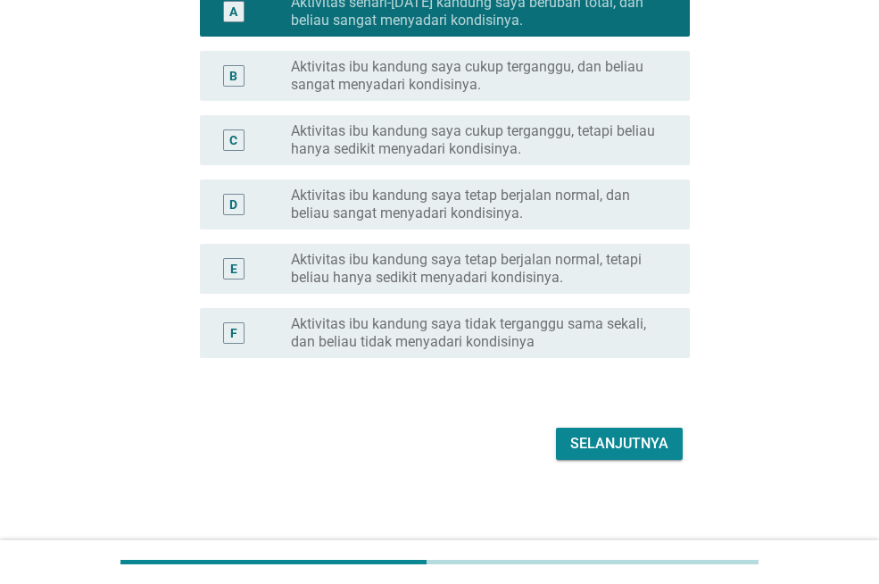
scroll to position [239, 0]
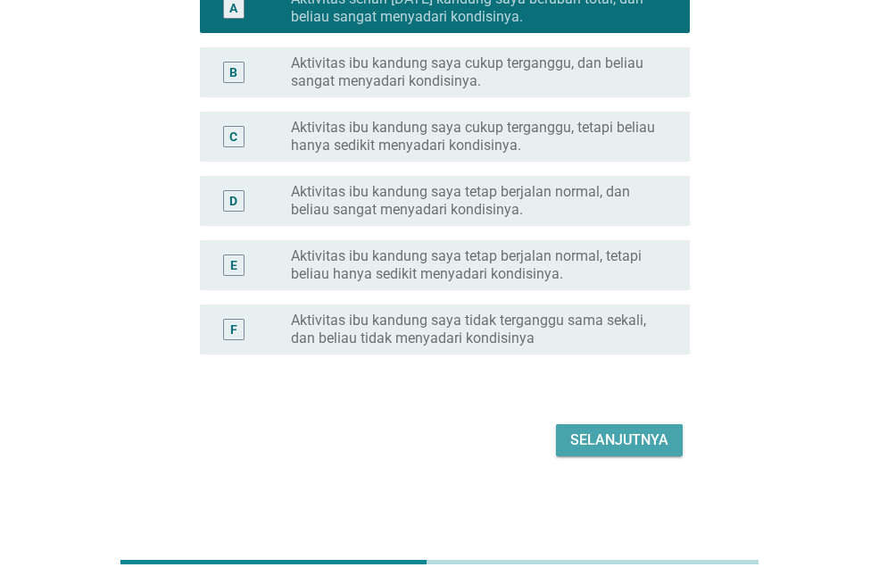
click at [622, 436] on font "Selanjutnya" at bounding box center [619, 439] width 98 height 17
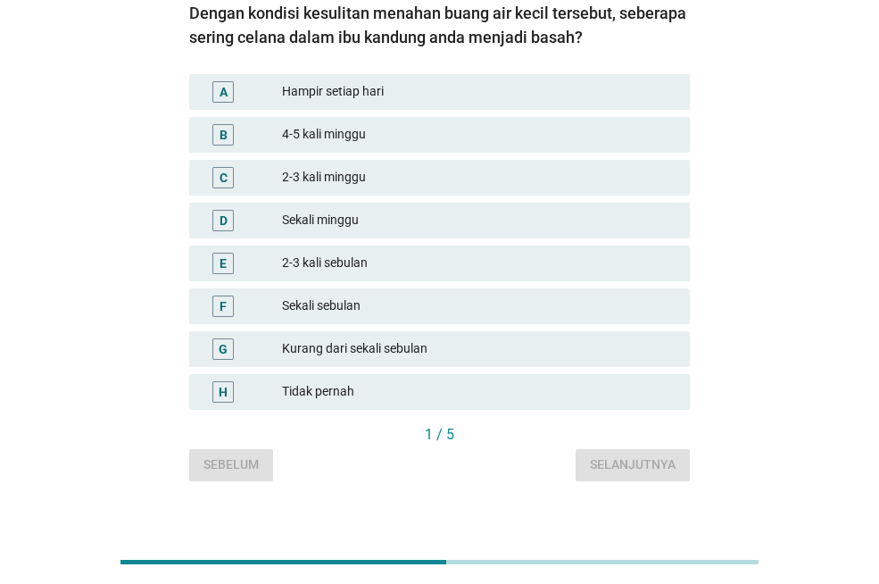
scroll to position [89, 0]
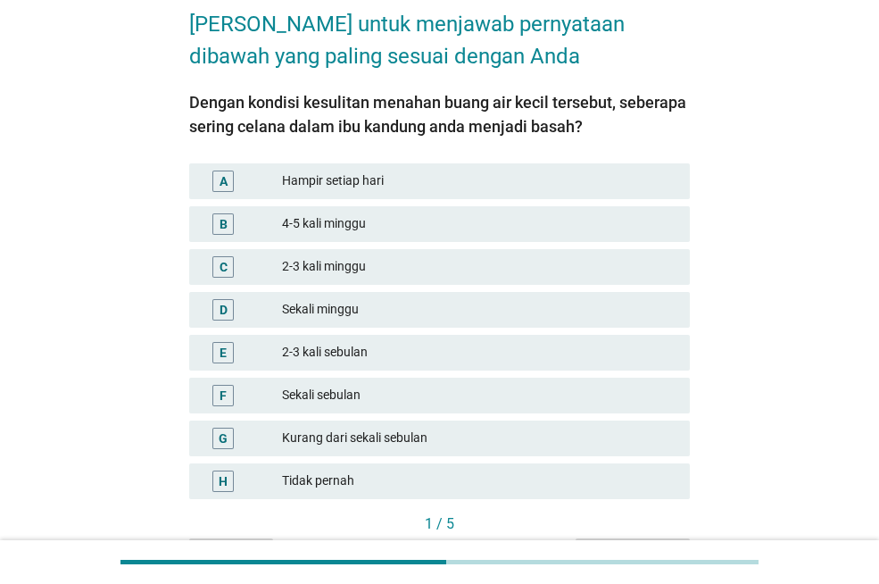
click at [387, 221] on font "4-5 kali minggu" at bounding box center [479, 223] width 394 height 19
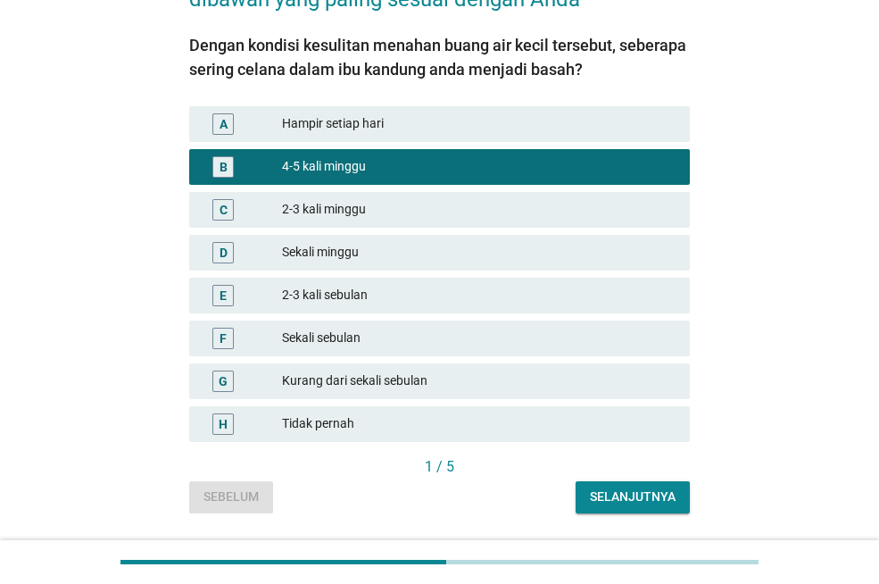
scroll to position [198, 0]
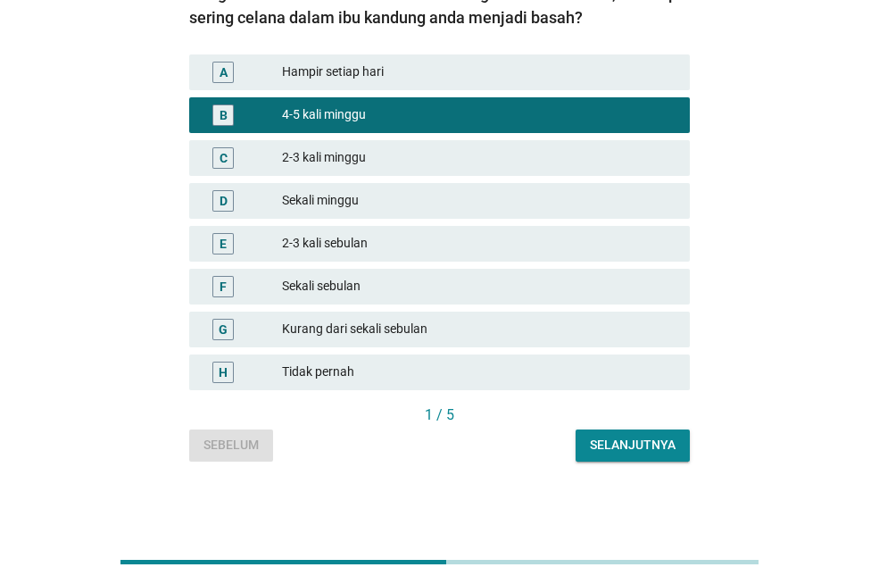
click at [626, 437] on font "Selanjutnya" at bounding box center [633, 444] width 86 height 14
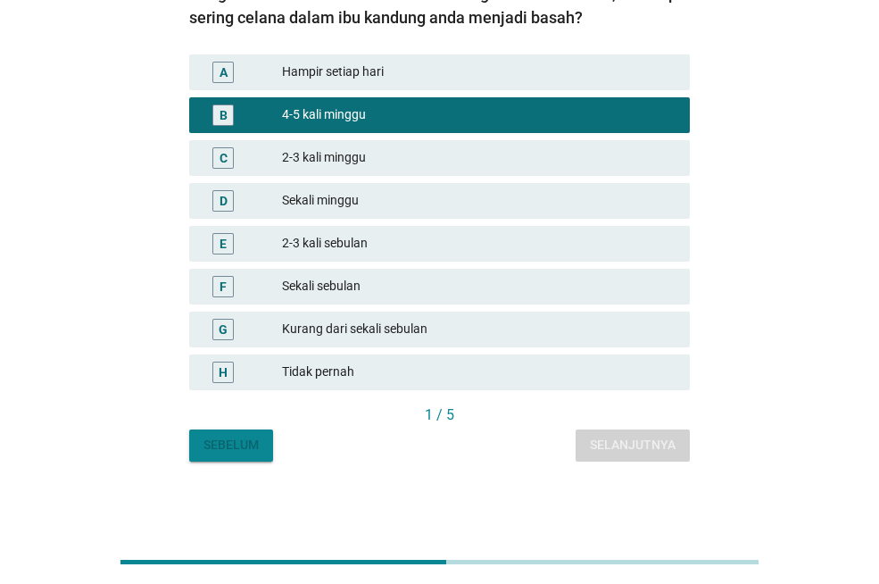
scroll to position [0, 0]
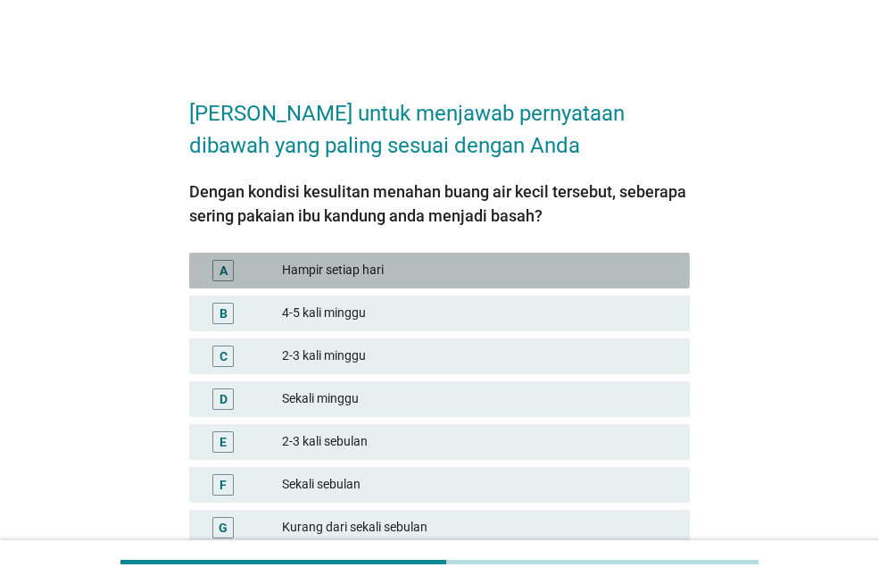
click at [486, 286] on div "A Hampir setiap hari" at bounding box center [439, 271] width 501 height 36
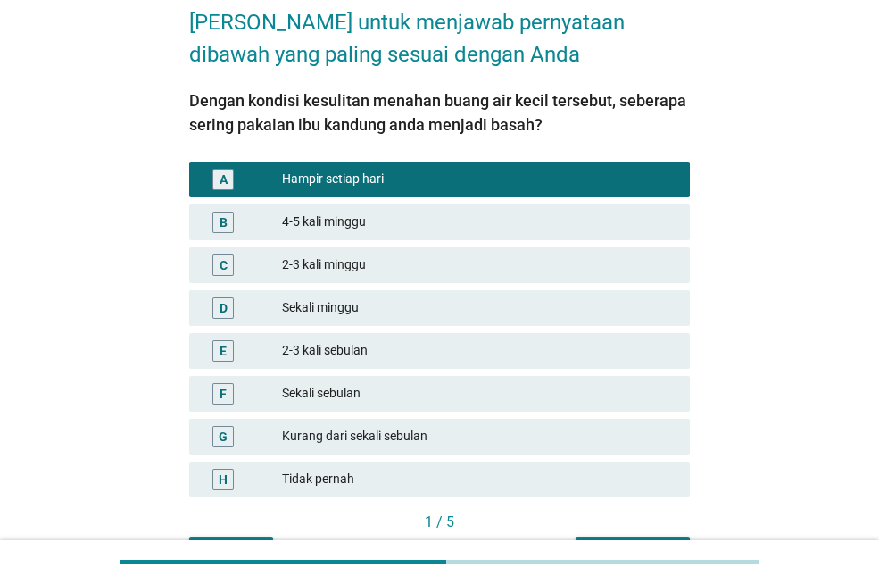
scroll to position [198, 0]
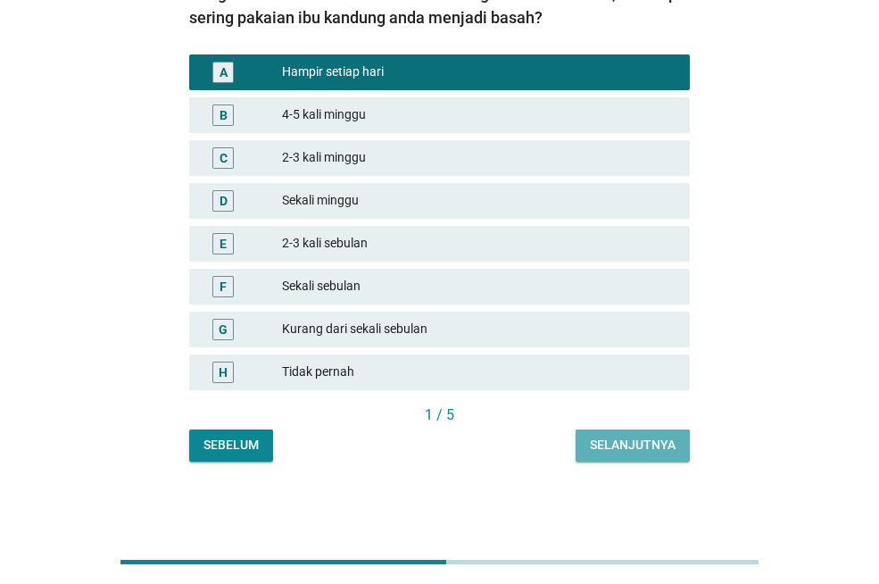
click at [618, 429] on button "Selanjutnya" at bounding box center [633, 445] width 114 height 32
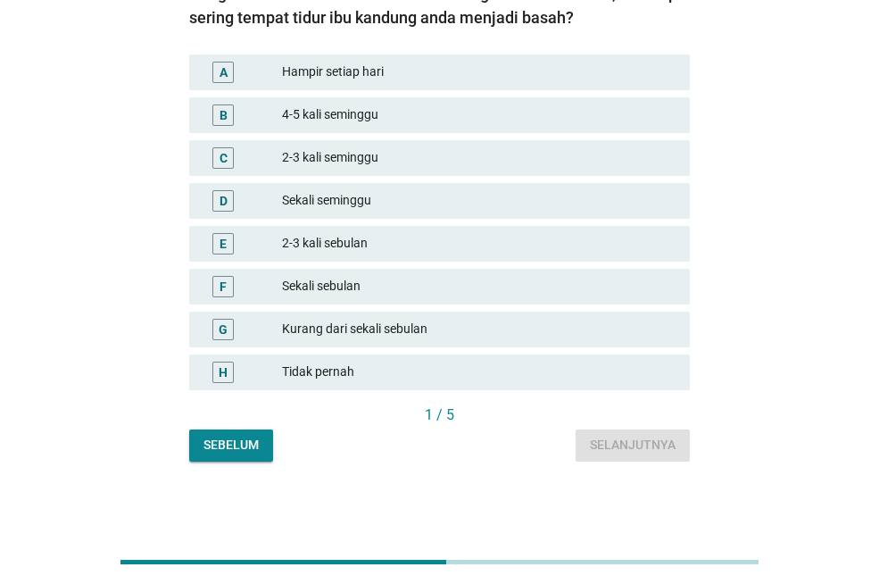
scroll to position [0, 0]
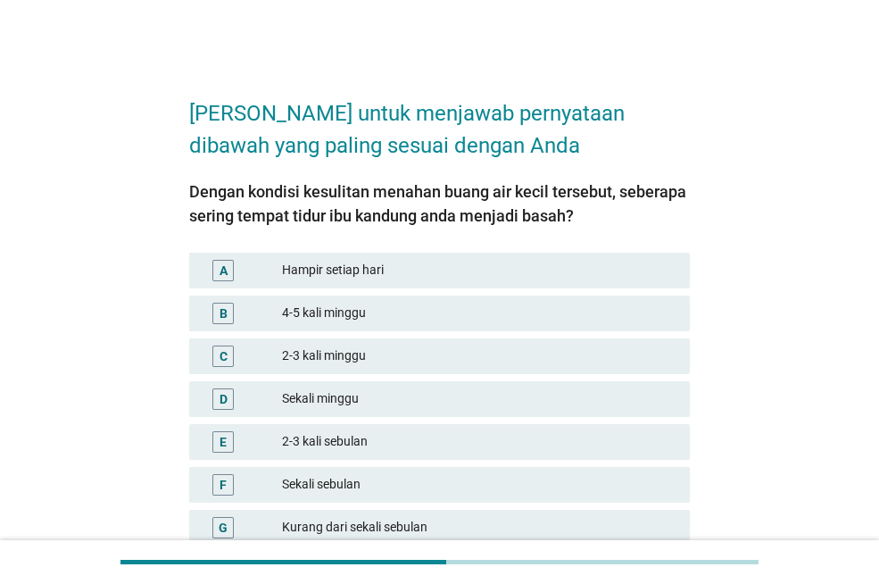
click at [478, 278] on font "Hampir setiap hari" at bounding box center [479, 270] width 394 height 19
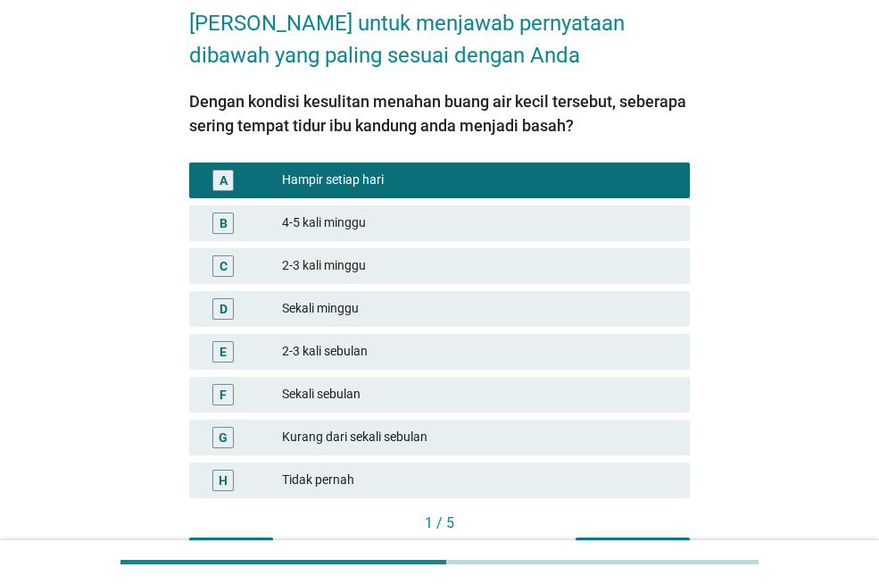
scroll to position [198, 0]
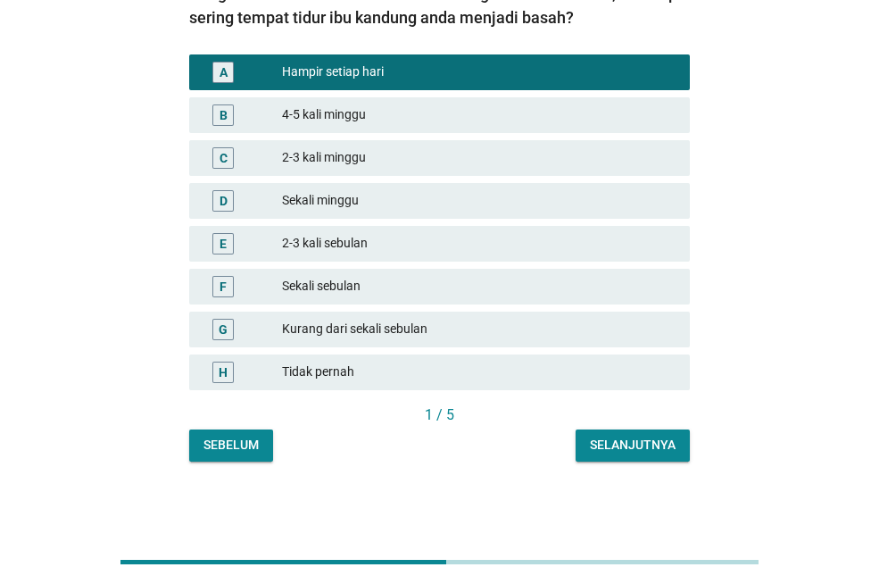
click at [632, 436] on font "Selanjutnya" at bounding box center [633, 445] width 86 height 19
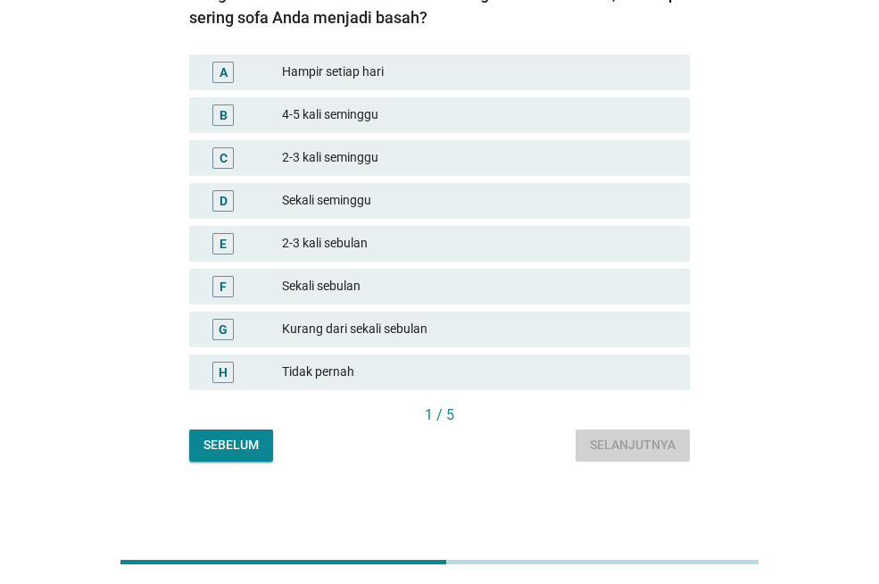
scroll to position [0, 0]
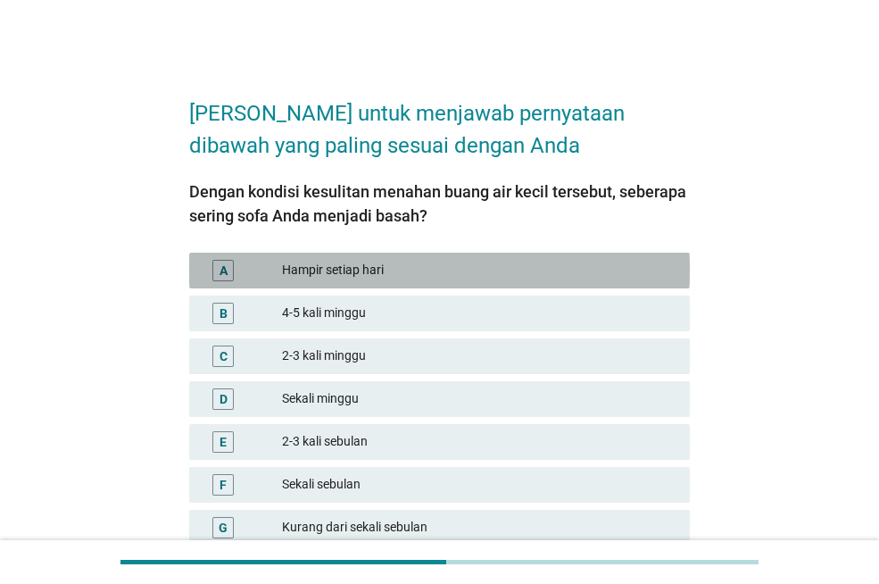
click at [502, 282] on div "A Hampir setiap hari" at bounding box center [439, 271] width 501 height 36
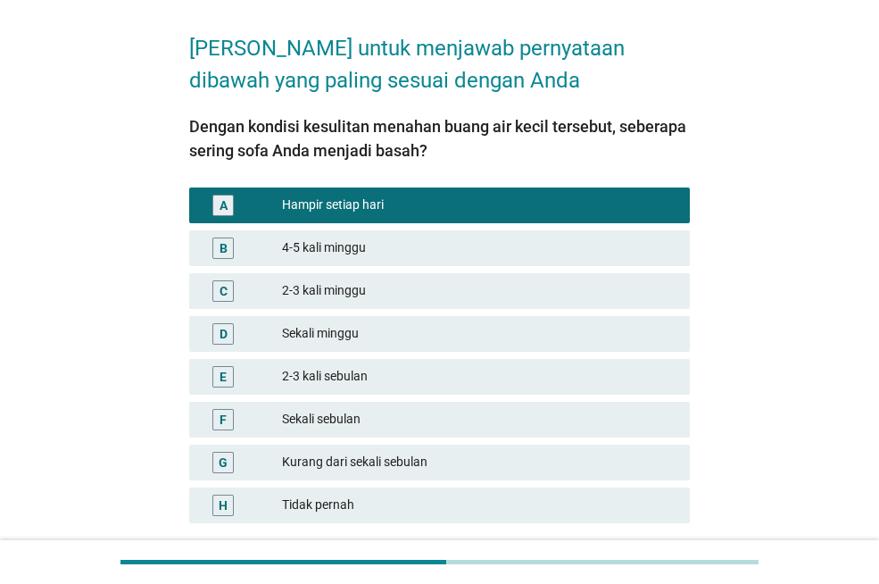
scroll to position [198, 0]
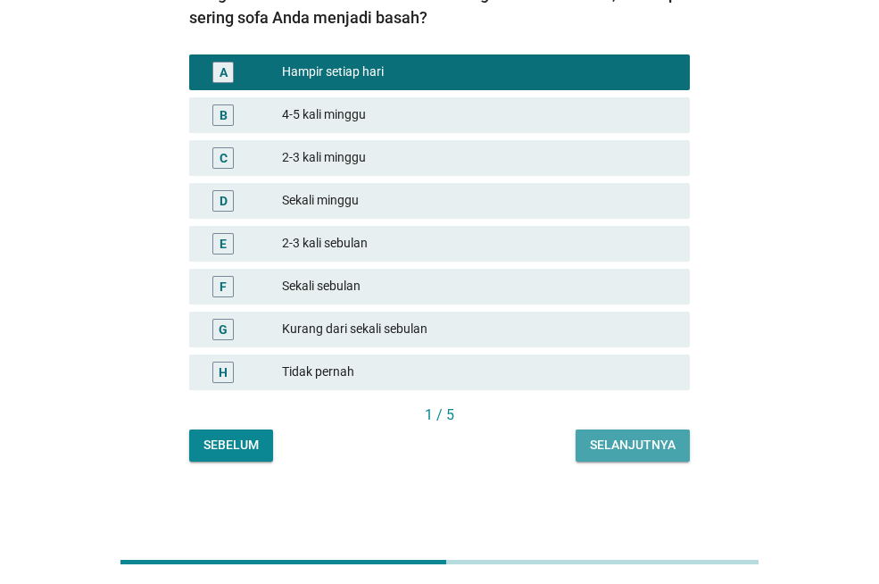
click at [644, 445] on font "Selanjutnya" at bounding box center [633, 444] width 86 height 14
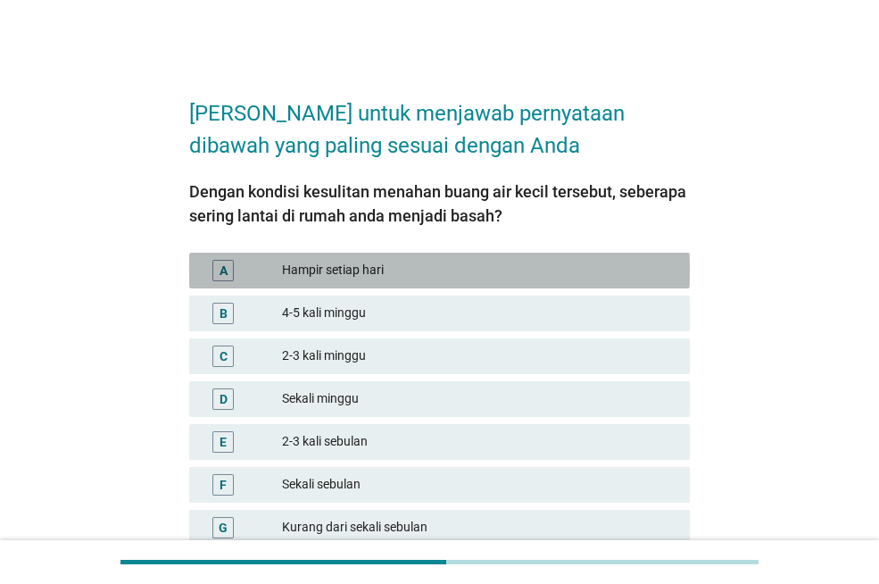
click at [388, 253] on div "A Hampir setiap hari" at bounding box center [439, 271] width 501 height 36
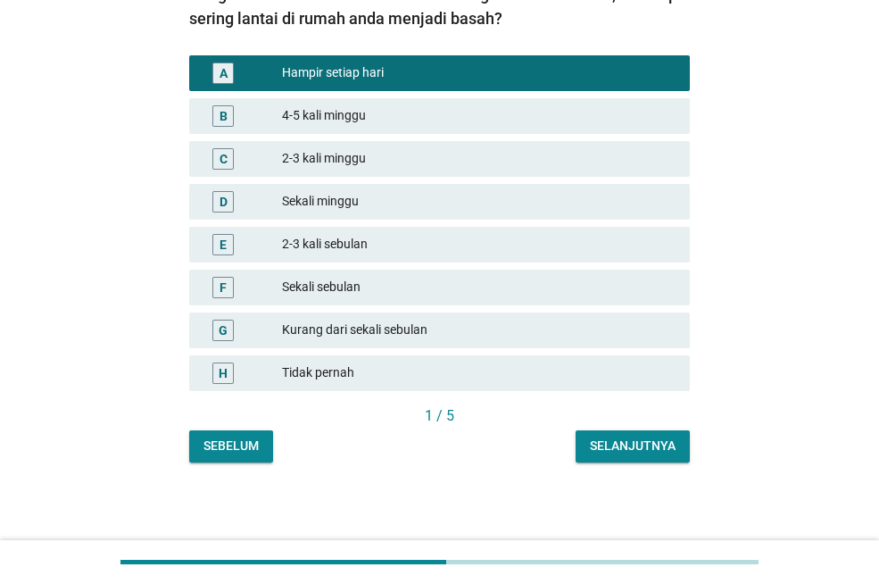
scroll to position [198, 0]
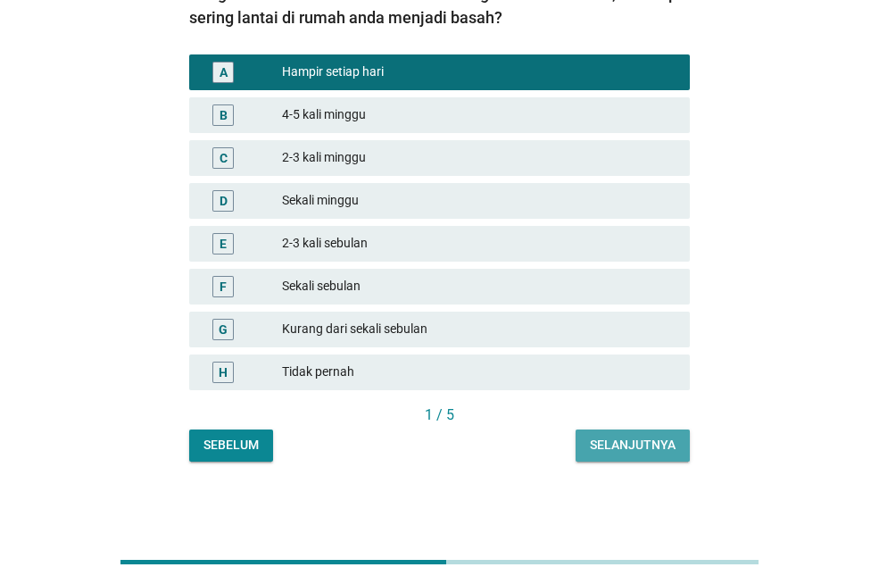
click at [619, 447] on font "Selanjutnya" at bounding box center [633, 444] width 86 height 14
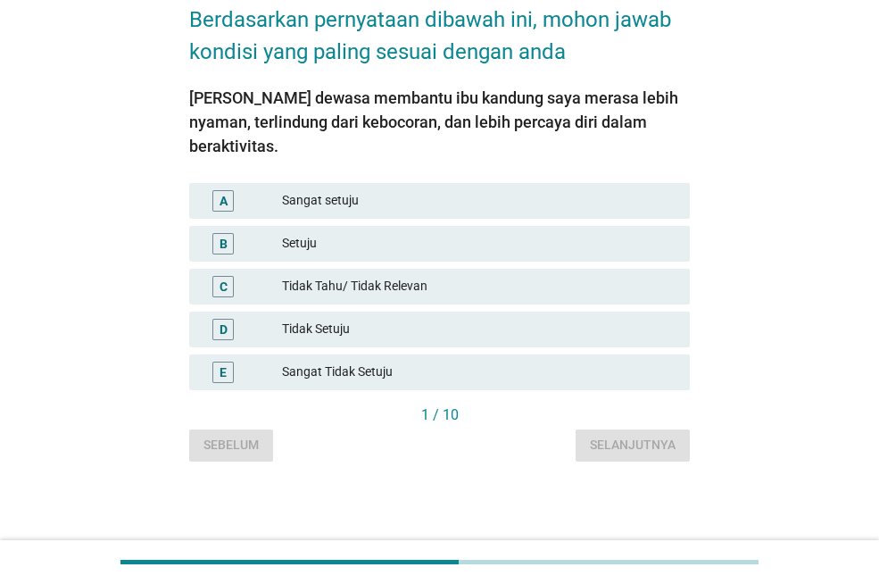
scroll to position [0, 0]
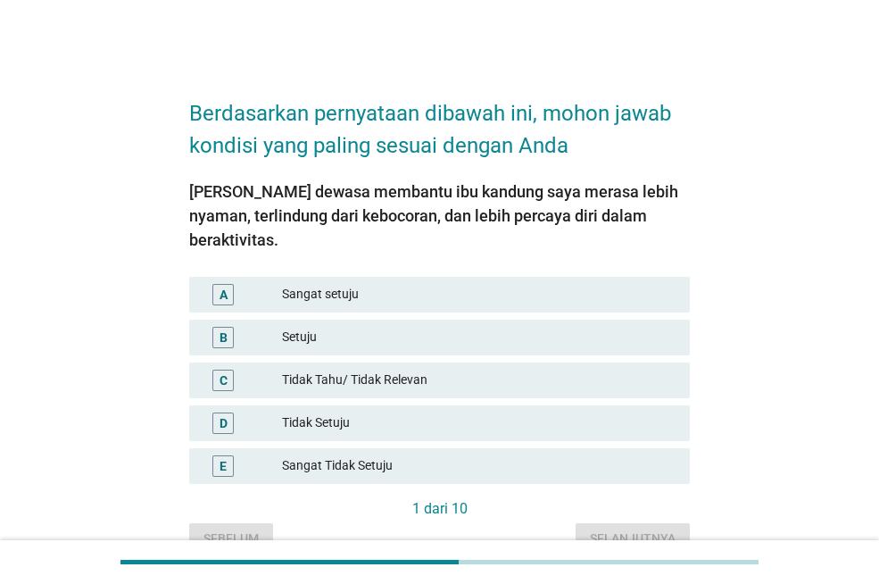
click at [424, 283] on div "A Sangat setuju" at bounding box center [439, 295] width 501 height 36
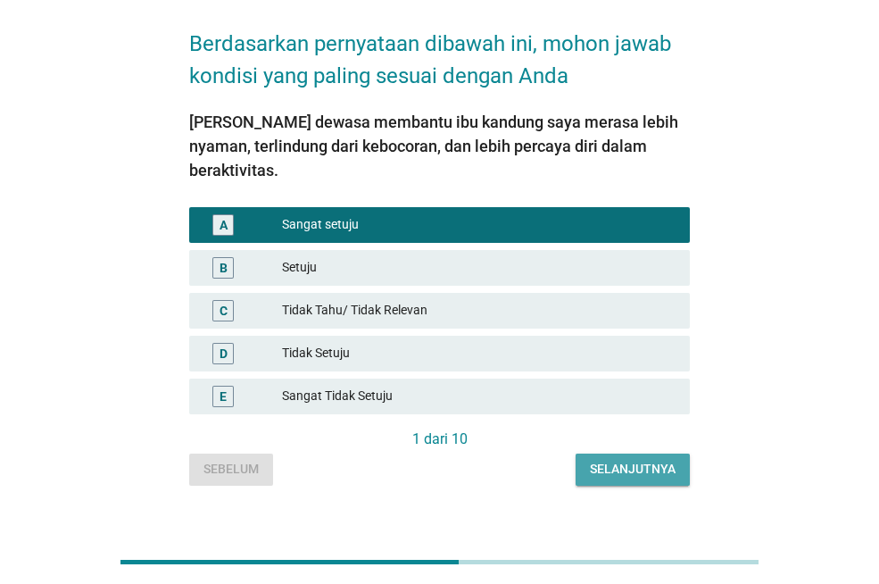
click at [663, 461] on font "Selanjutnya" at bounding box center [633, 468] width 86 height 14
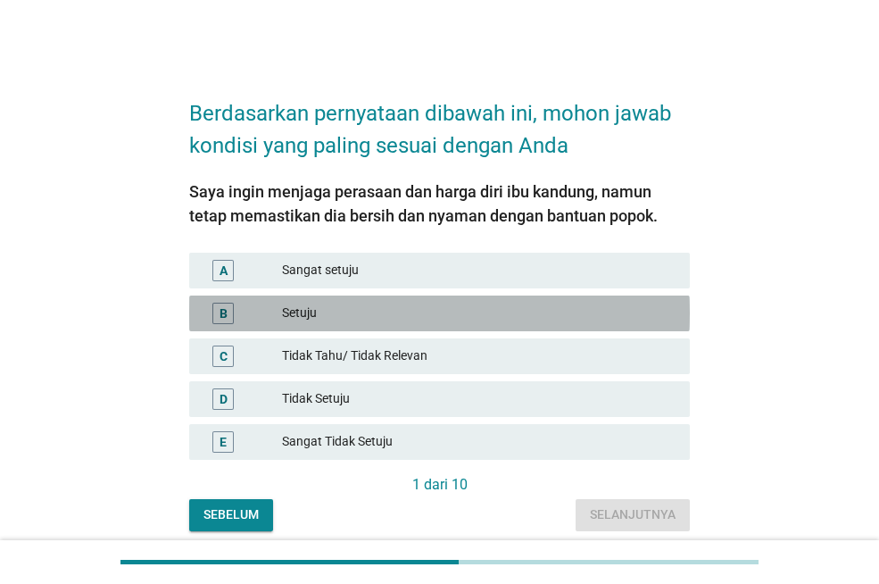
drag, startPoint x: 410, startPoint y: 304, endPoint x: 504, endPoint y: 401, distance: 135.1
click at [415, 307] on font "Setuju" at bounding box center [479, 312] width 394 height 19
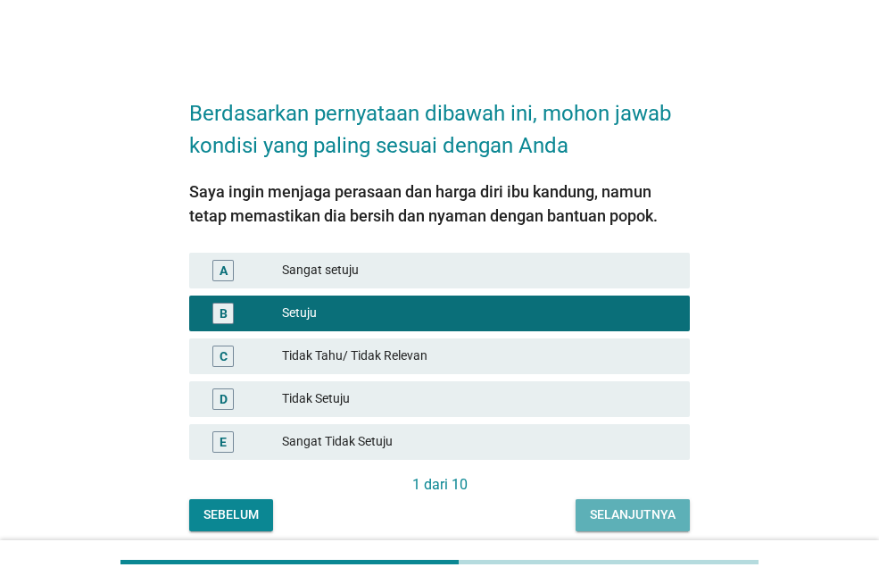
click at [660, 515] on font "Selanjutnya" at bounding box center [633, 514] width 86 height 14
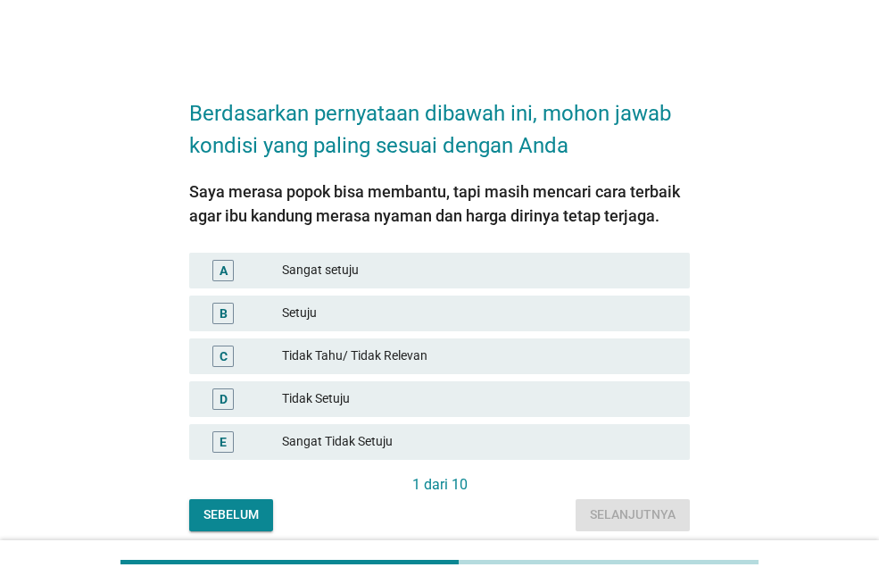
click at [462, 320] on font "Setuju" at bounding box center [479, 312] width 394 height 19
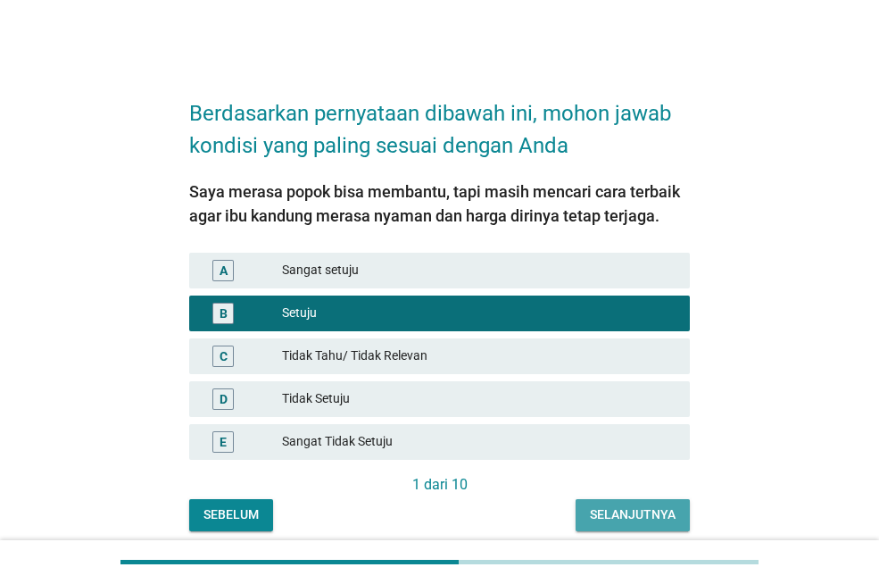
click at [644, 519] on font "Selanjutnya" at bounding box center [633, 514] width 86 height 14
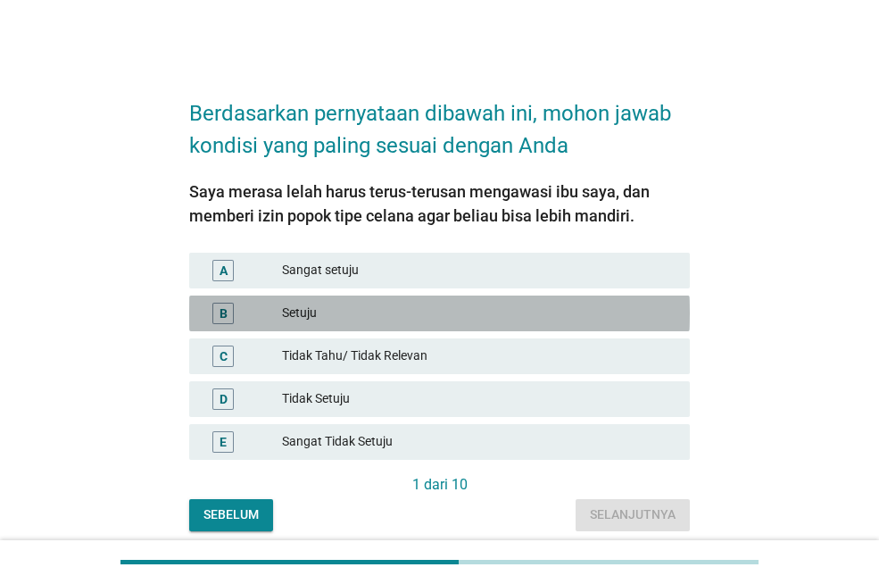
drag, startPoint x: 408, startPoint y: 315, endPoint x: 470, endPoint y: 373, distance: 84.6
click at [411, 315] on font "Setuju" at bounding box center [479, 312] width 394 height 19
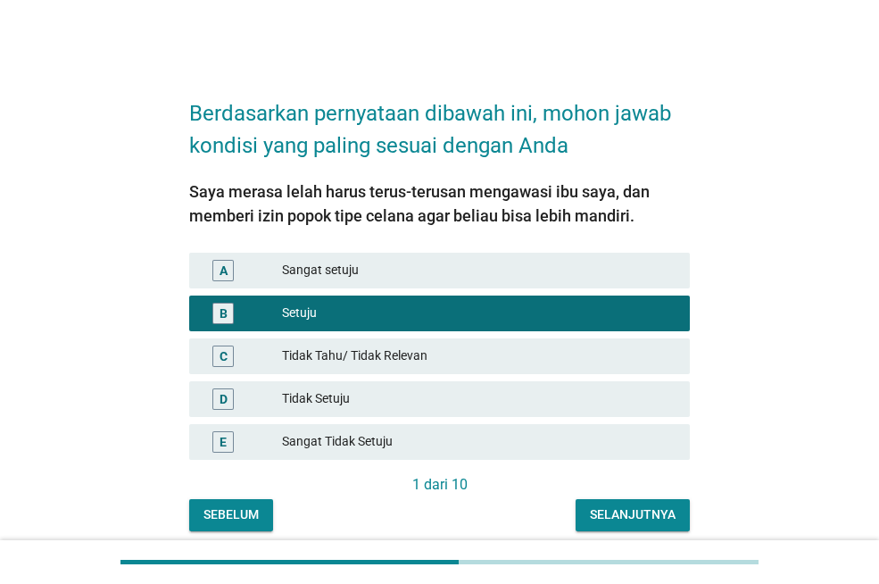
click at [626, 501] on button "Selanjutnya" at bounding box center [633, 515] width 114 height 32
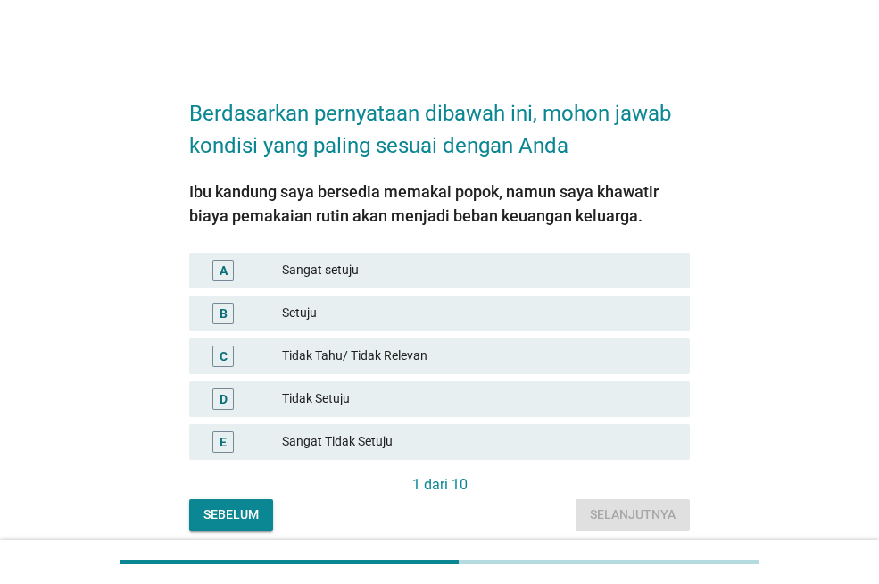
click at [492, 305] on font "Setuju" at bounding box center [479, 312] width 394 height 19
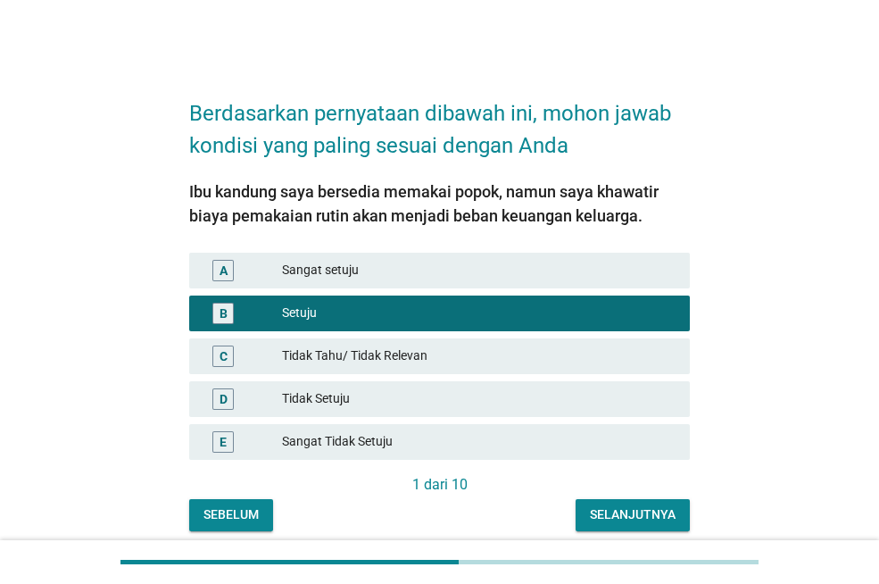
click at [664, 507] on font "Selanjutnya" at bounding box center [633, 514] width 86 height 14
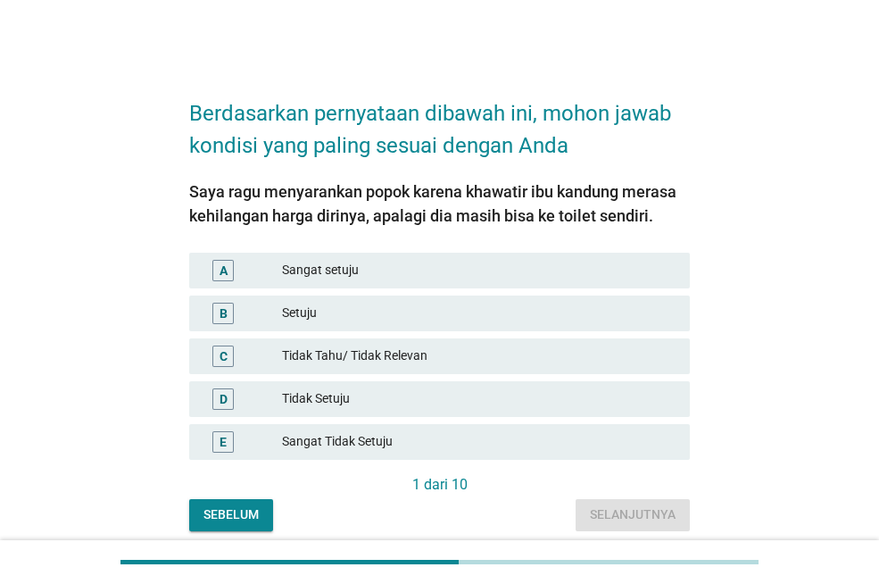
drag, startPoint x: 350, startPoint y: 289, endPoint x: 360, endPoint y: 298, distance: 13.3
click at [360, 298] on div "A Sangat setuju B Setuju C Tidak Tahu/ Tidak Relevan D Tidak Setuju E Sangat Ti…" at bounding box center [440, 356] width 508 height 214
click at [372, 312] on font "Setuju" at bounding box center [479, 312] width 394 height 19
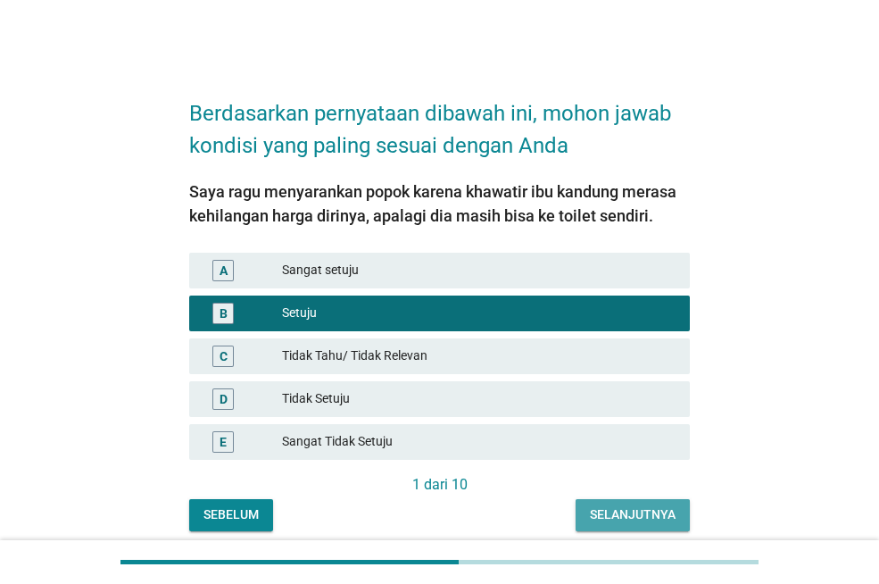
click at [642, 520] on font "Selanjutnya" at bounding box center [633, 514] width 86 height 14
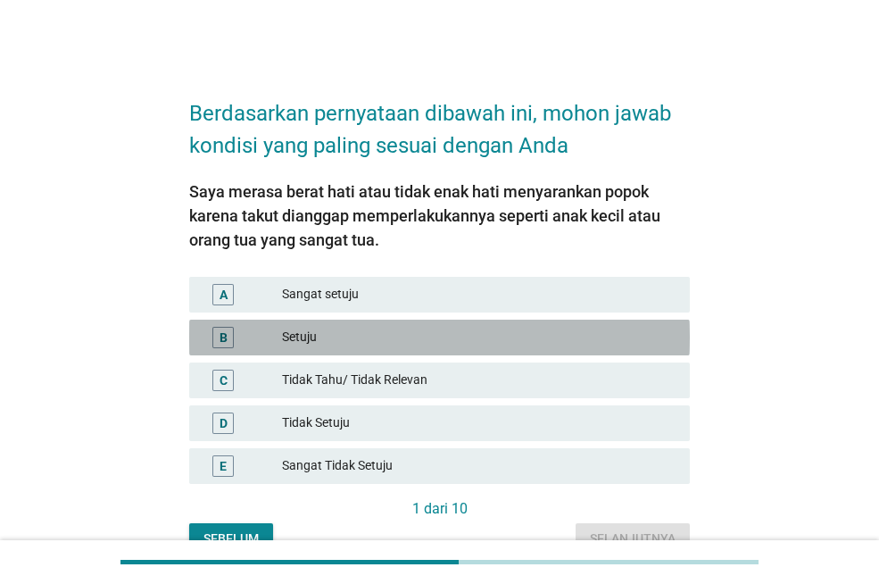
click at [369, 338] on font "Setuju" at bounding box center [479, 337] width 394 height 19
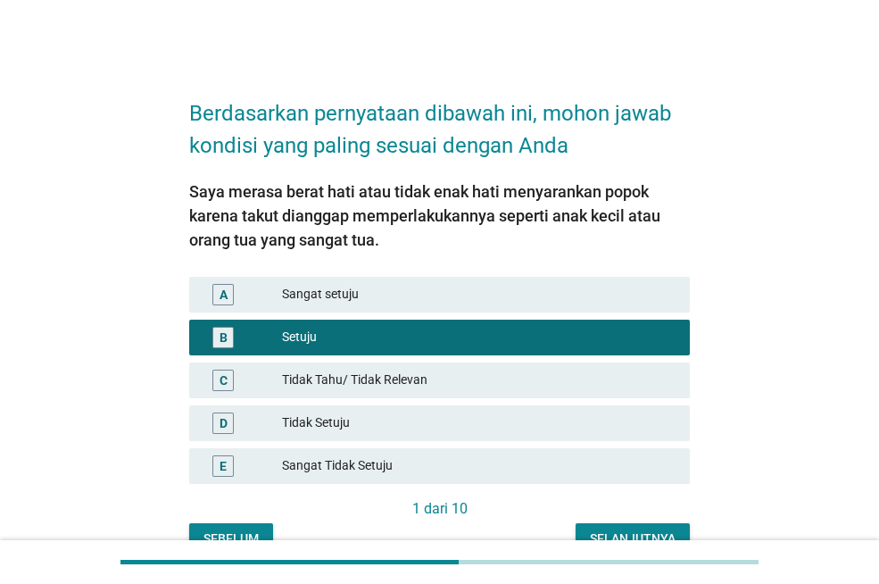
scroll to position [94, 0]
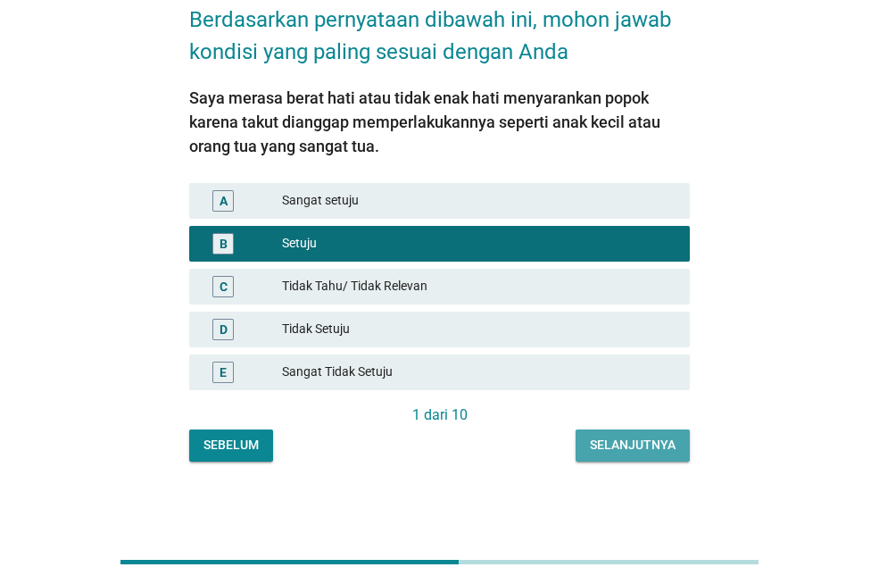
click at [653, 440] on font "Selanjutnya" at bounding box center [633, 444] width 86 height 14
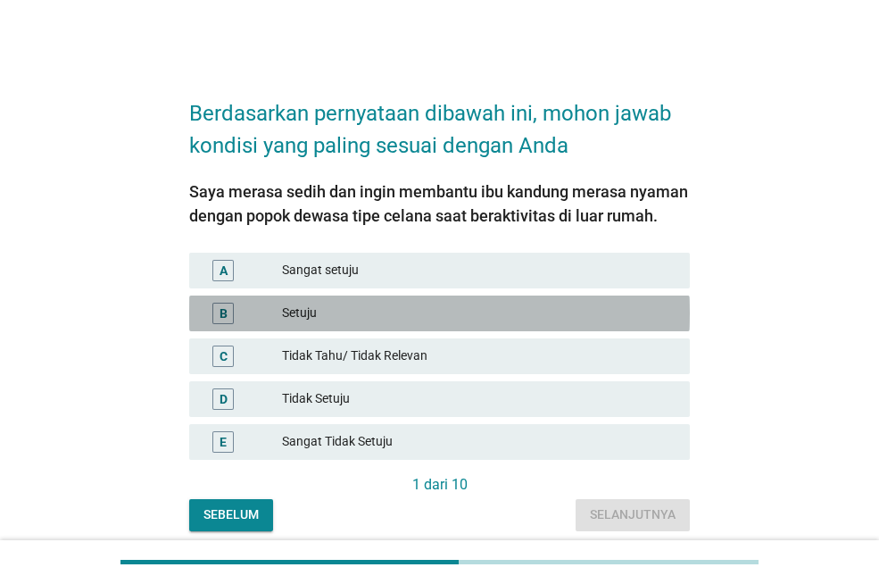
click at [348, 320] on font "Setuju" at bounding box center [479, 312] width 394 height 19
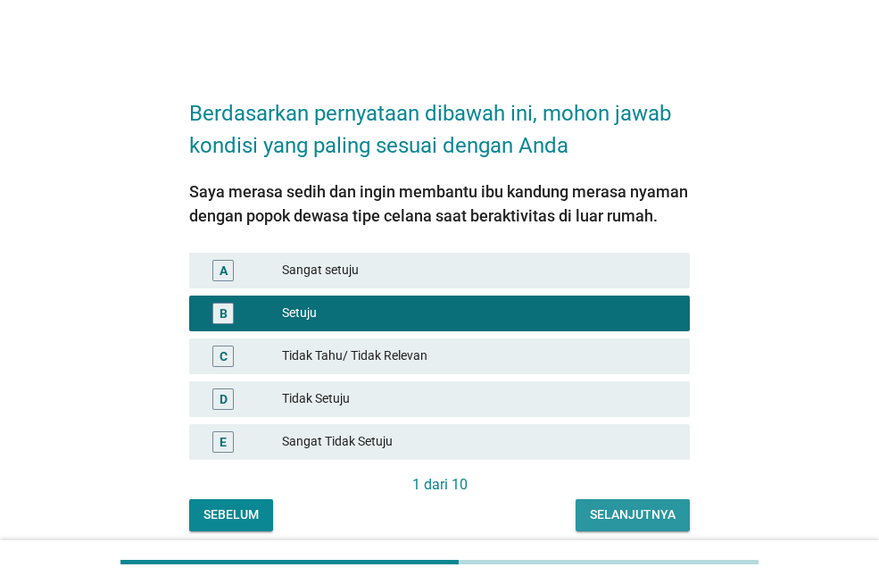
click at [625, 513] on font "Selanjutnya" at bounding box center [633, 514] width 86 height 14
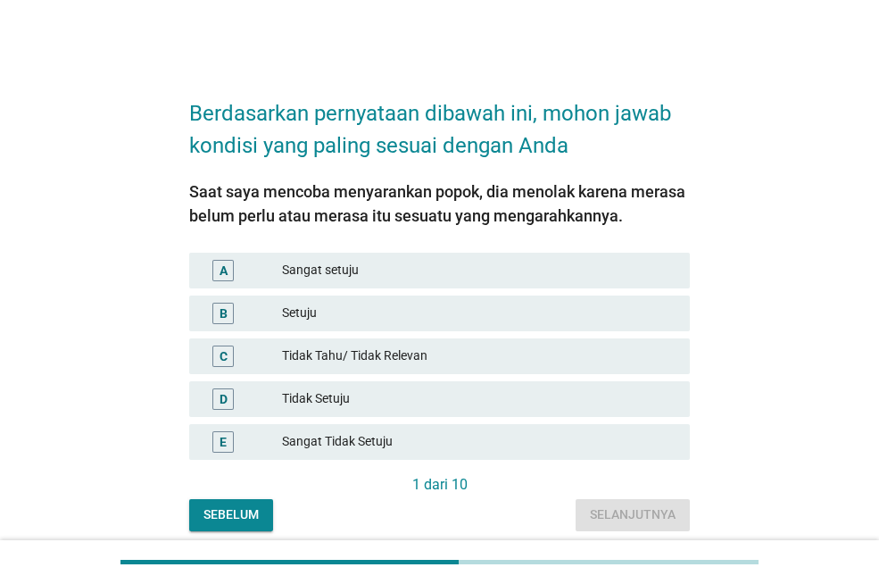
click at [361, 311] on font "Setuju" at bounding box center [479, 312] width 394 height 19
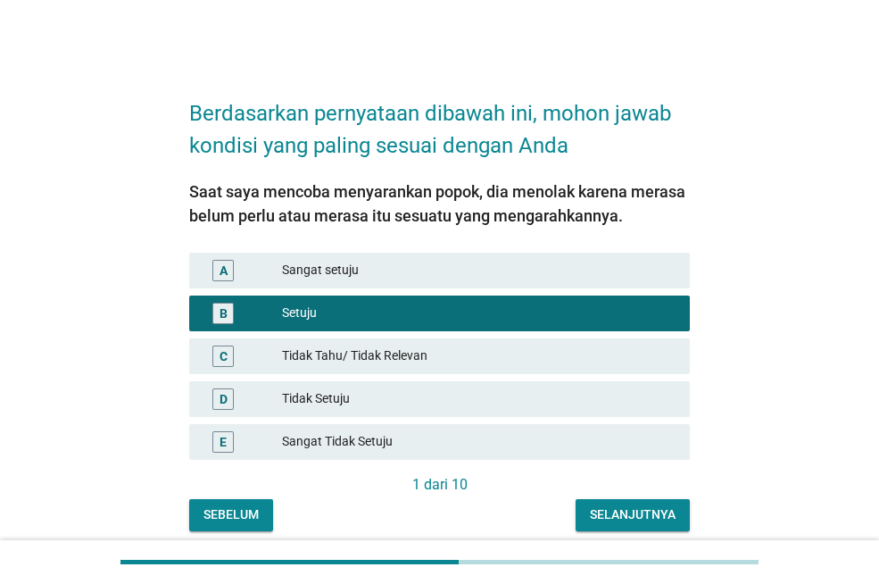
click at [673, 507] on font "Selanjutnya" at bounding box center [633, 514] width 86 height 19
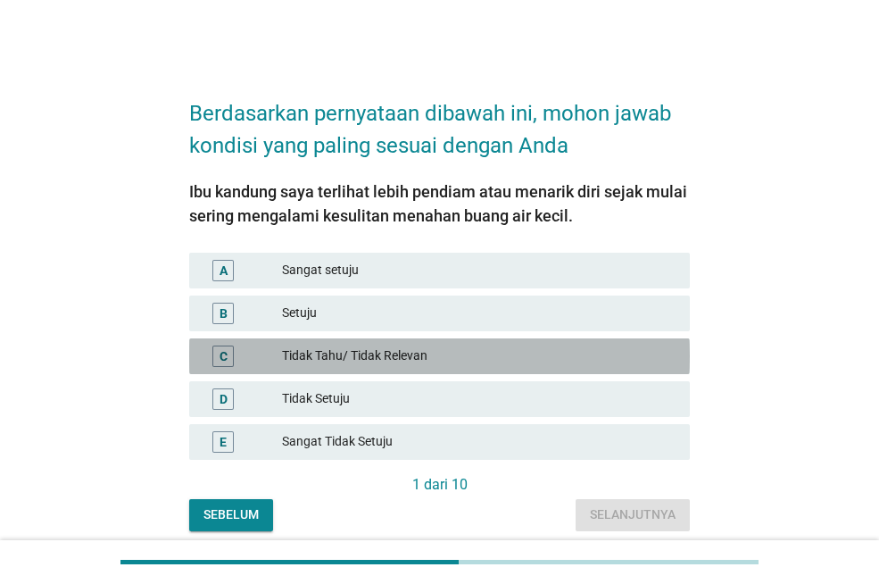
drag, startPoint x: 408, startPoint y: 356, endPoint x: 482, endPoint y: 445, distance: 115.3
click at [409, 358] on font "Tidak Tahu/ Tidak Relevan" at bounding box center [354, 355] width 145 height 14
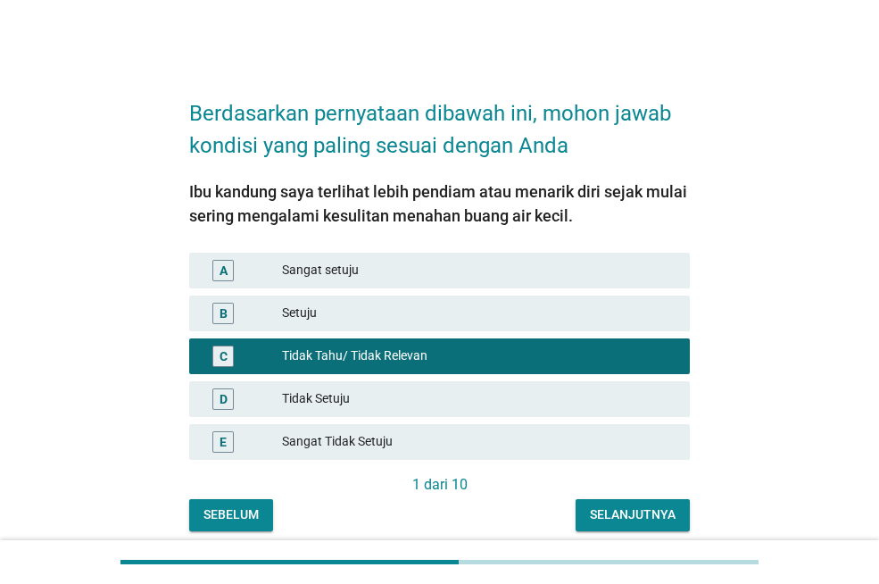
click at [643, 508] on font "Selanjutnya" at bounding box center [633, 514] width 86 height 14
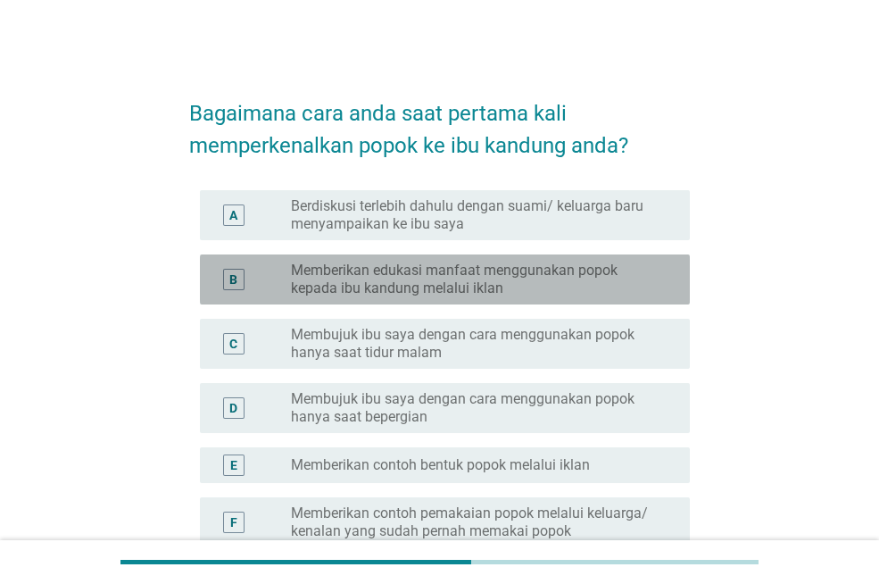
click at [429, 270] on font "Memberikan edukasi manfaat menggunakan popok kepada ibu kandung melalui iklan" at bounding box center [454, 279] width 327 height 35
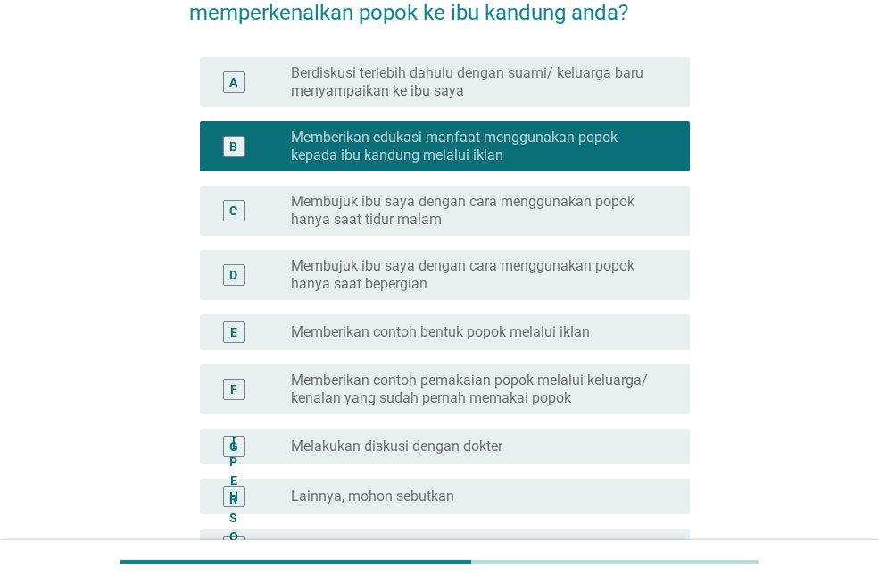
scroll to position [343, 0]
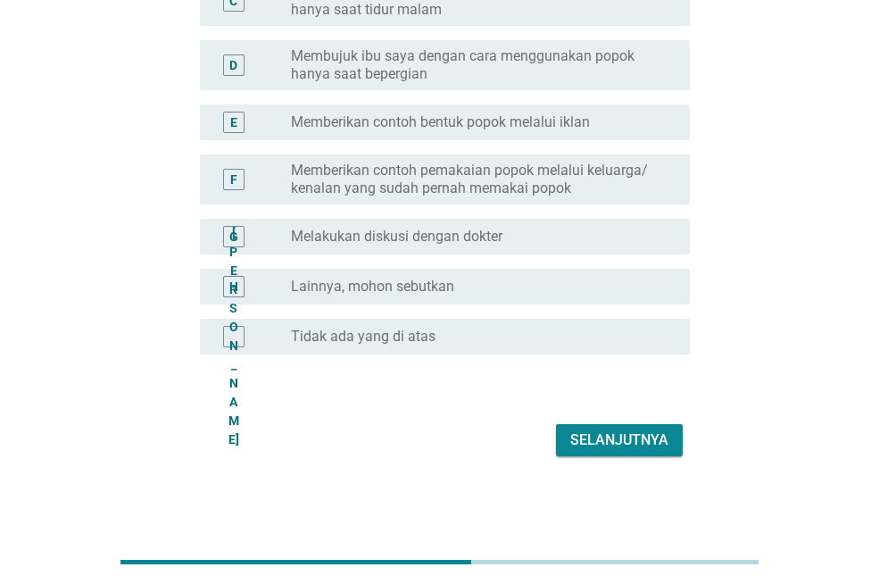
click at [623, 445] on font "Selanjutnya" at bounding box center [619, 439] width 98 height 17
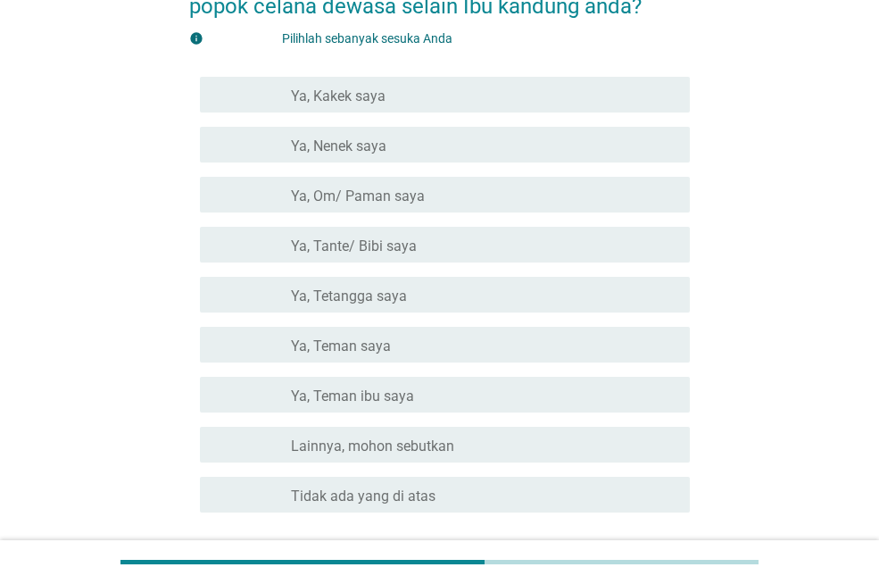
scroll to position [179, 0]
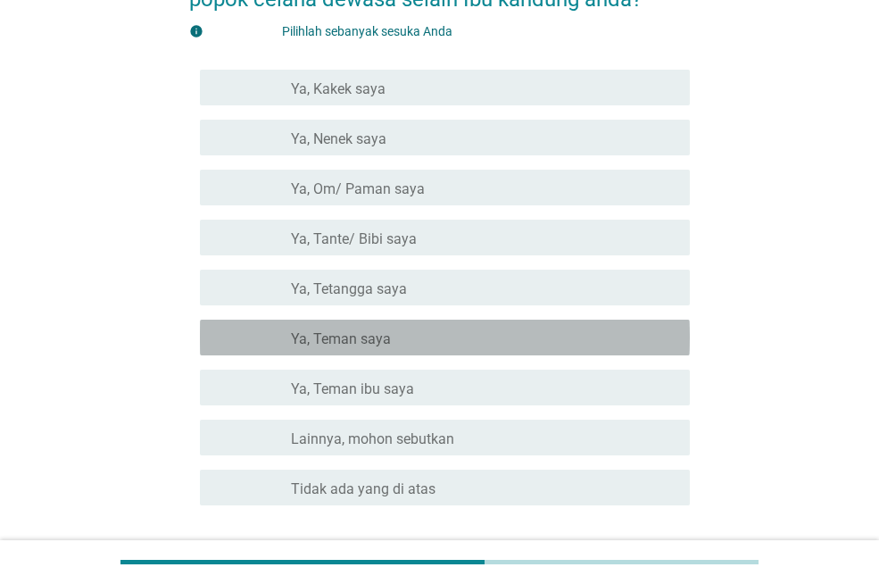
click at [367, 332] on font "Ya, Teman saya" at bounding box center [341, 338] width 100 height 17
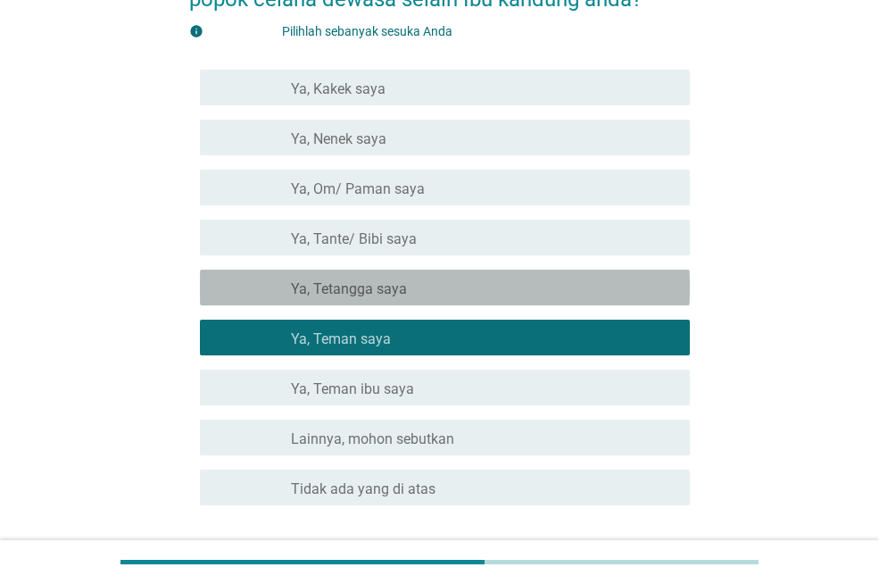
click at [380, 280] on font "Ya, Tetangga saya" at bounding box center [349, 288] width 116 height 17
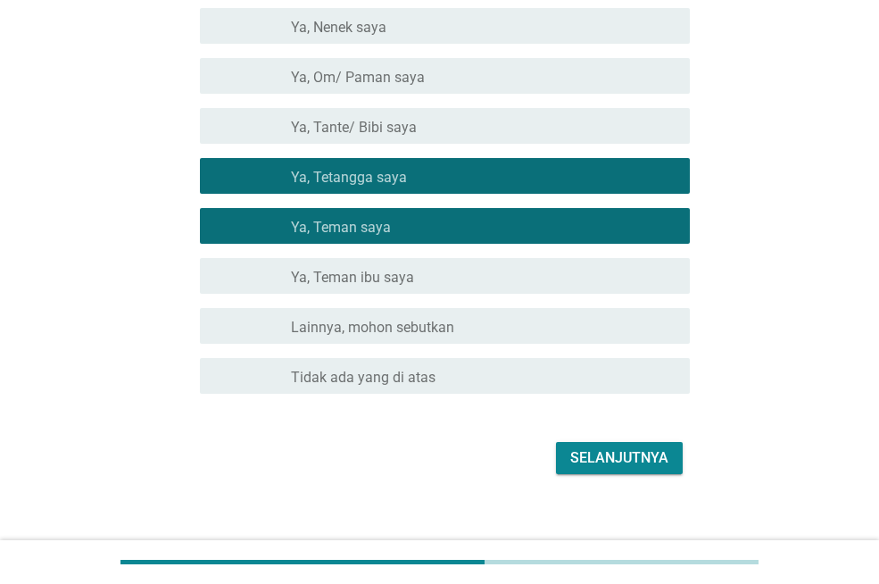
scroll to position [308, 0]
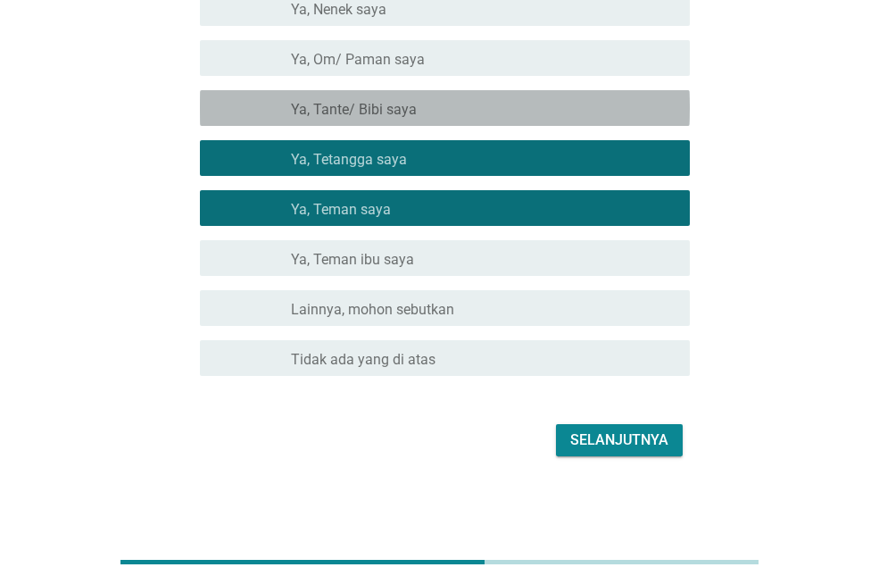
click at [432, 111] on div "garis besar kotak centang kosong Ya, Tante/ Bibi saya" at bounding box center [483, 107] width 385 height 21
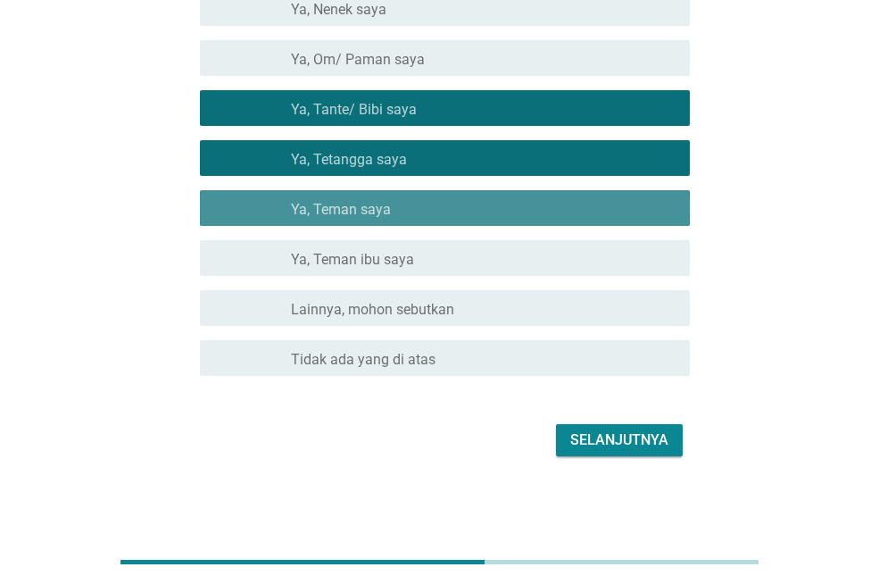
click at [392, 211] on div "garis besar kotak centang kosong Ya, Teman saya" at bounding box center [483, 207] width 385 height 21
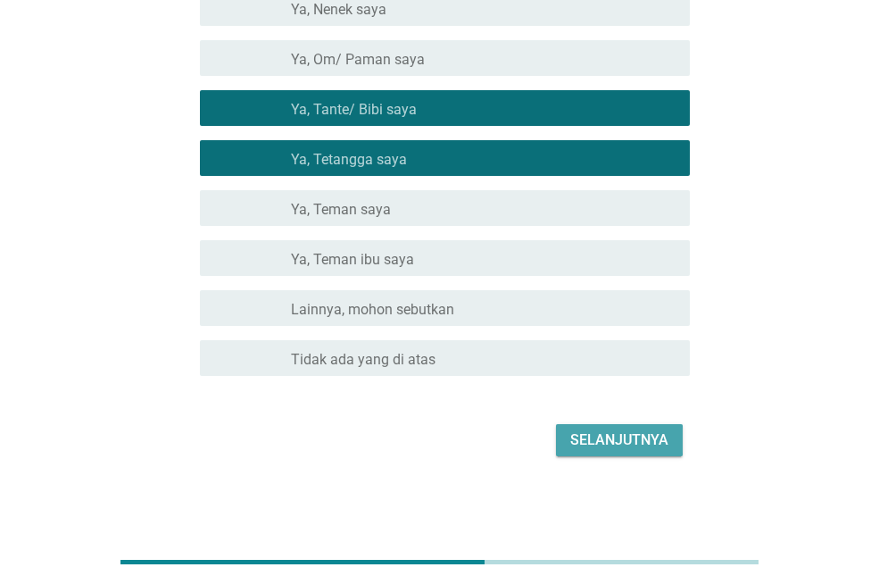
click at [589, 443] on font "Selanjutnya" at bounding box center [619, 439] width 98 height 17
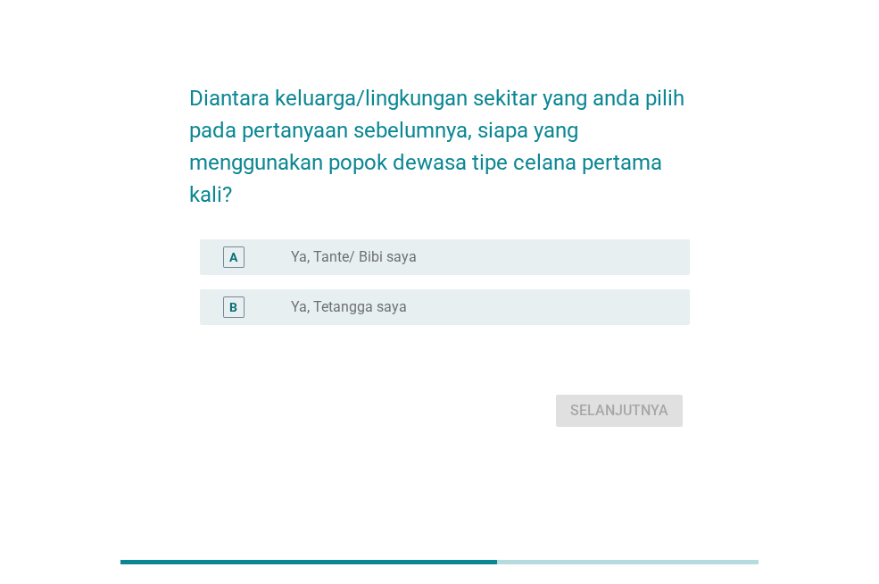
scroll to position [0, 0]
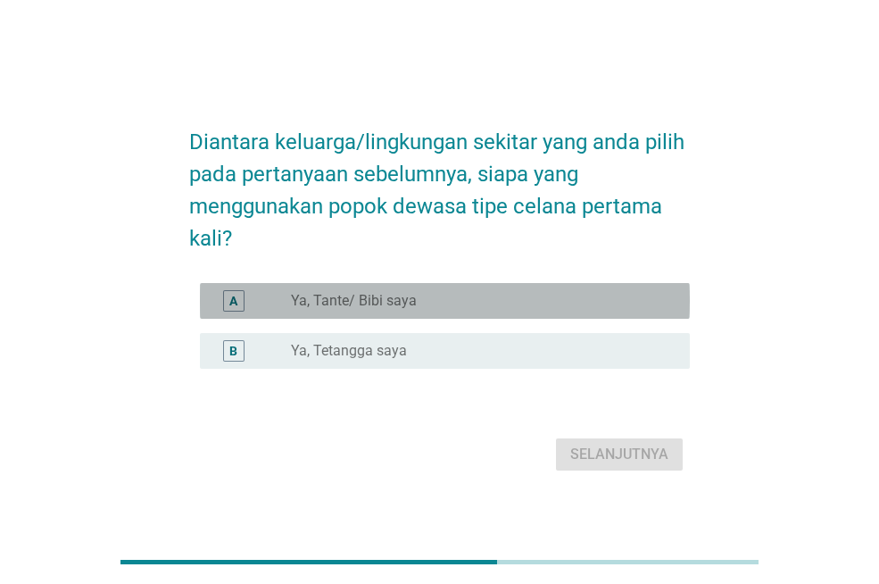
click at [411, 311] on div "tombol radio tidak dicentang Ya, Tante/ Bibi saya" at bounding box center [483, 300] width 385 height 21
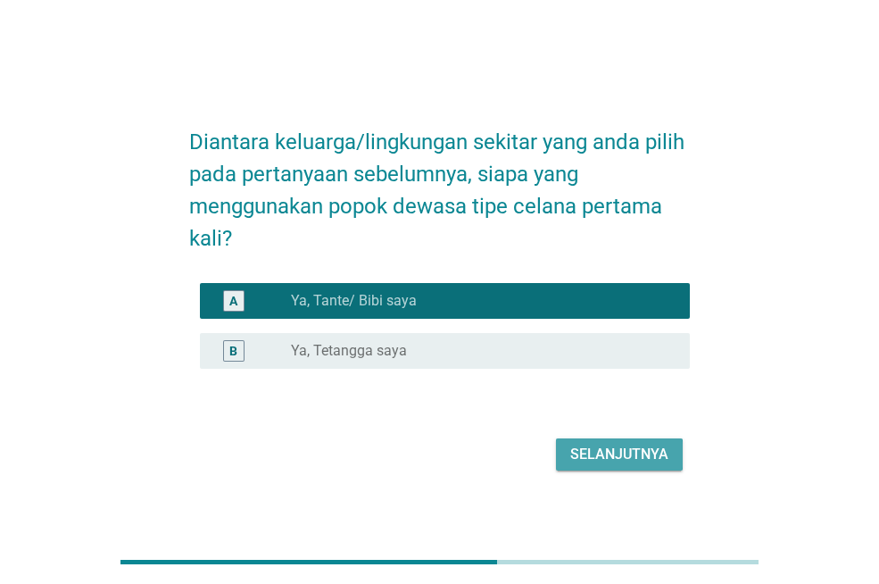
click at [627, 449] on font "Selanjutnya" at bounding box center [619, 453] width 98 height 17
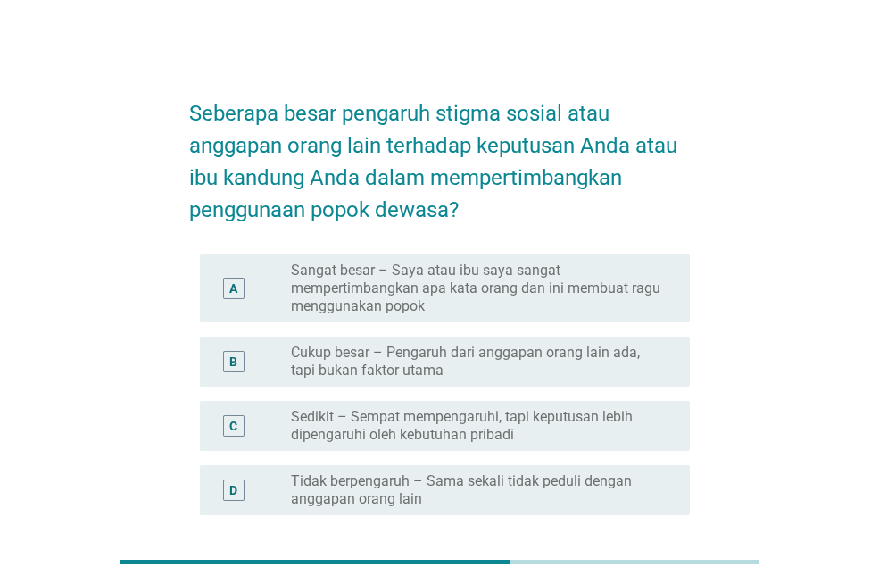
click at [473, 371] on font "Cukup besar – Pengaruh dari anggapan orang lain ada, tapi bukan faktor utama" at bounding box center [476, 362] width 370 height 36
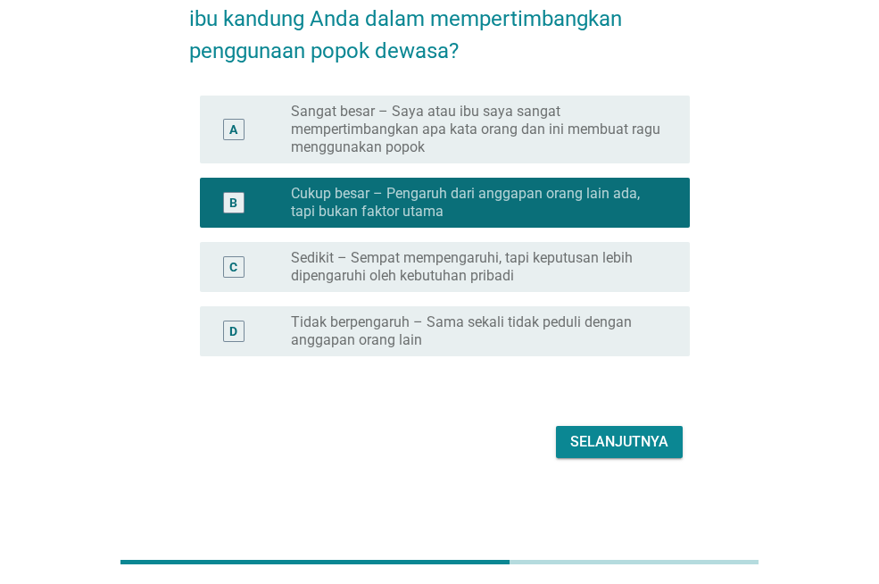
scroll to position [161, 0]
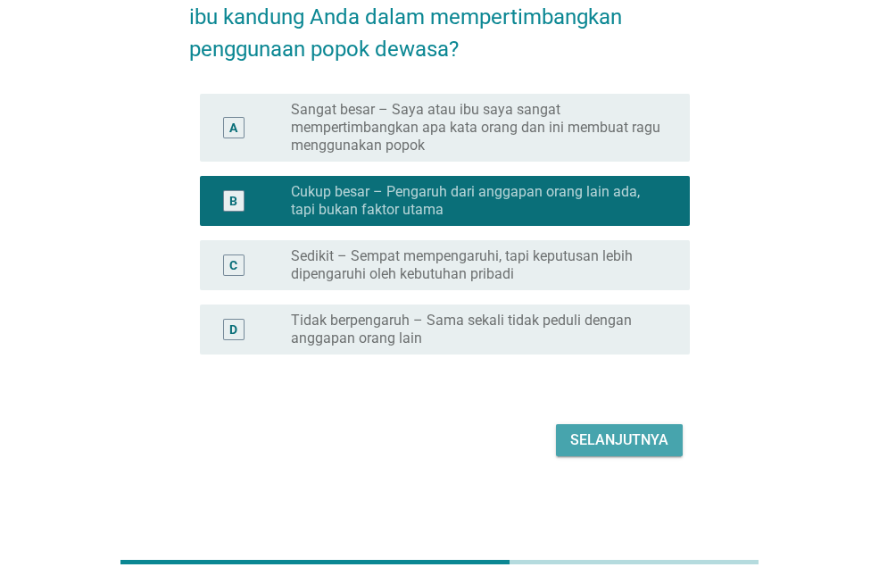
click at [630, 432] on font "Selanjutnya" at bounding box center [619, 439] width 98 height 17
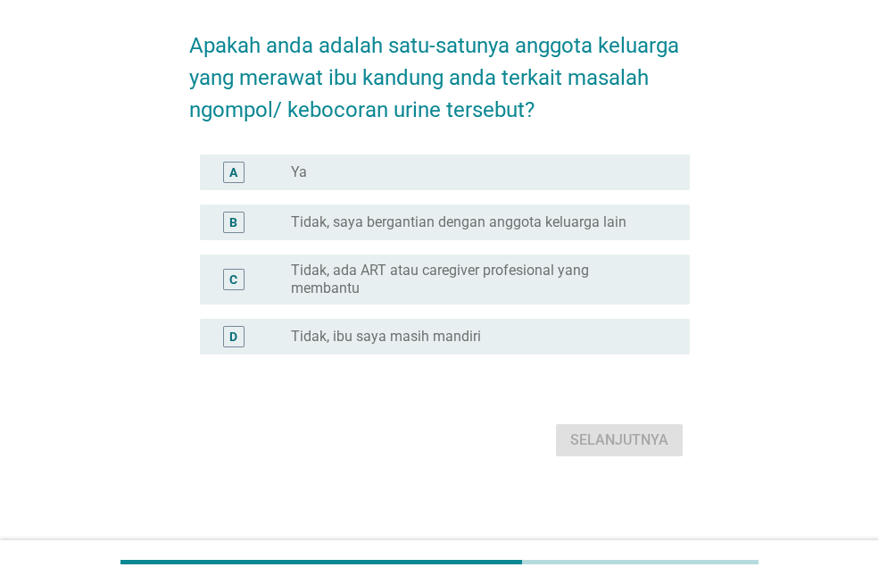
scroll to position [0, 0]
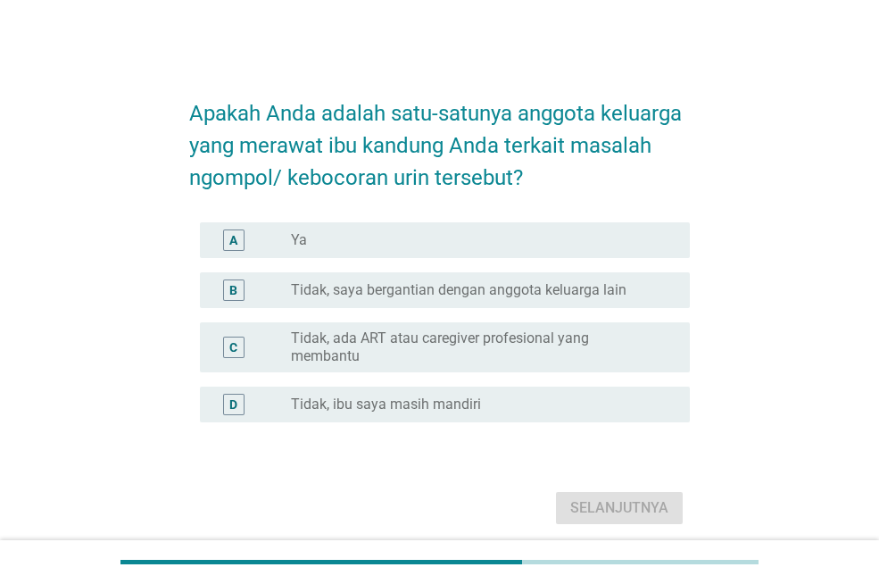
click at [430, 296] on font "Tidak, saya bergantian dengan anggota keluarga lain" at bounding box center [459, 289] width 336 height 17
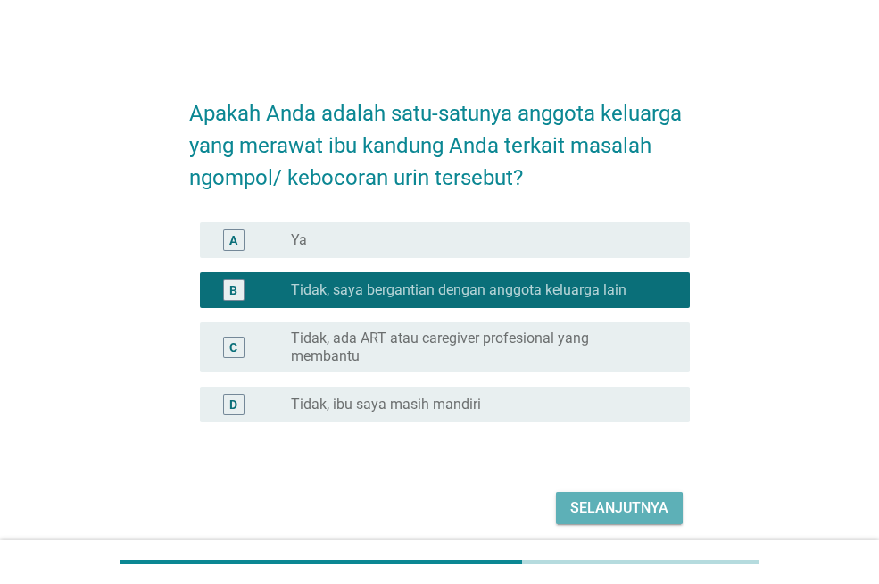
drag, startPoint x: 640, startPoint y: 483, endPoint x: 628, endPoint y: 486, distance: 11.9
click at [639, 497] on font "Selanjutnya" at bounding box center [619, 507] width 98 height 21
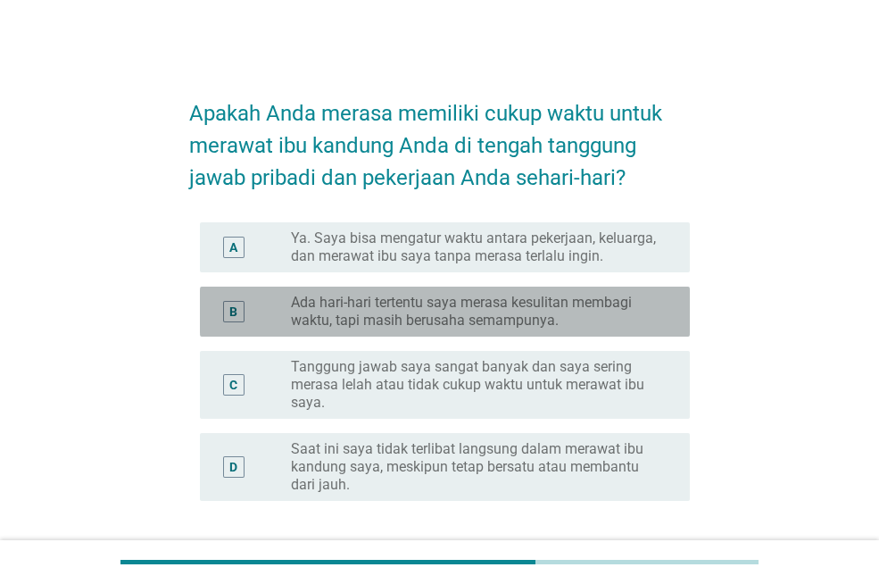
click at [331, 304] on font "Ada hari-hari tertentu saya merasa kesulitan membagi waktu, tapi masih berusaha…" at bounding box center [461, 311] width 341 height 35
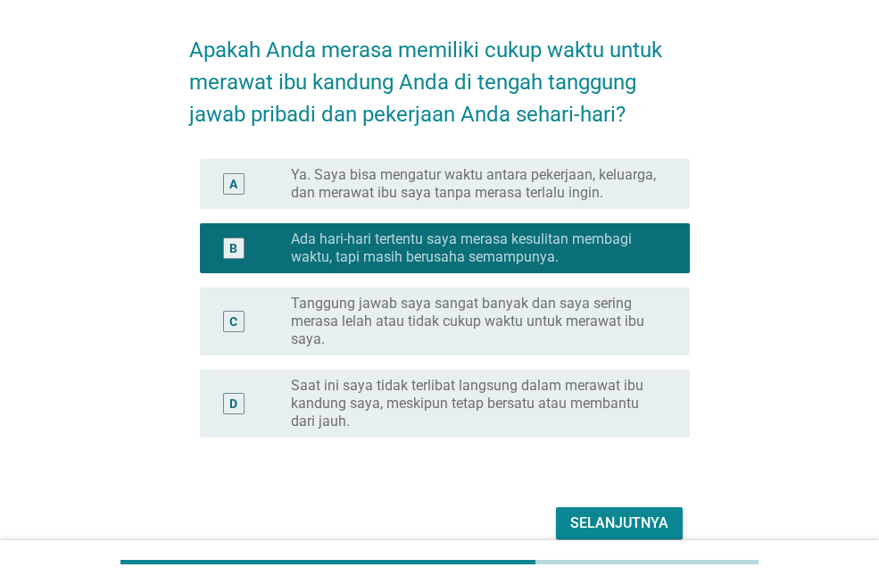
scroll to position [146, 0]
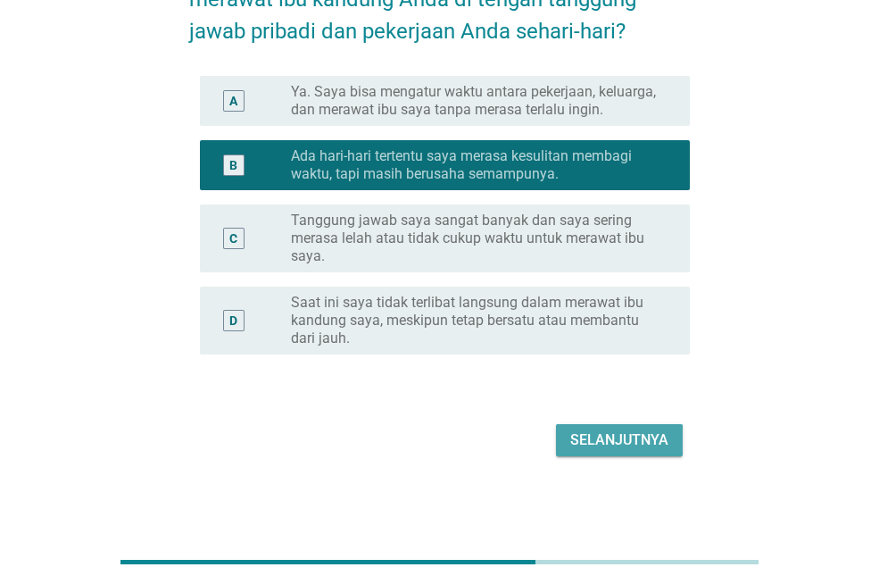
click at [628, 438] on font "Selanjutnya" at bounding box center [619, 439] width 98 height 17
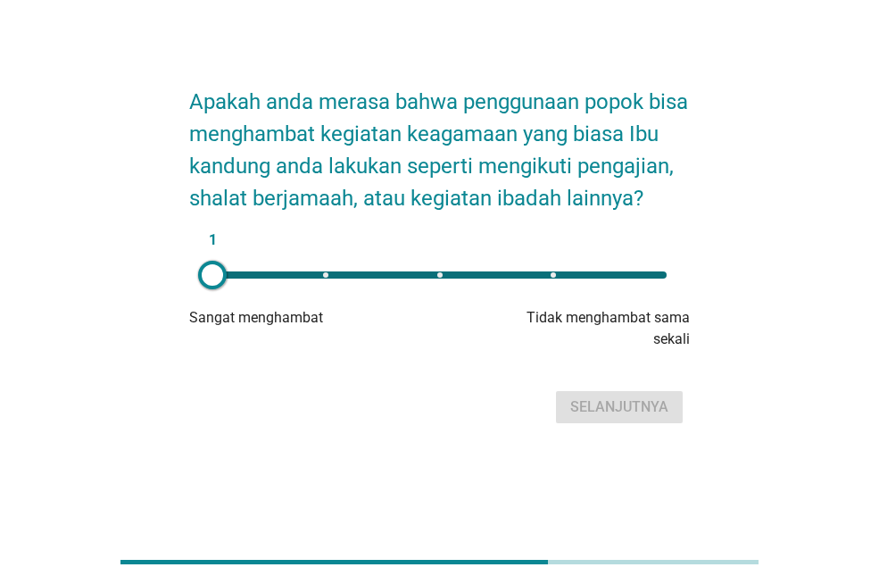
scroll to position [0, 0]
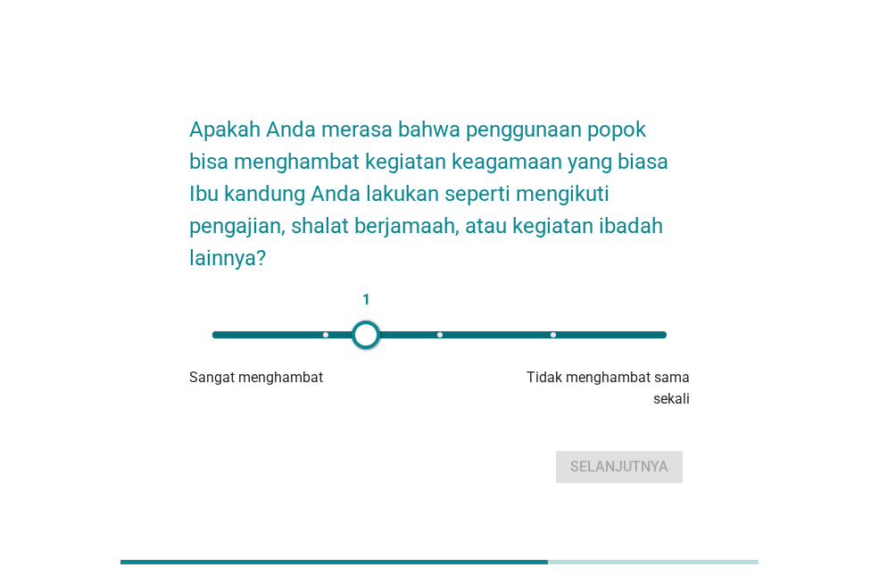
drag, startPoint x: 212, startPoint y: 334, endPoint x: 366, endPoint y: 353, distance: 154.7
click at [366, 353] on div "1 Sangat menghambat Tidak menghambat sama sekali" at bounding box center [439, 363] width 501 height 93
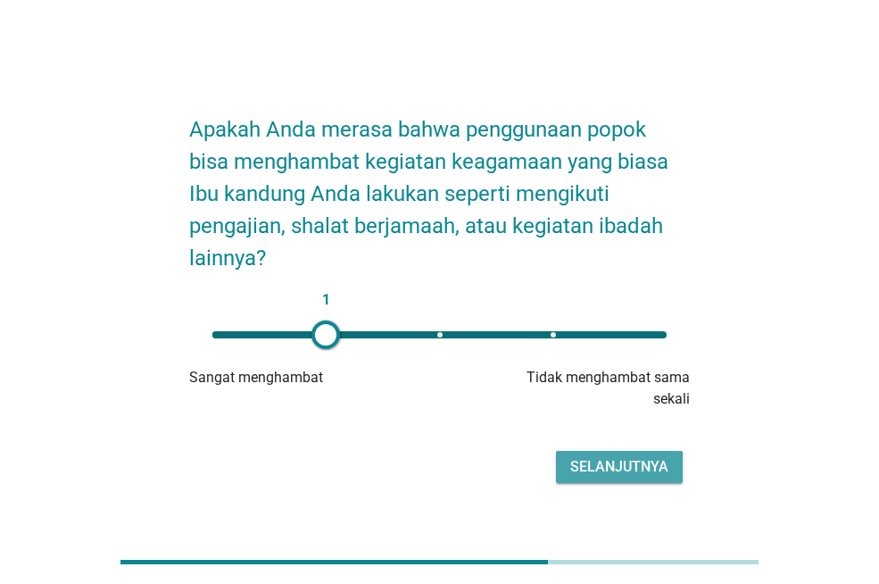
click at [636, 464] on font "Selanjutnya" at bounding box center [619, 466] width 98 height 17
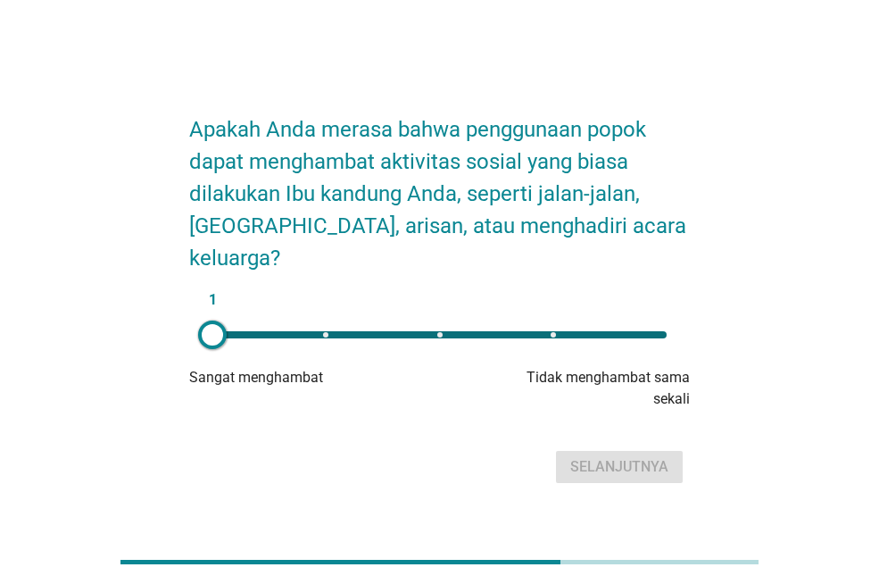
drag, startPoint x: 194, startPoint y: 334, endPoint x: 365, endPoint y: 357, distance: 172.9
click at [379, 358] on div "1 Sangat menghambat Tidak menghambat sama sekali" at bounding box center [439, 363] width 501 height 93
drag, startPoint x: 179, startPoint y: 316, endPoint x: 241, endPoint y: 322, distance: 61.9
click at [241, 320] on div "Apakah Anda merasa bahwa penggunaan popok dapat menghambat aktivitas sosial yan…" at bounding box center [439, 291] width 529 height 421
type input "2"
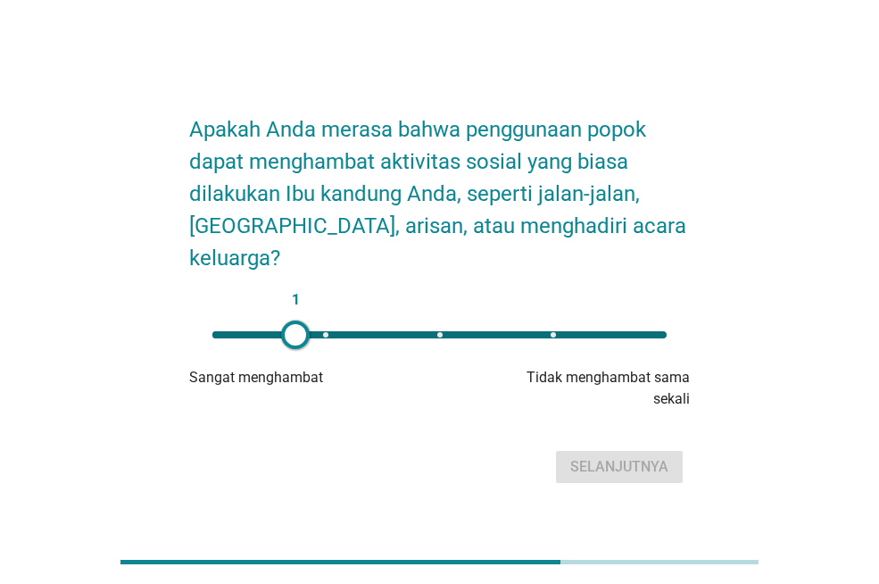
drag, startPoint x: 212, startPoint y: 333, endPoint x: 295, endPoint y: 345, distance: 83.8
click at [295, 345] on div at bounding box center [295, 334] width 29 height 29
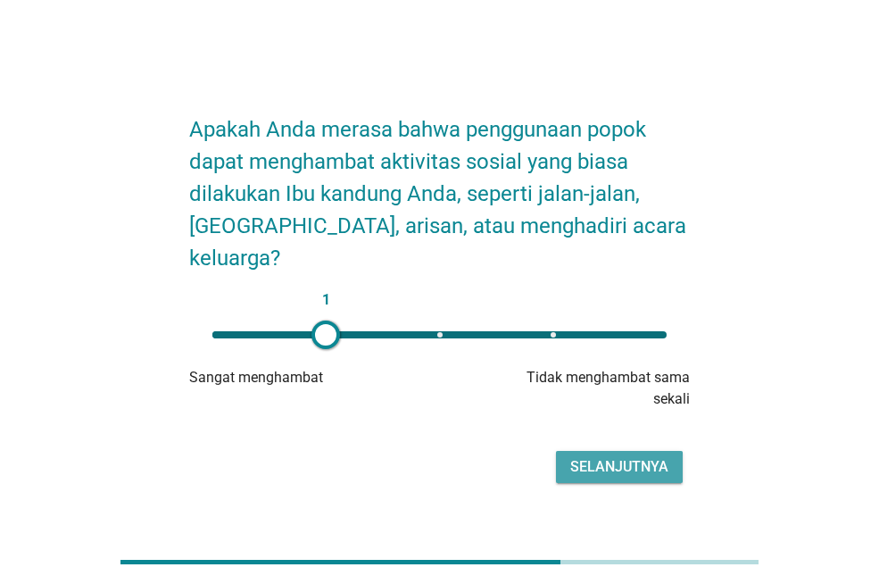
click at [577, 454] on button "Selanjutnya" at bounding box center [619, 467] width 127 height 32
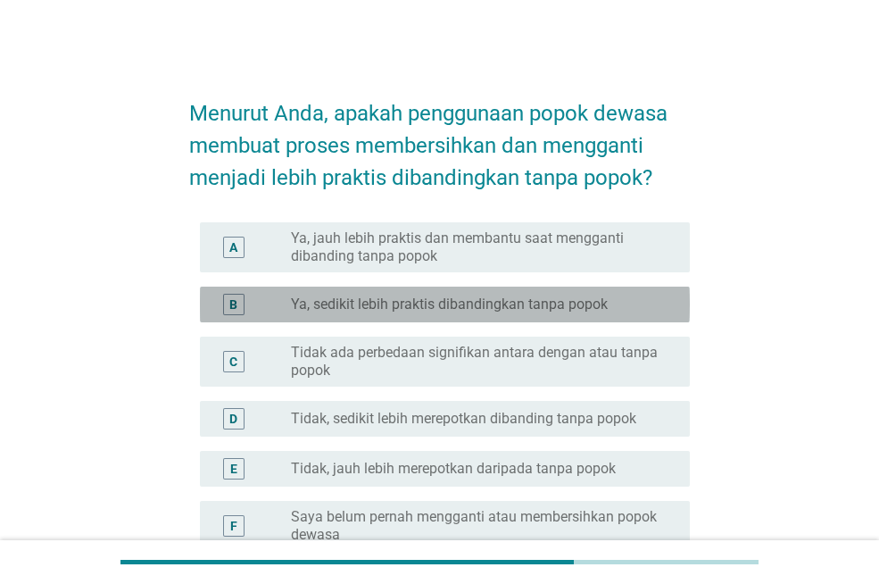
click at [531, 308] on font "Ya, sedikit lebih praktis dibandingkan tanpa popok" at bounding box center [449, 303] width 317 height 17
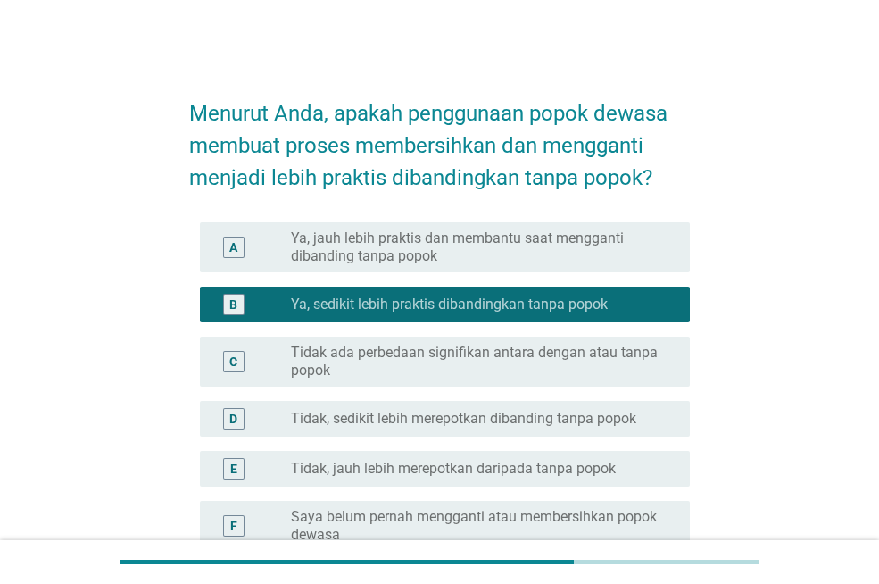
click at [460, 247] on font "Ya, jauh lebih praktis dan membantu saat mengganti dibanding tanpa popok" at bounding box center [476, 247] width 370 height 36
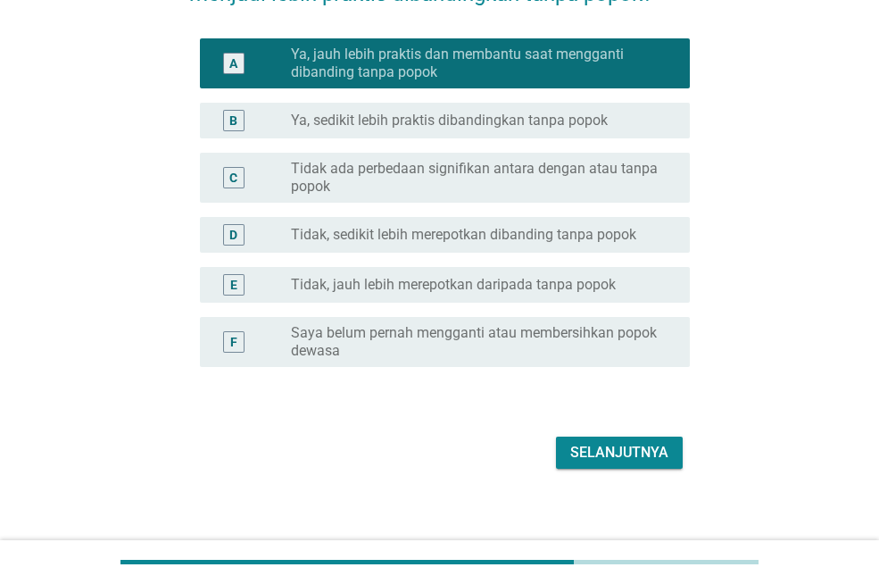
scroll to position [196, 0]
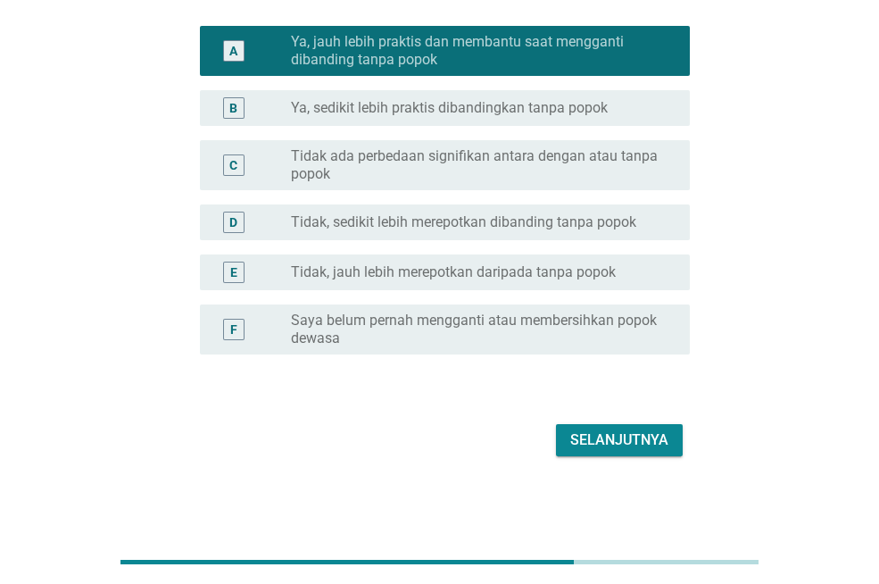
click at [634, 432] on font "Selanjutnya" at bounding box center [619, 439] width 98 height 17
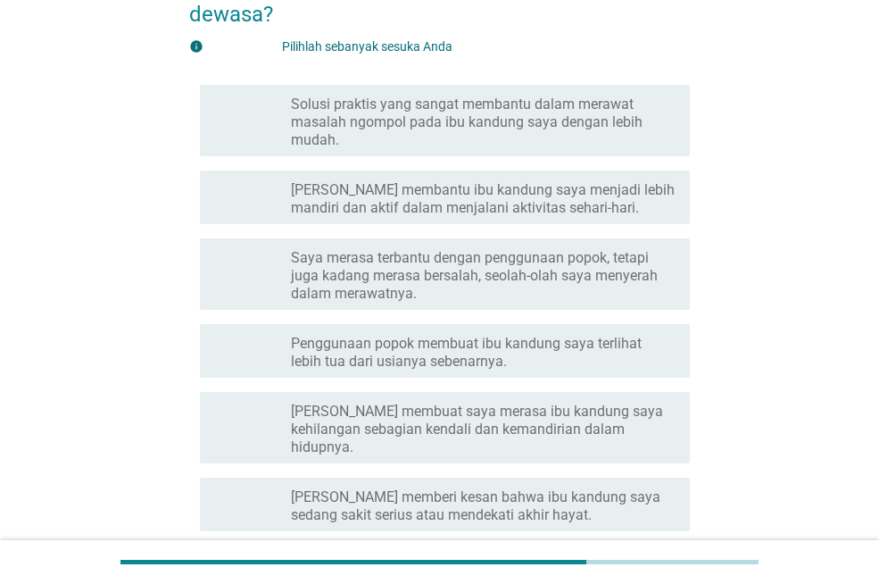
scroll to position [179, 0]
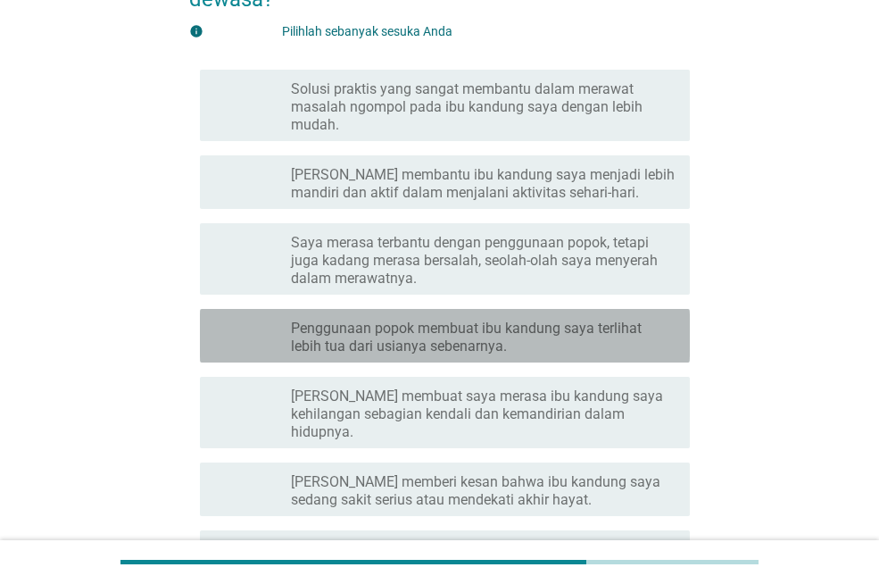
click at [489, 354] on font "Penggunaan popok membuat ibu kandung saya terlihat lebih tua dari usianya seben…" at bounding box center [483, 338] width 385 height 36
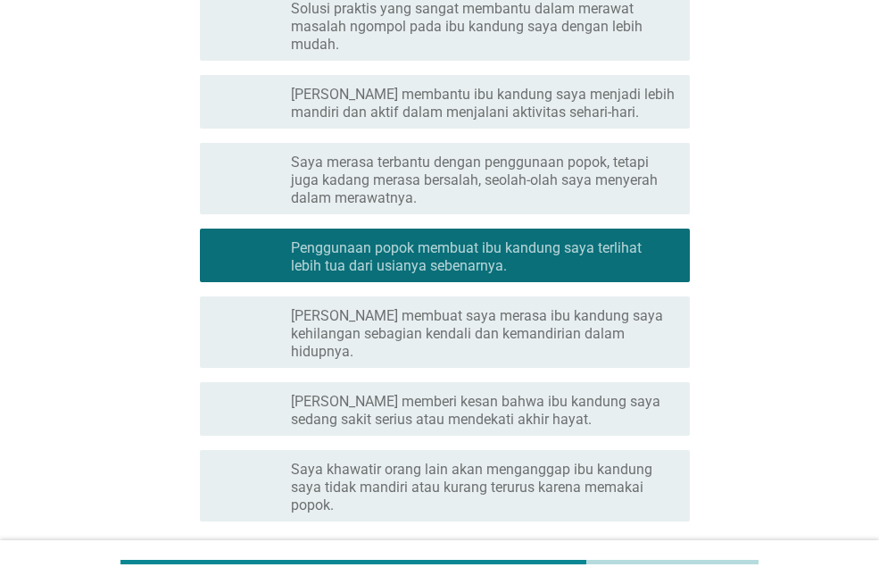
scroll to position [386, 0]
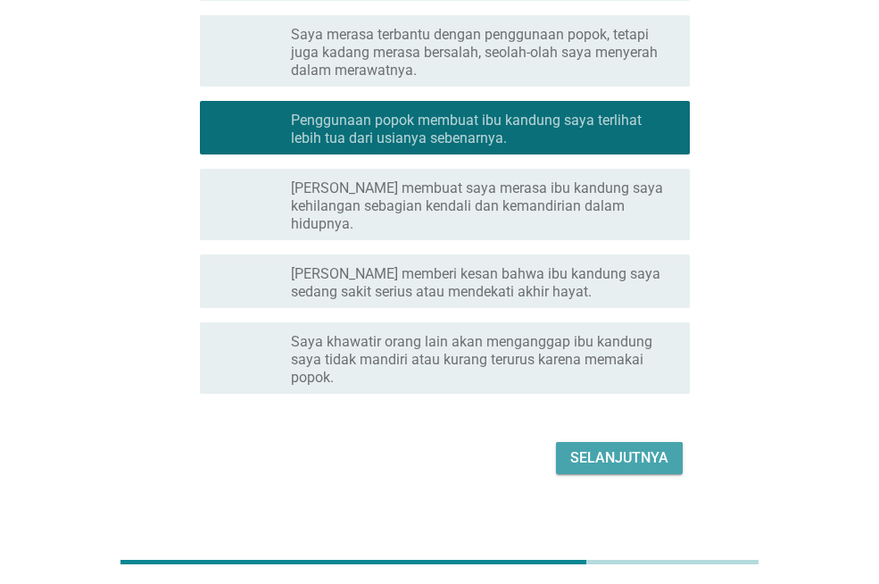
click at [623, 449] on font "Selanjutnya" at bounding box center [619, 457] width 98 height 17
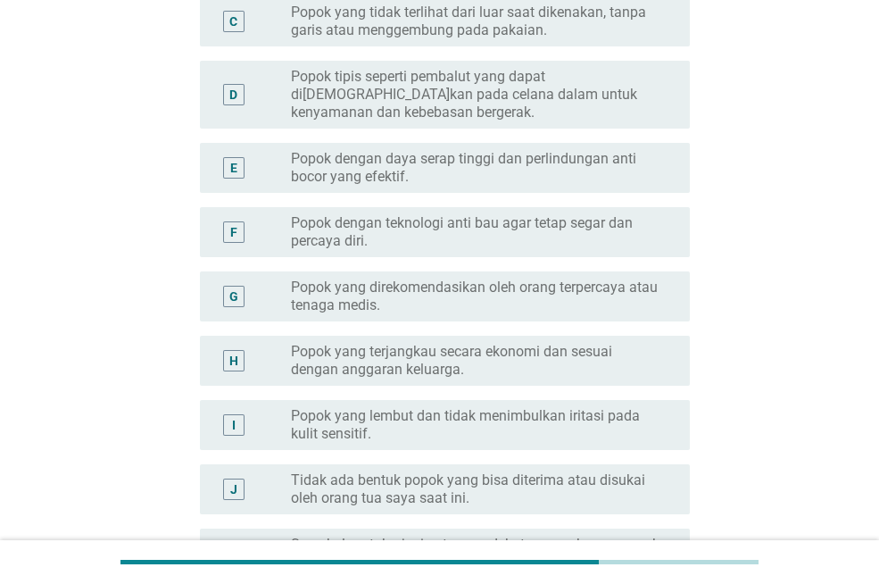
scroll to position [0, 0]
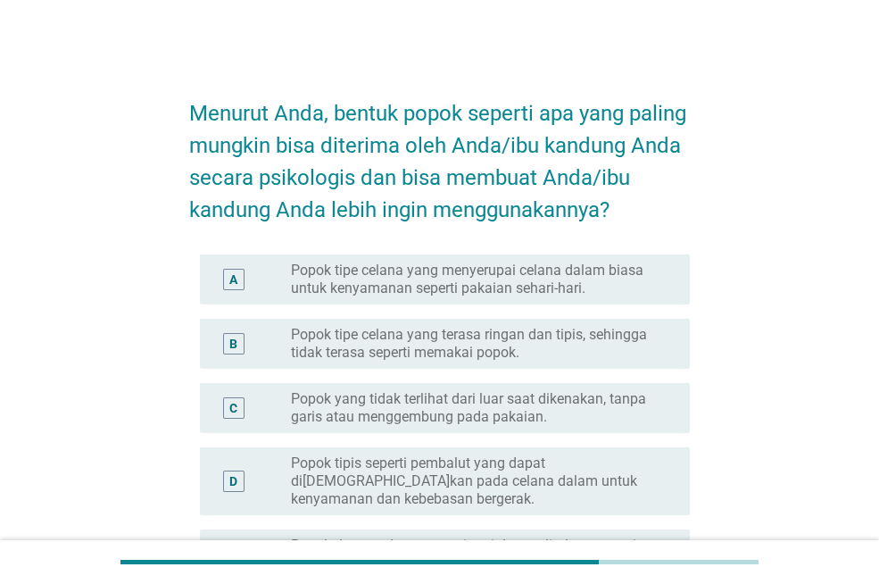
click at [452, 272] on font "Popok tipe celana yang menyerupai celana dalam biasa untuk kenyamanan seperti p…" at bounding box center [467, 279] width 353 height 35
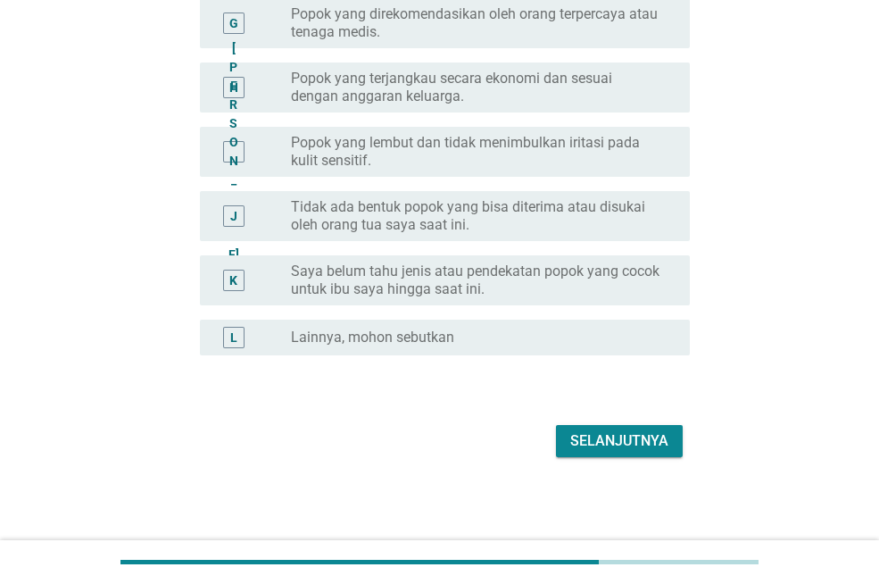
scroll to position [661, 0]
click at [643, 440] on font "Selanjutnya" at bounding box center [619, 439] width 98 height 17
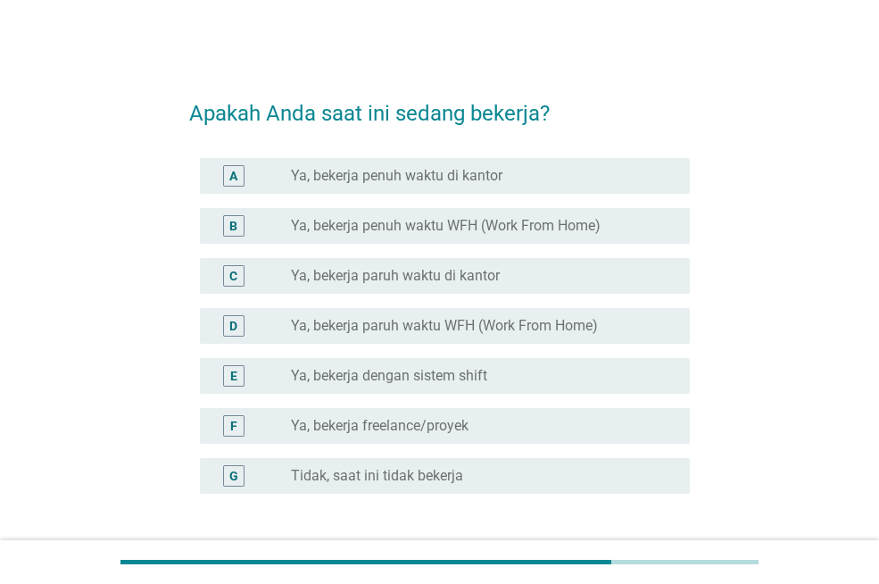
click at [416, 174] on font "Ya, bekerja penuh waktu di kantor" at bounding box center [397, 175] width 212 height 17
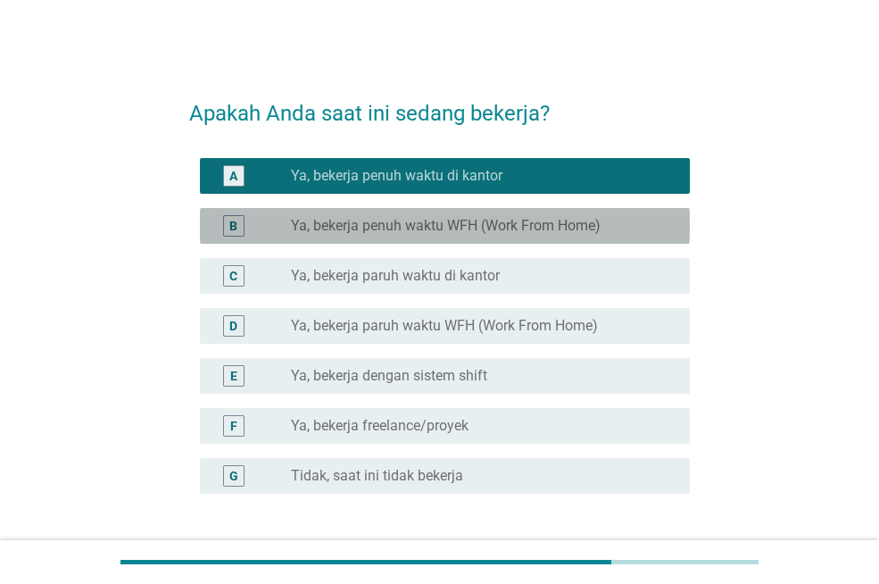
click at [591, 215] on div "tombol radio tidak dicentang Ya, bekerja penuh waktu WFH (Work From Home)" at bounding box center [483, 225] width 385 height 21
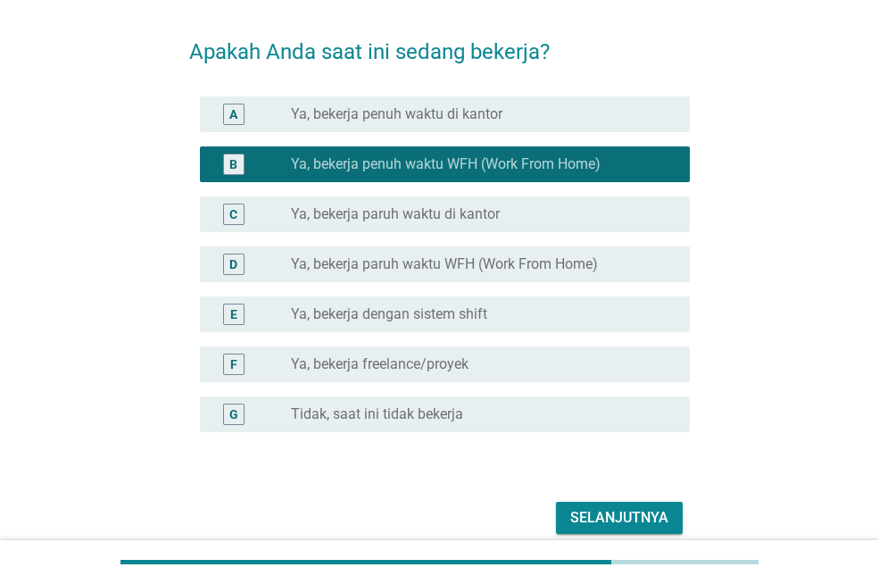
scroll to position [139, 0]
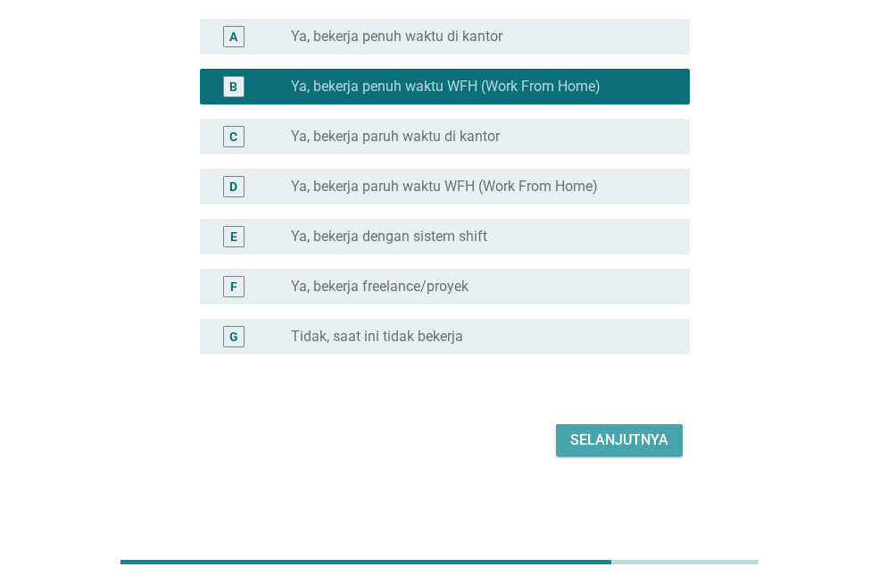
click at [640, 432] on font "Selanjutnya" at bounding box center [619, 439] width 98 height 17
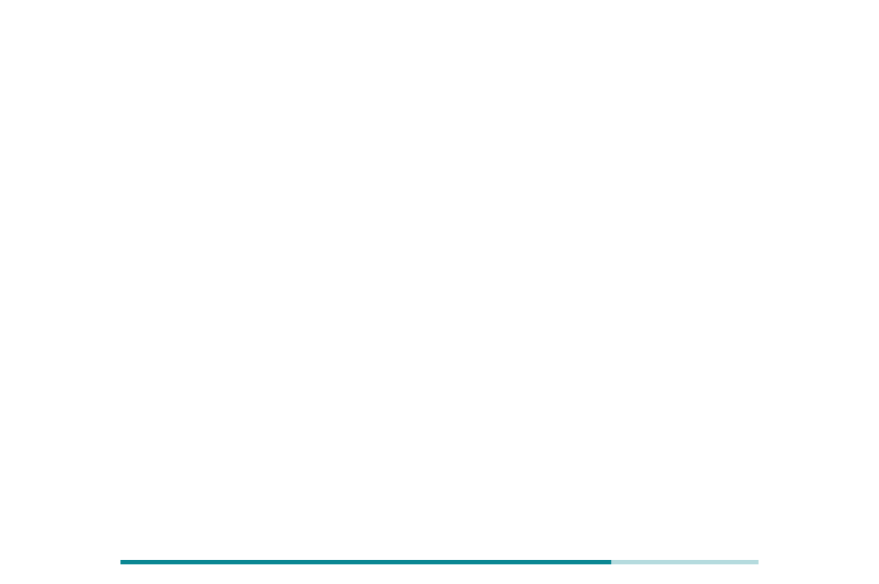
scroll to position [0, 0]
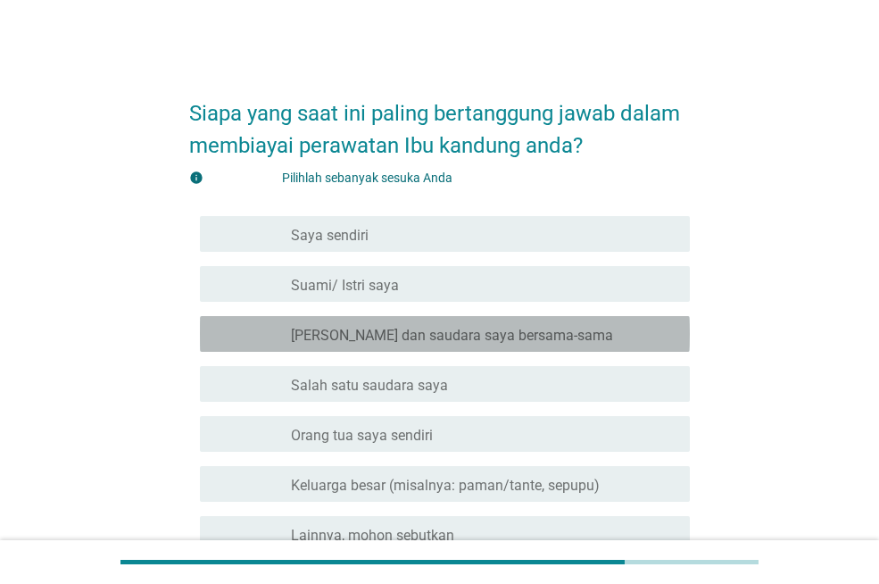
click at [510, 337] on font "[PERSON_NAME] dan saudara saya bersama-sama" at bounding box center [452, 335] width 322 height 17
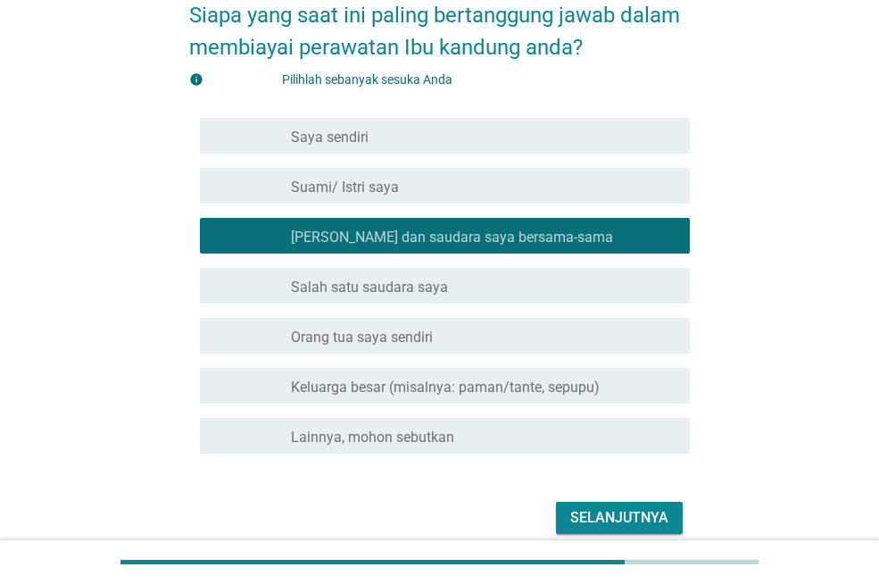
scroll to position [176, 0]
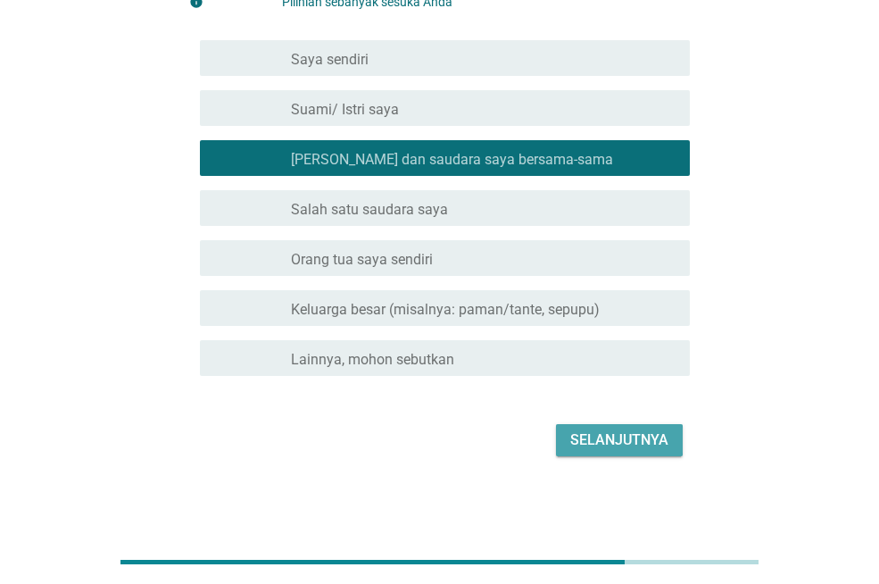
click at [620, 440] on font "Selanjutnya" at bounding box center [619, 439] width 98 height 17
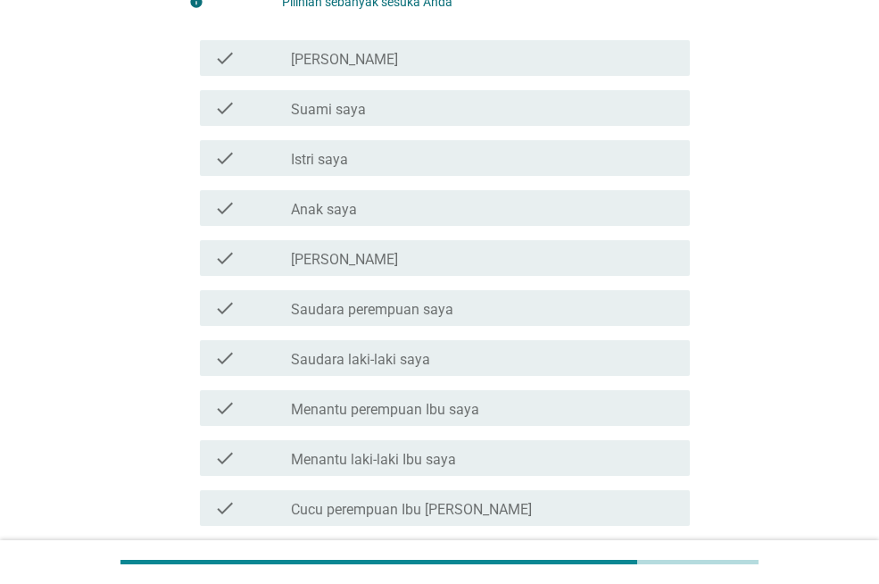
scroll to position [0, 0]
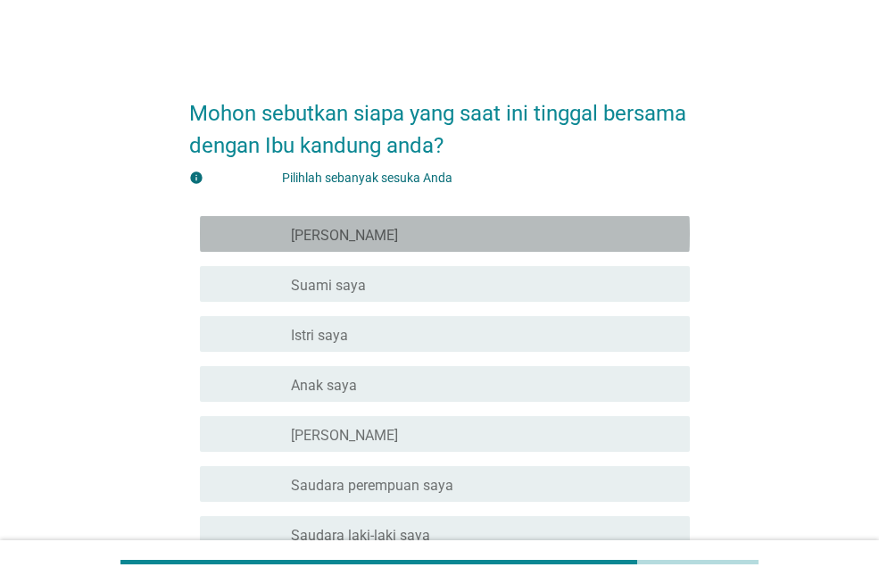
click at [433, 239] on div "garis besar kotak centang kosong Saya" at bounding box center [483, 233] width 385 height 21
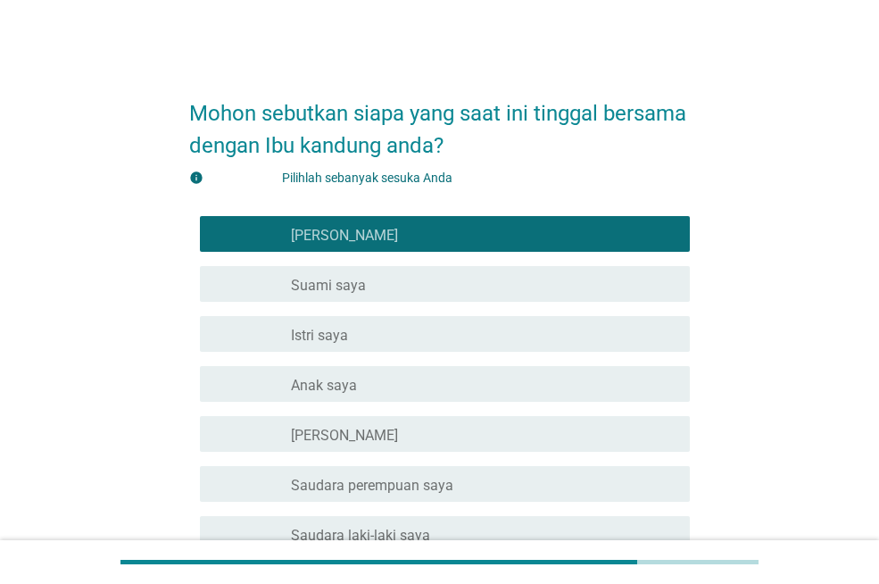
click at [422, 287] on div "garis besar kotak centang kosong Suami saya" at bounding box center [483, 283] width 385 height 21
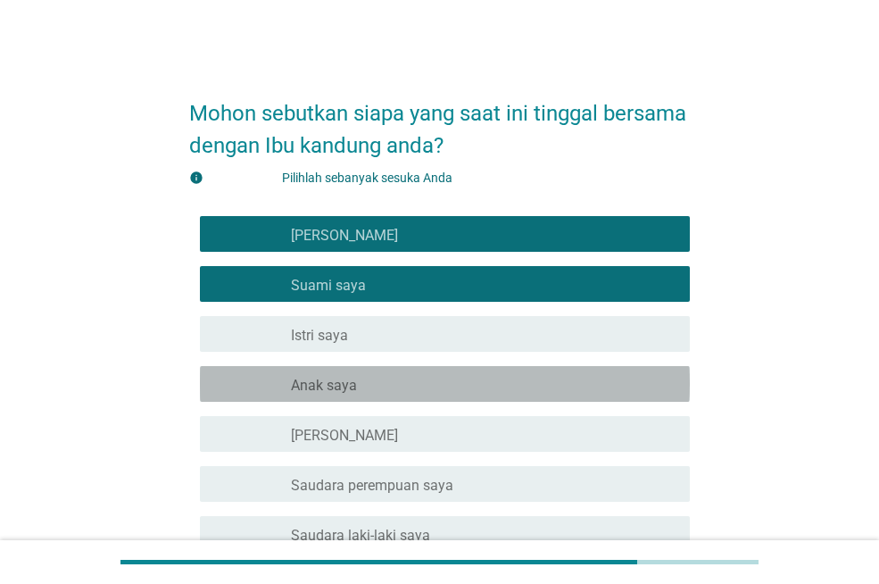
click at [416, 386] on div "garis besar kotak centang kosong Anak saya" at bounding box center [483, 383] width 385 height 21
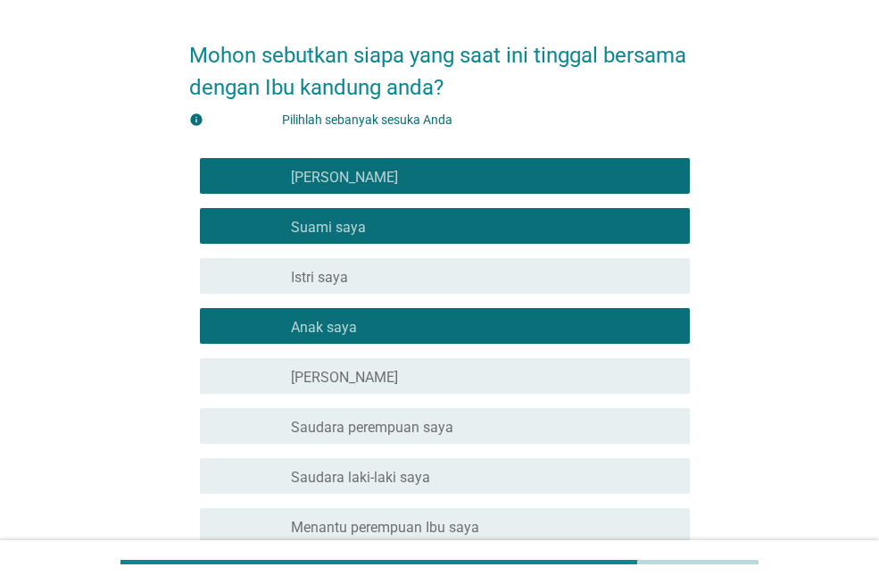
scroll to position [89, 0]
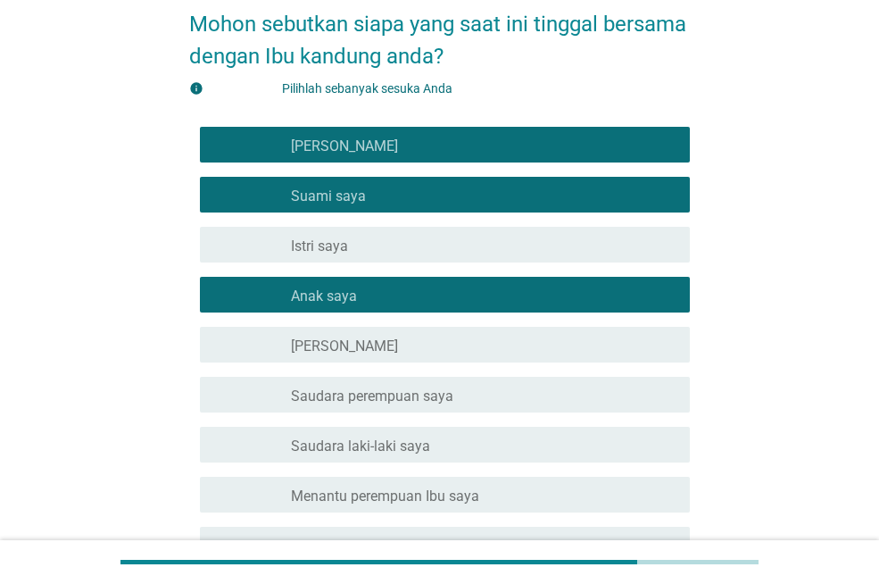
click at [455, 438] on div "garis besar kotak centang kosong Saudara laki-laki saya" at bounding box center [483, 444] width 385 height 21
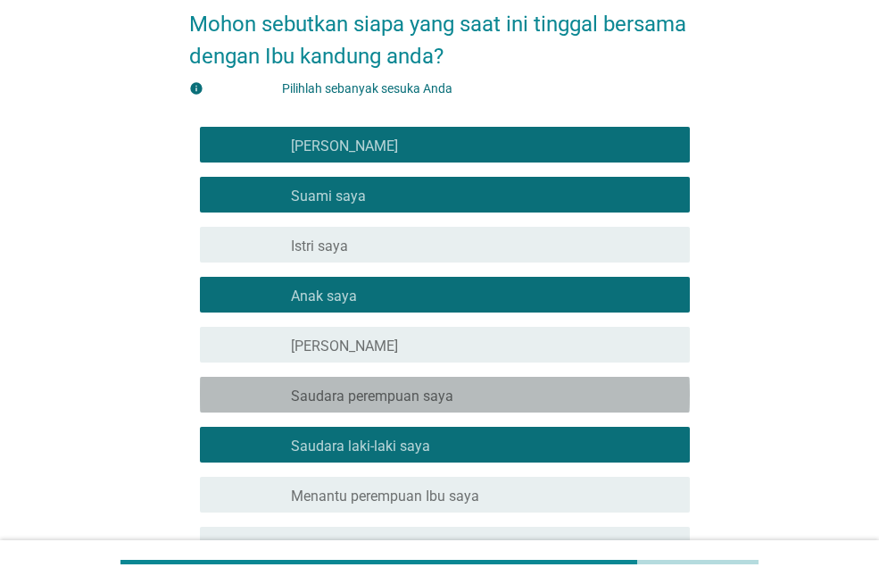
click at [461, 393] on div "garis besar kotak centang kosong Saudara perempuan saya" at bounding box center [483, 394] width 385 height 21
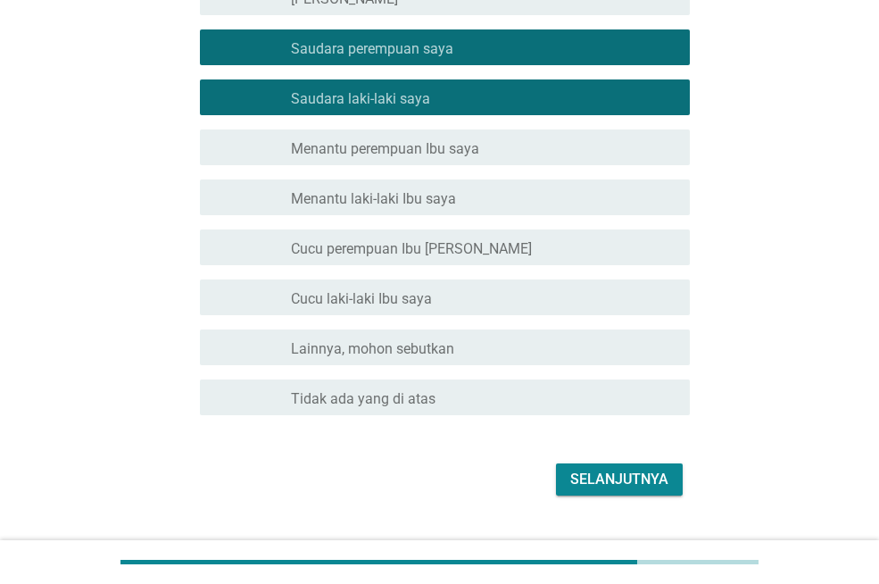
scroll to position [446, 0]
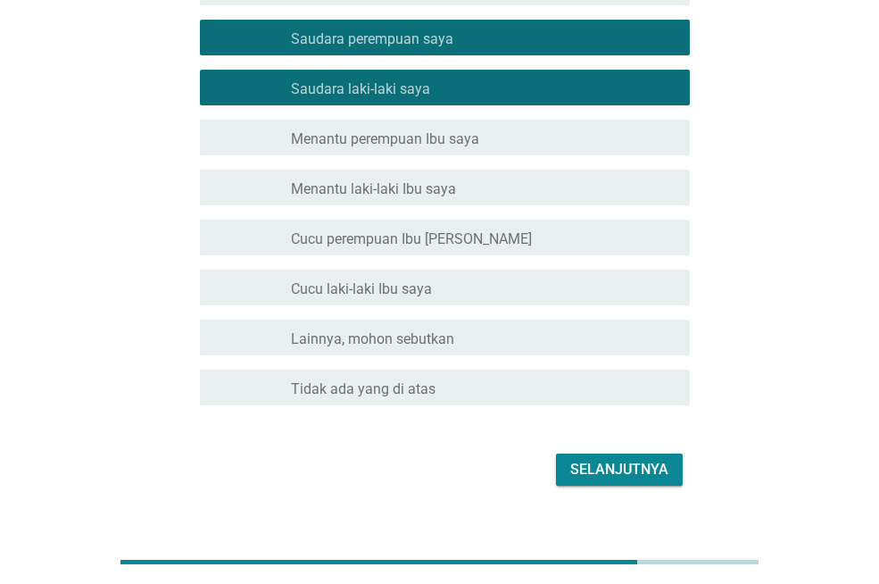
click at [630, 466] on font "Selanjutnya" at bounding box center [619, 469] width 98 height 17
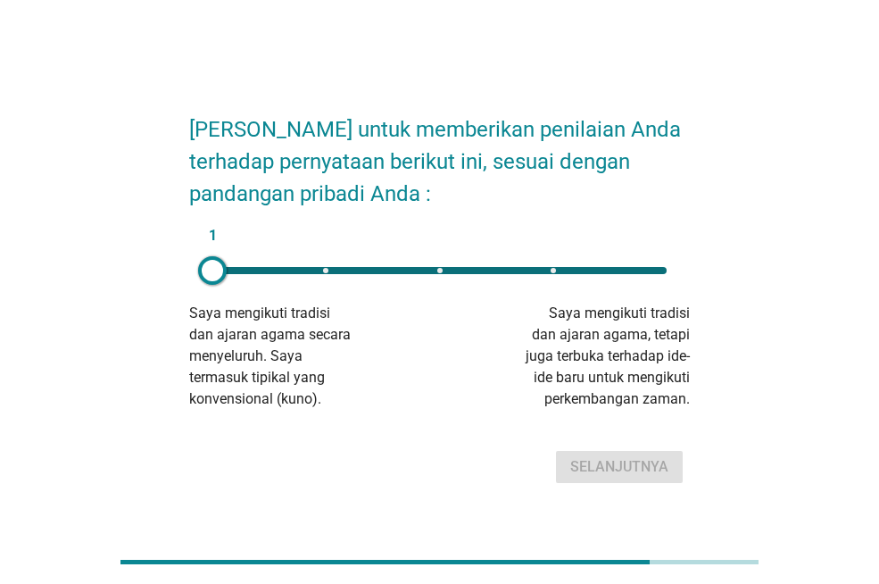
click at [206, 265] on div at bounding box center [212, 270] width 29 height 29
drag, startPoint x: 239, startPoint y: 265, endPoint x: 252, endPoint y: 269, distance: 13.0
click at [252, 269] on div "1" at bounding box center [439, 271] width 483 height 36
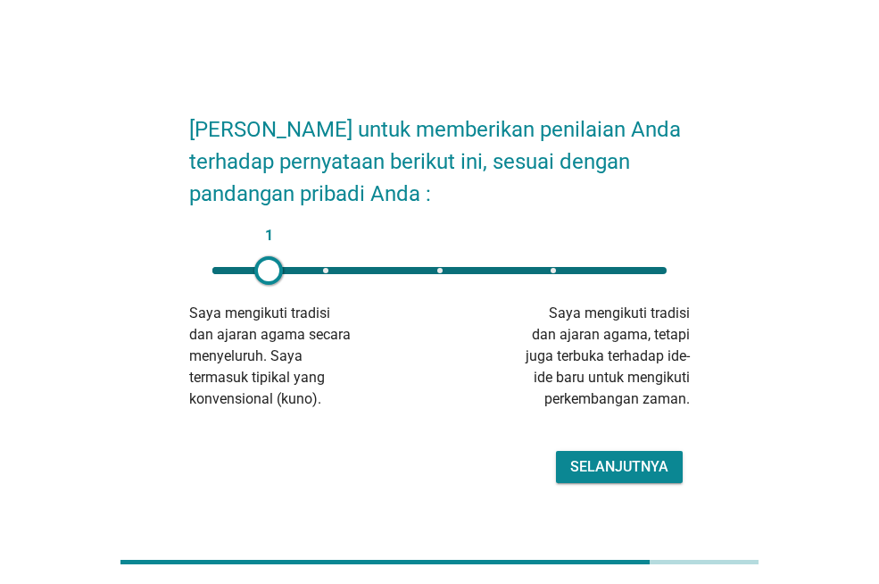
drag, startPoint x: 217, startPoint y: 268, endPoint x: 270, endPoint y: 272, distance: 52.9
click at [270, 272] on div at bounding box center [268, 270] width 29 height 29
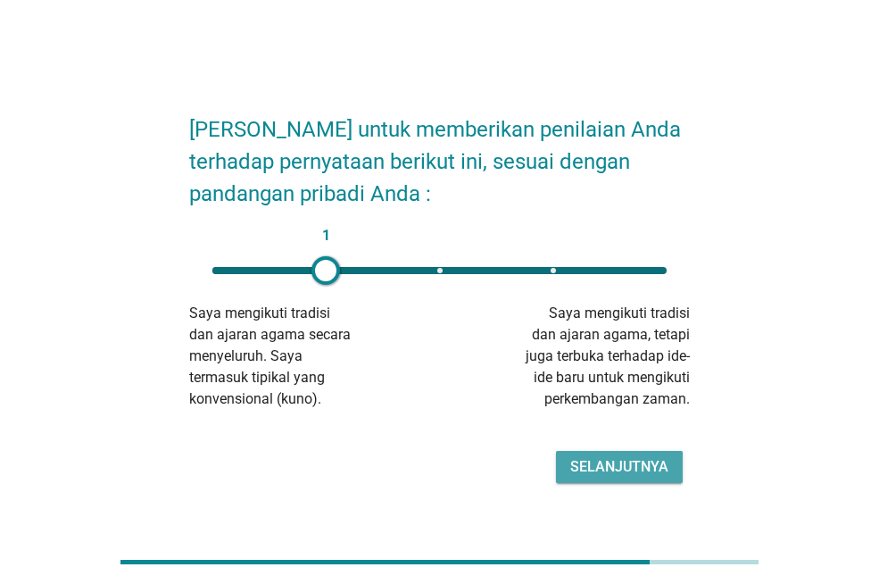
click at [650, 464] on font "Selanjutnya" at bounding box center [619, 466] width 98 height 17
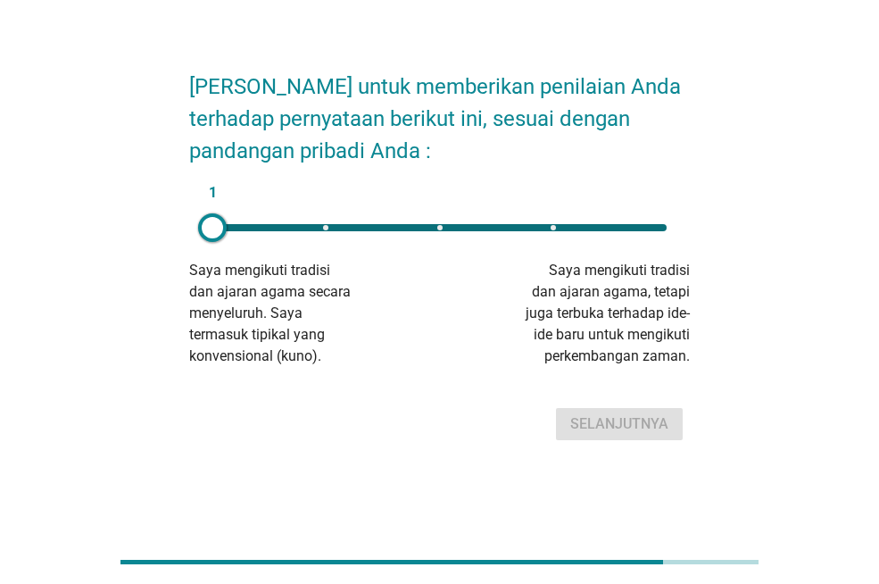
scroll to position [44, 0]
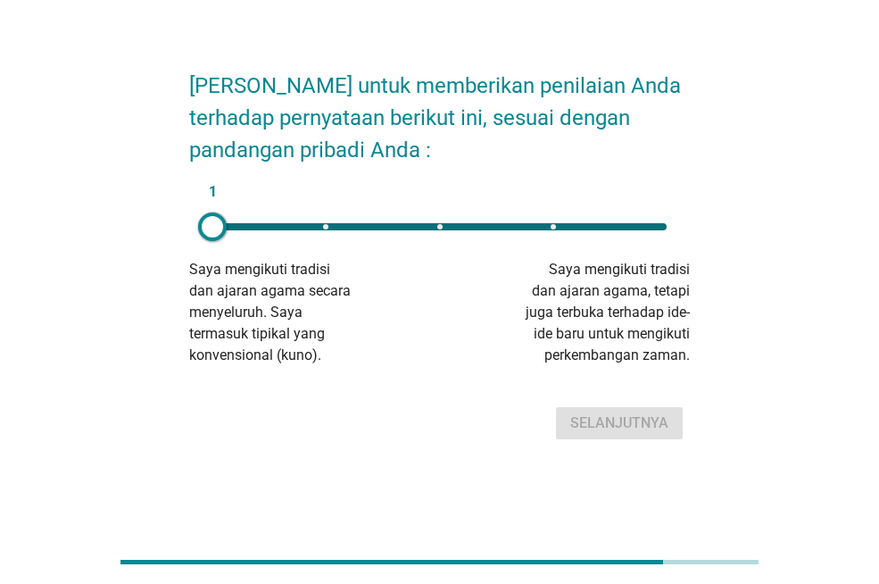
type input "3"
drag, startPoint x: 206, startPoint y: 222, endPoint x: 441, endPoint y: 241, distance: 235.5
click at [441, 241] on div "1" at bounding box center [439, 227] width 483 height 36
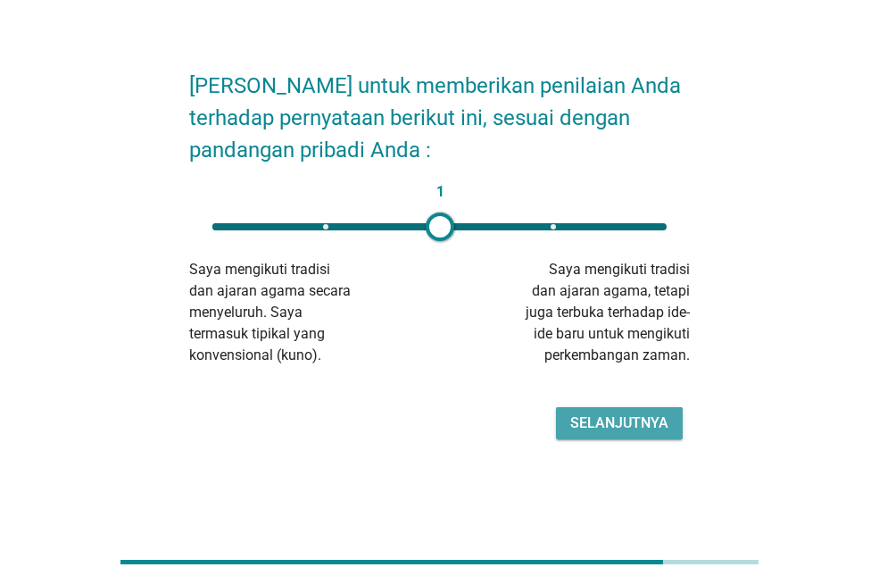
click at [652, 424] on font "Selanjutnya" at bounding box center [619, 422] width 98 height 17
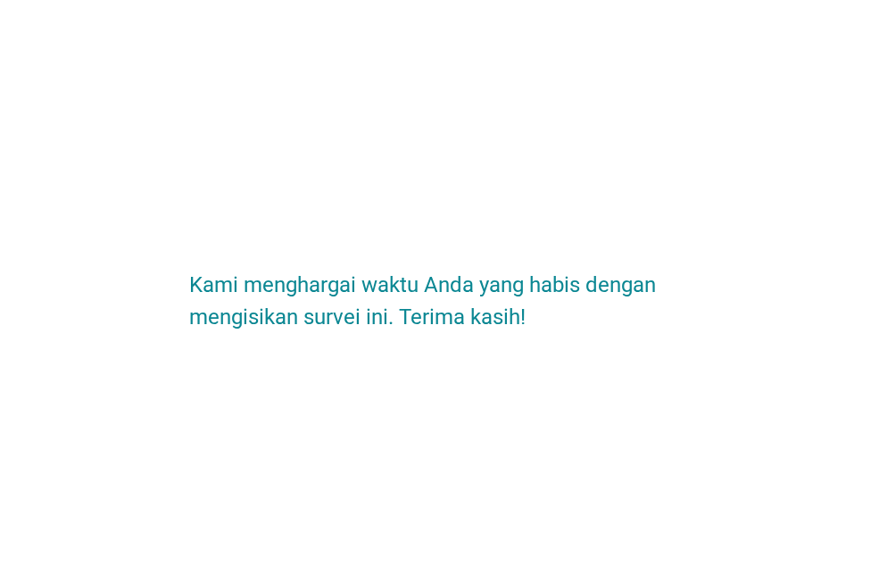
scroll to position [0, 0]
